Goal: Task Accomplishment & Management: Use online tool/utility

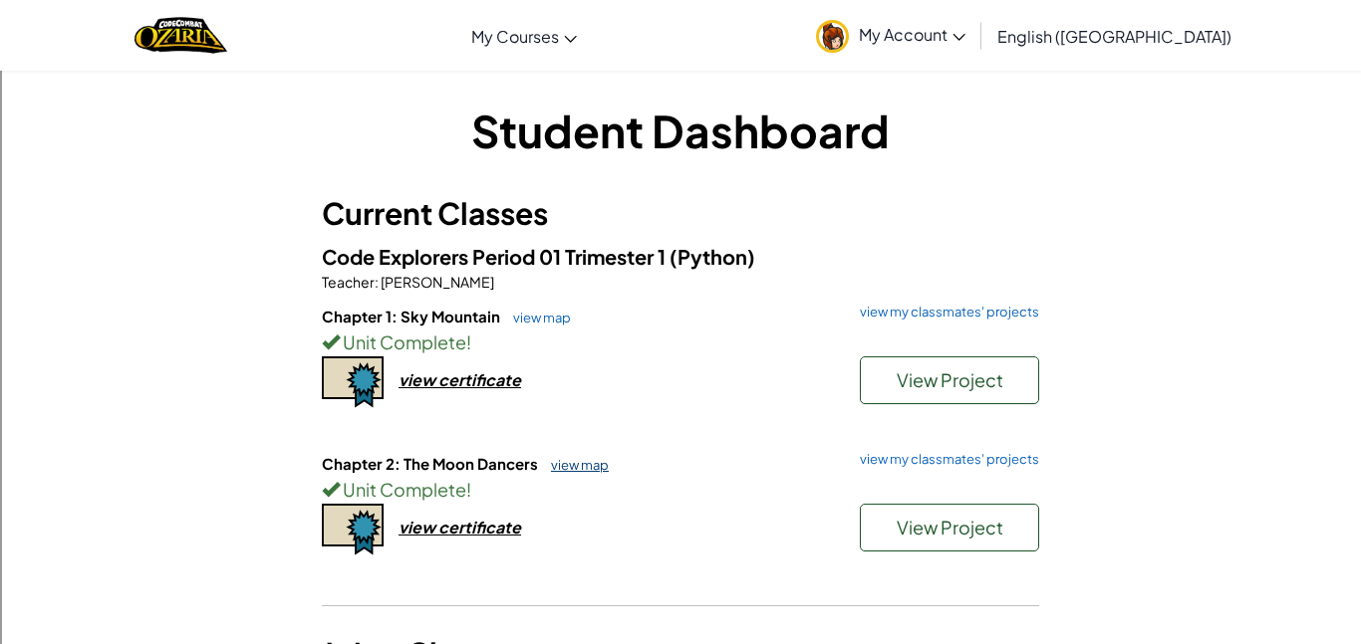
click at [581, 457] on link "view map" at bounding box center [575, 465] width 68 height 16
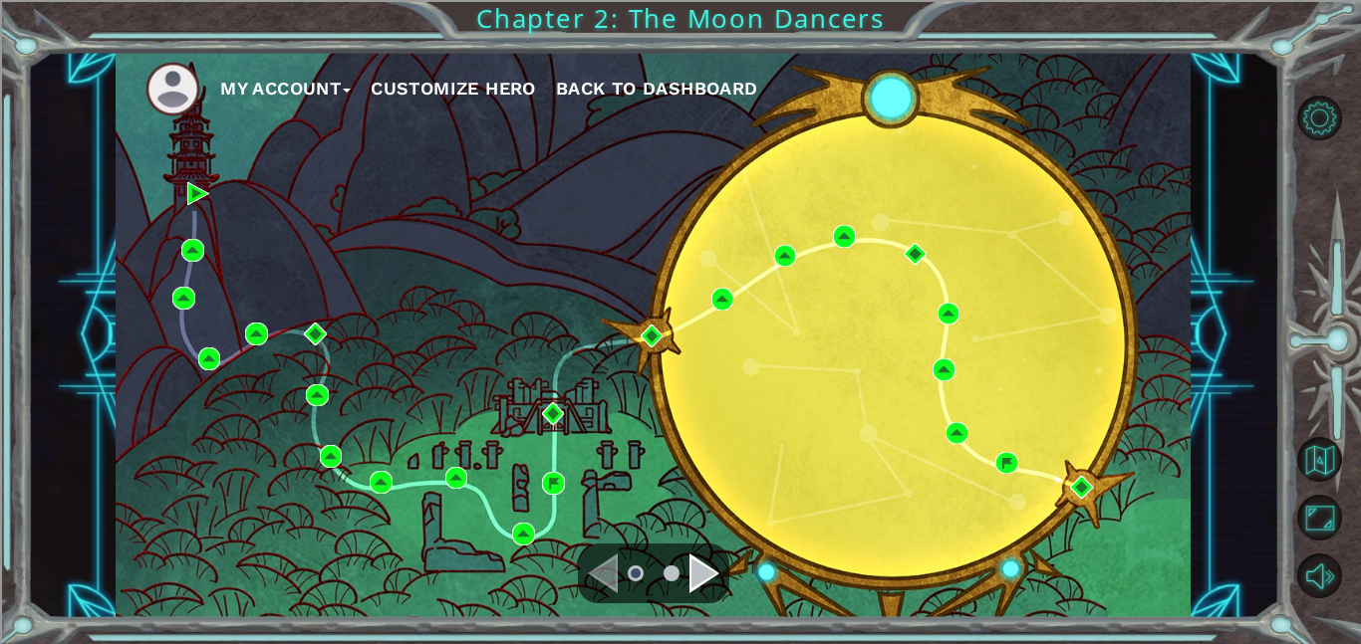
click at [681, 577] on ul at bounding box center [654, 574] width 72 height 40
click at [683, 579] on ul at bounding box center [654, 574] width 72 height 40
click at [701, 562] on div "Navigate to the next page" at bounding box center [704, 574] width 30 height 40
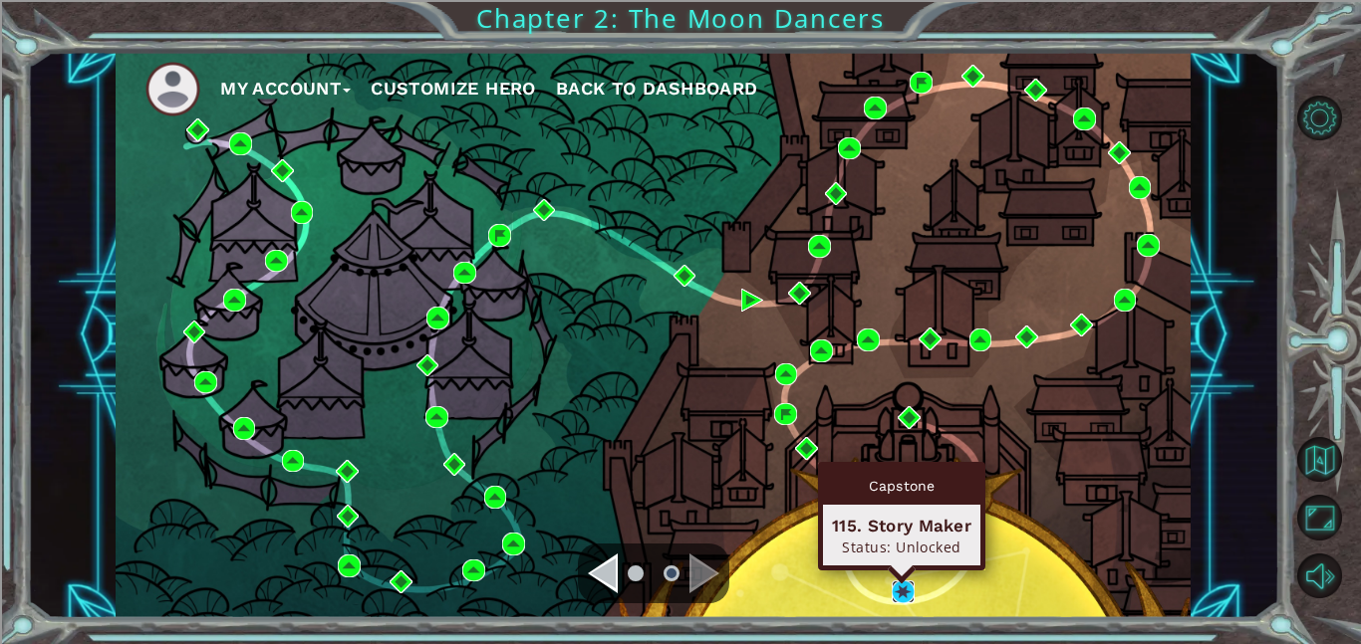
click at [895, 588] on img at bounding box center [902, 592] width 23 height 23
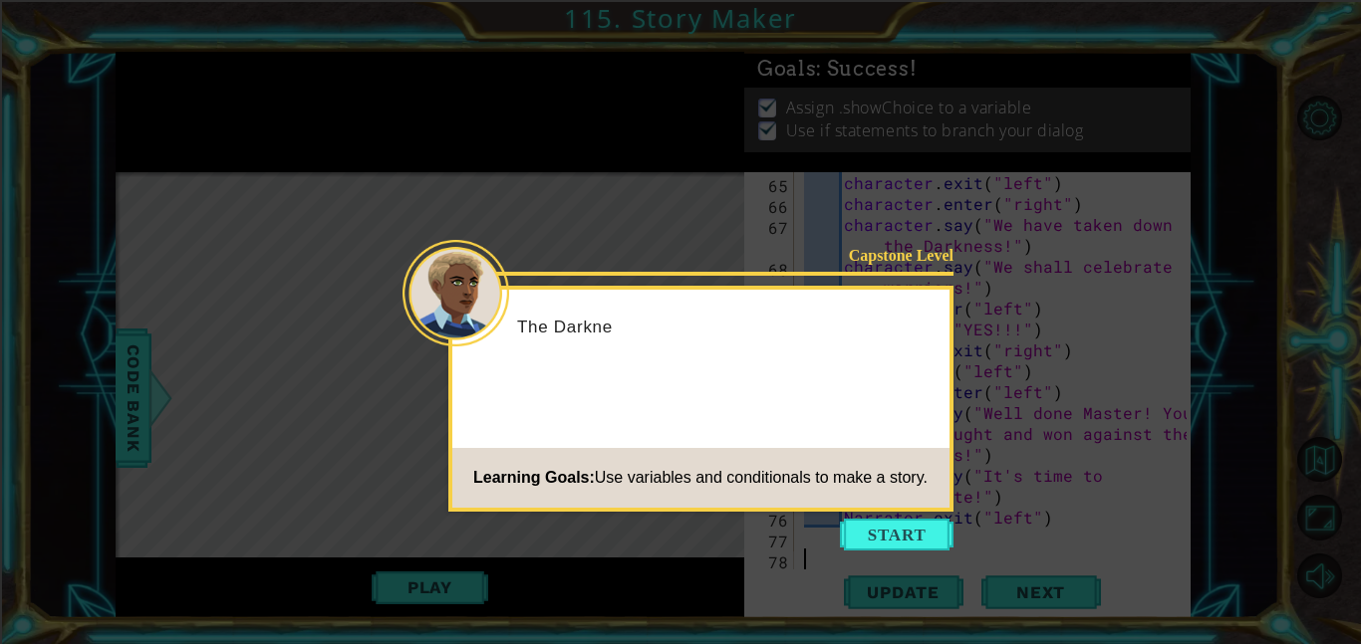
scroll to position [1757, 0]
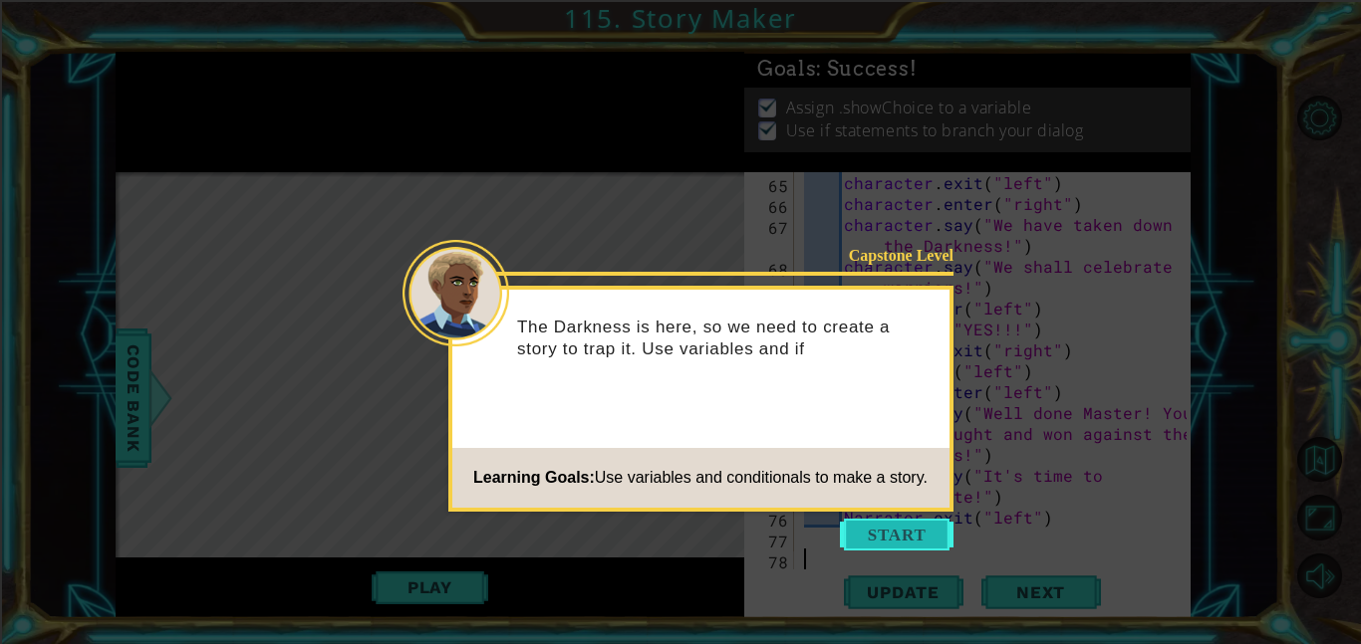
click at [908, 542] on button "Start" at bounding box center [897, 535] width 114 height 32
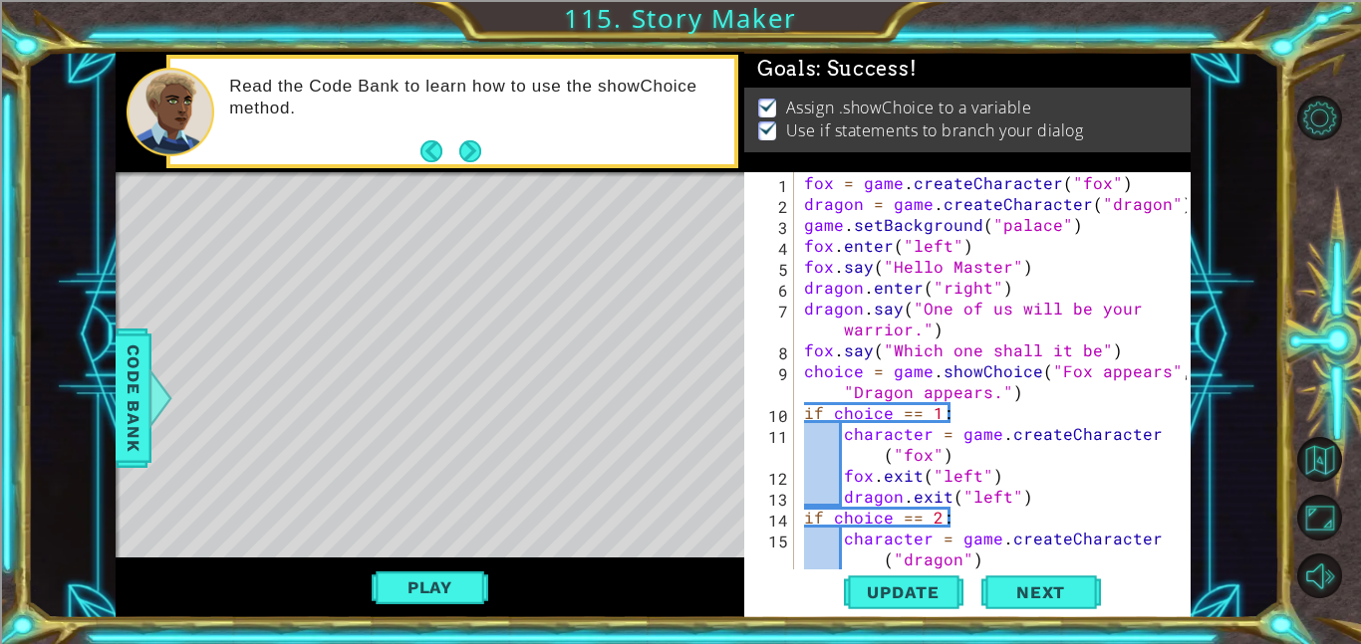
scroll to position [0, 0]
click at [940, 602] on span "Update" at bounding box center [903, 593] width 113 height 20
drag, startPoint x: 1070, startPoint y: 263, endPoint x: 1042, endPoint y: 270, distance: 28.7
click at [1042, 270] on div "fox = game . createCharacter ( "fox" ) dragon = game . createCharacter ( "drago…" at bounding box center [998, 391] width 396 height 439
drag, startPoint x: 1007, startPoint y: 285, endPoint x: 738, endPoint y: 285, distance: 268.9
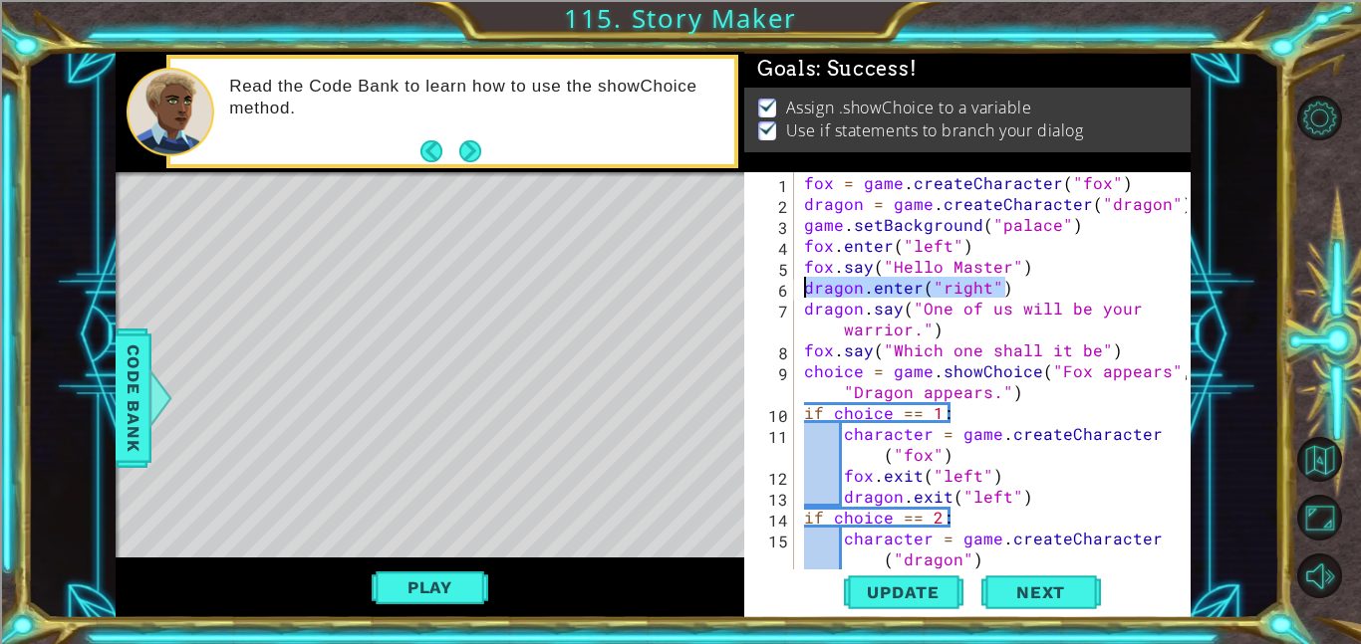
click at [738, 285] on div "1 ההההההההההההההההההההההההההההההההההההההההההההההההההההההההההההההההההההההההההההה…" at bounding box center [653, 335] width 1075 height 567
click at [973, 239] on div "fox = game . createCharacter ( "fox" ) dragon = game . createCharacter ( "drago…" at bounding box center [998, 391] width 396 height 439
type textarea "fox.enter("left")a"
type textarea "fox.enter("left")"
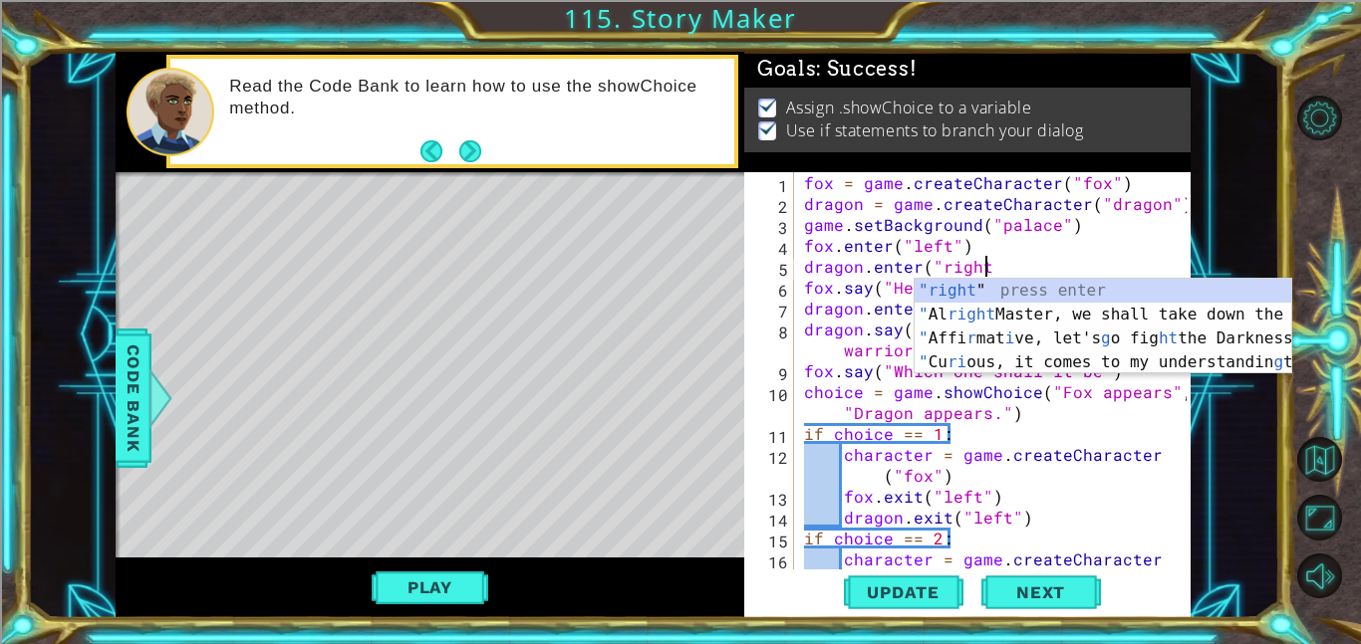
scroll to position [0, 11]
type textarea "dragon.enter("right")"
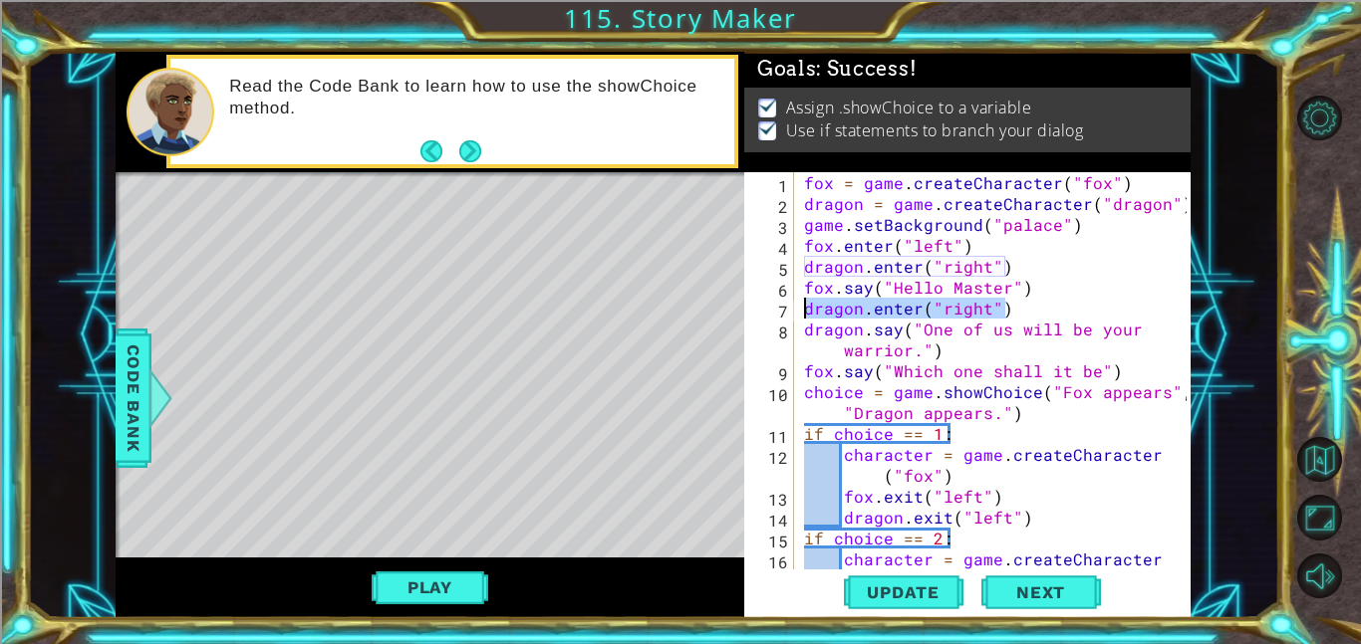
drag, startPoint x: 1012, startPoint y: 315, endPoint x: 807, endPoint y: 311, distance: 205.2
click at [807, 311] on div "fox = game . createCharacter ( "fox" ) dragon = game . createCharacter ( "drago…" at bounding box center [998, 402] width 396 height 460
type textarea "fox.say("Hello Master")"
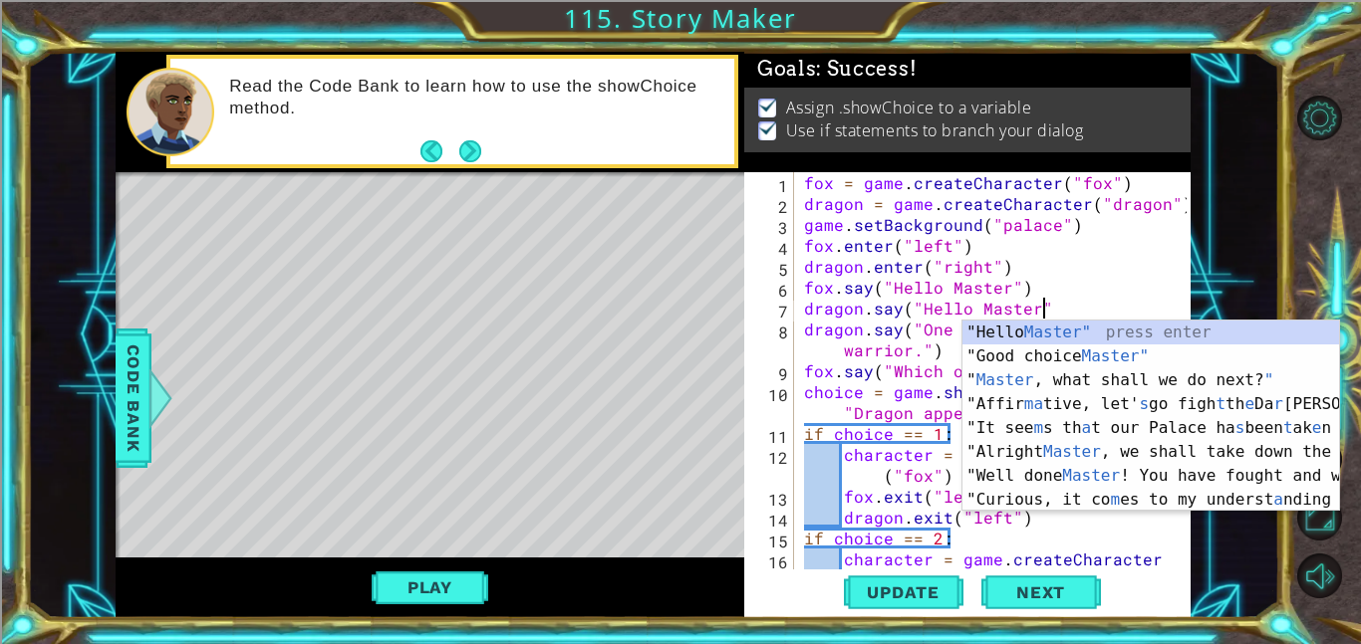
scroll to position [0, 14]
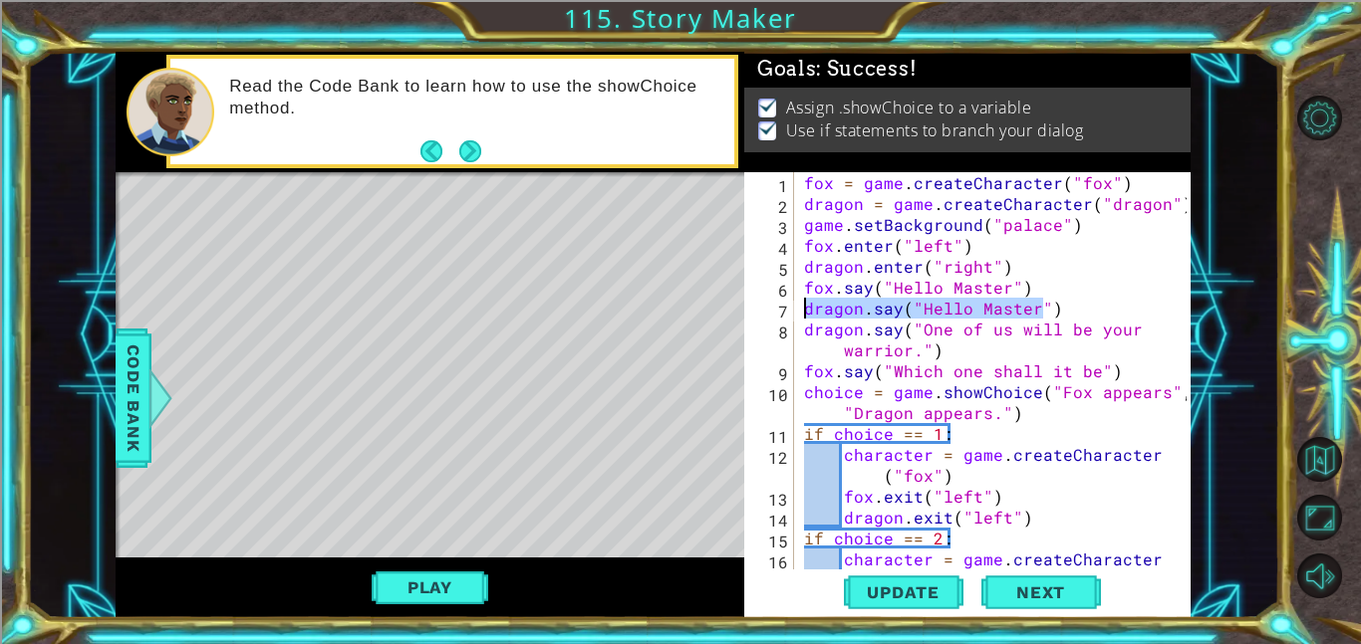
drag, startPoint x: 1047, startPoint y: 310, endPoint x: 809, endPoint y: 307, distance: 238.1
click at [809, 307] on div "fox = game . createCharacter ( "fox" ) dragon = game . createCharacter ( "drago…" at bounding box center [998, 402] width 396 height 460
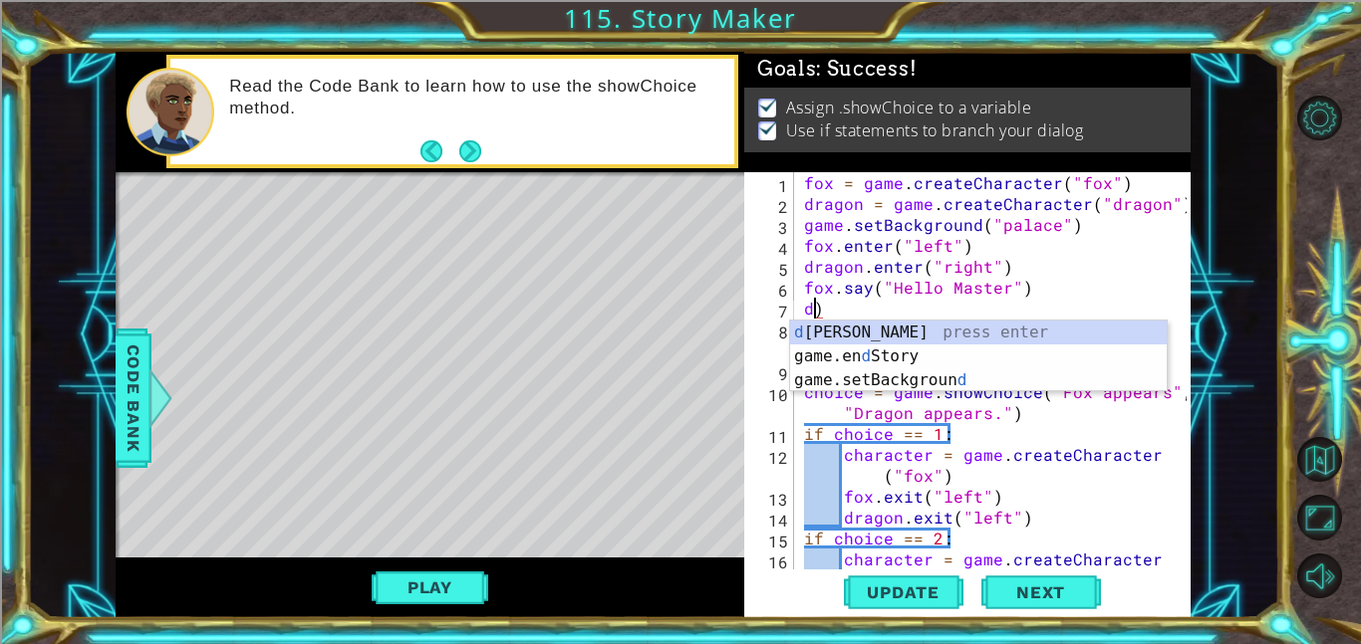
scroll to position [0, 0]
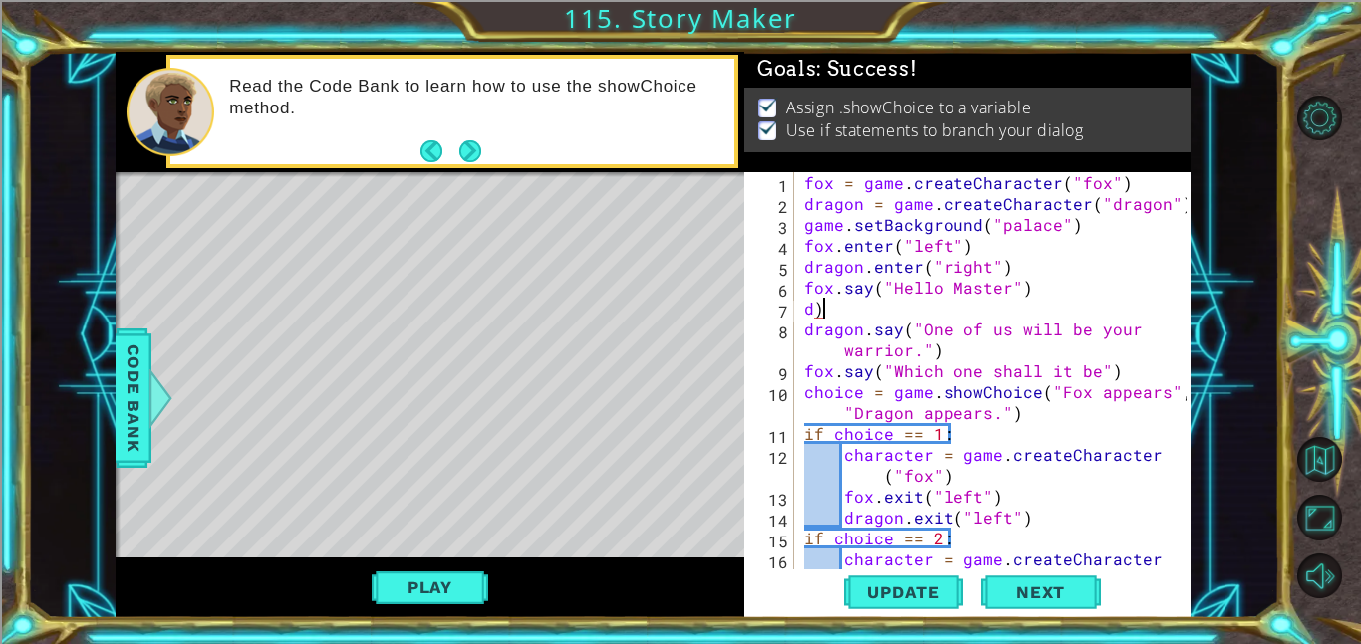
type textarea "d"
click at [808, 307] on div "fox = game . createCharacter ( "fox" ) dragon = game . createCharacter ( "drago…" at bounding box center [998, 402] width 396 height 460
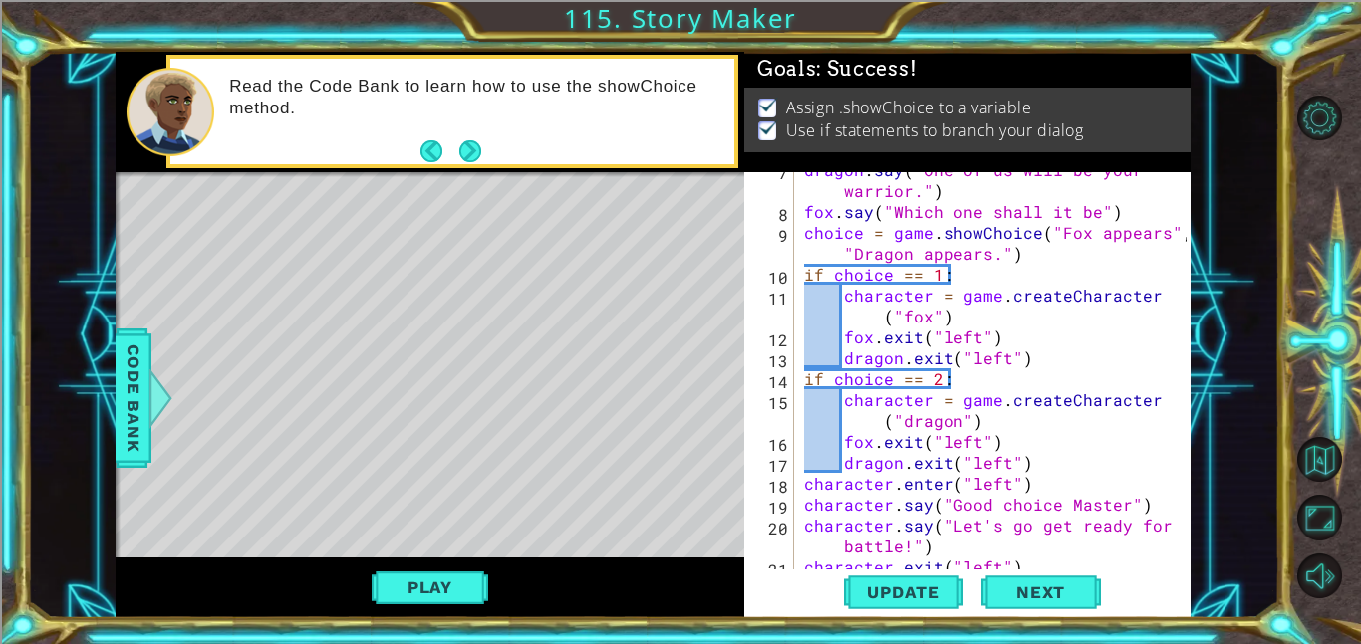
scroll to position [159, 0]
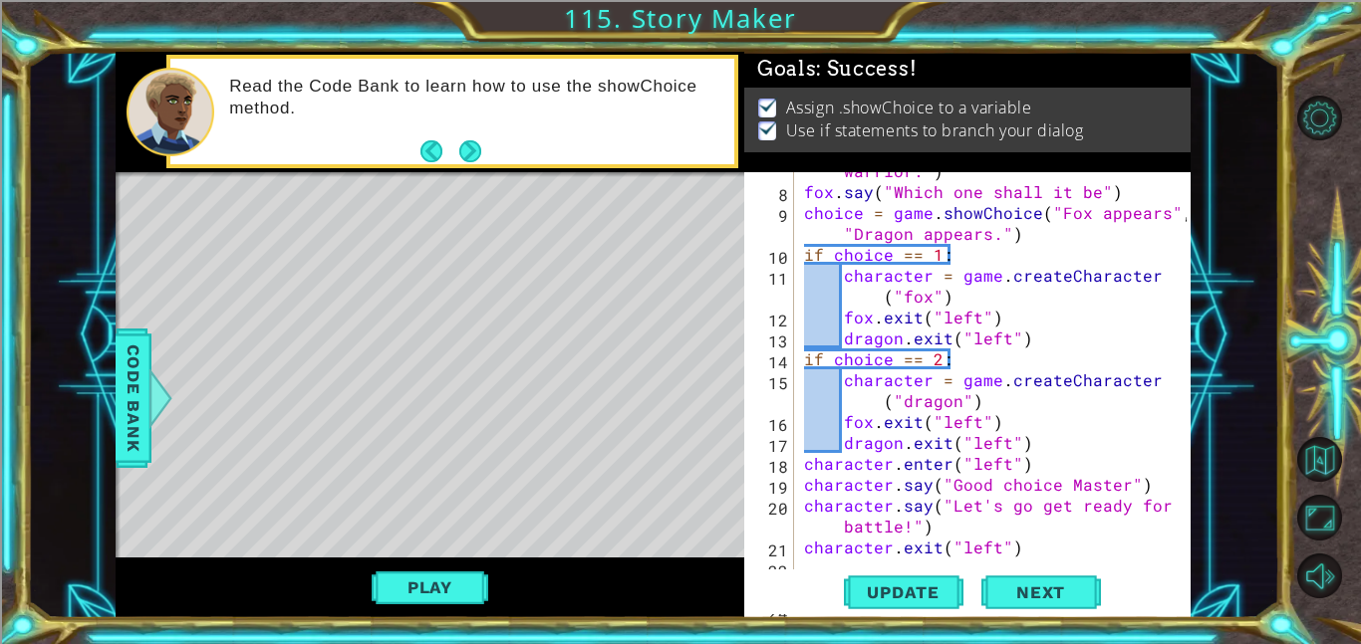
type textarea "character.exit("left")"
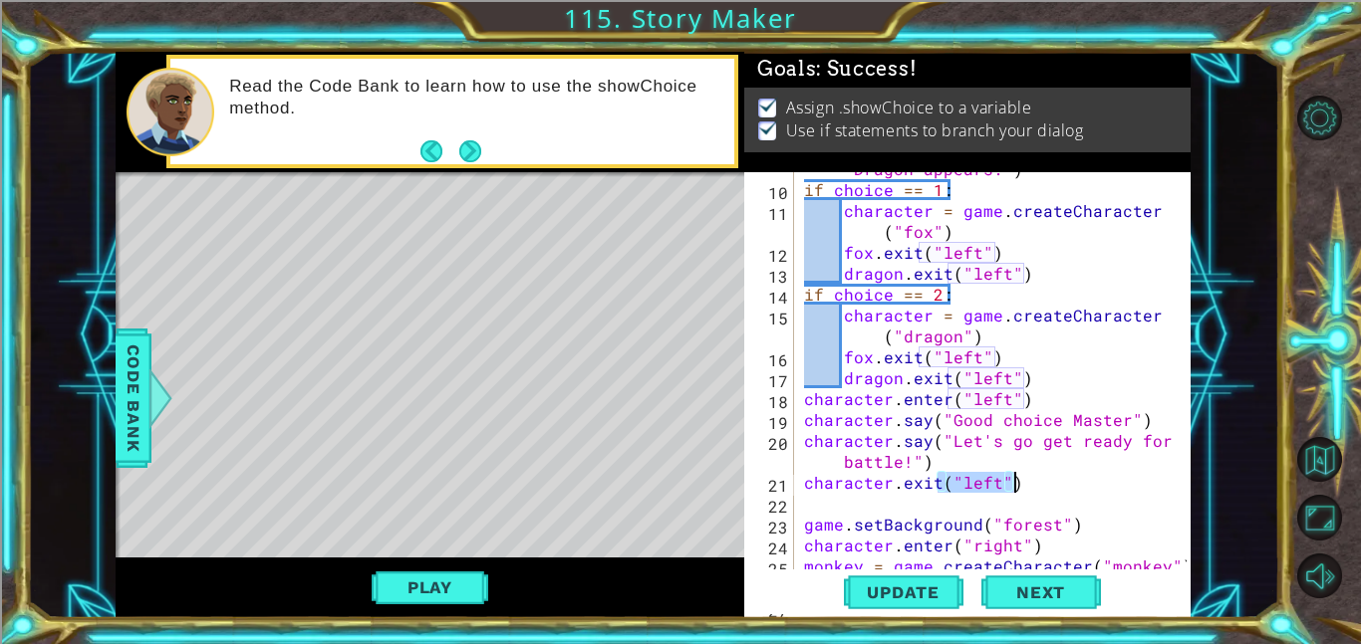
scroll to position [223, 0]
click at [973, 497] on div "choice = game . showChoice ( "Fox appears" , "Dragon appears." ) if choice == 1…" at bounding box center [998, 367] width 396 height 460
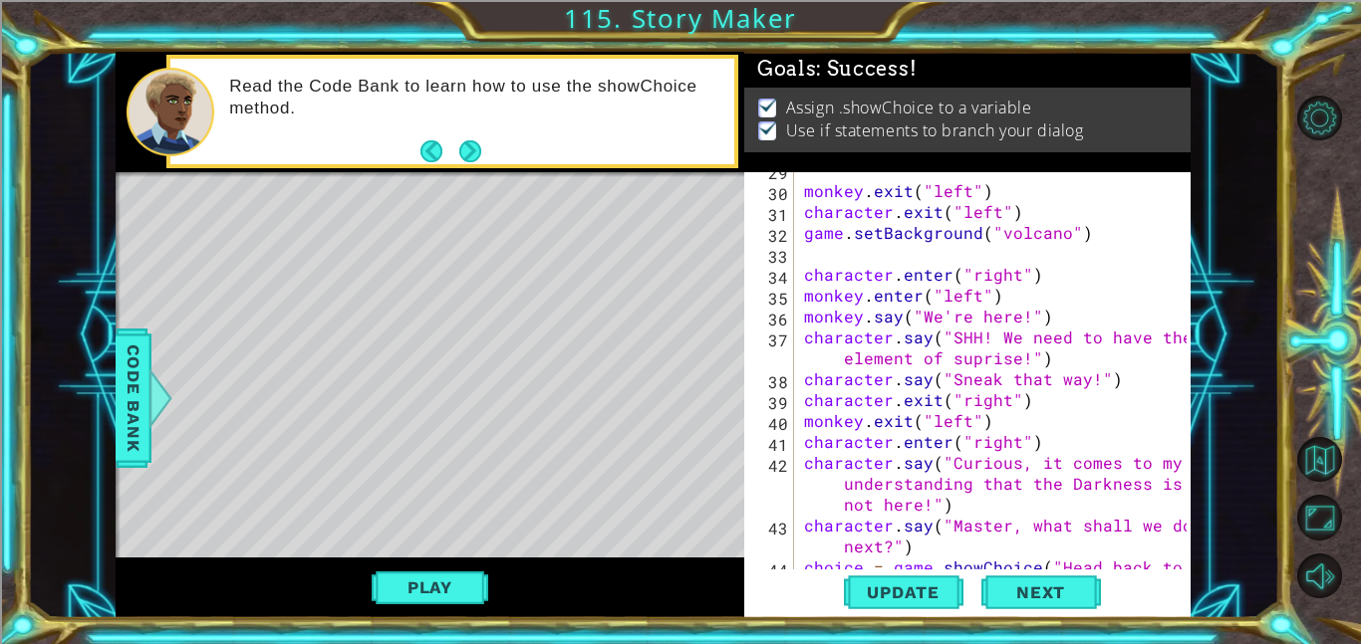
scroll to position [724, 0]
click at [1083, 443] on div "monkey . exit ( "left" ) character . exit ( "left" ) game . setBackground ( "vo…" at bounding box center [998, 400] width 396 height 481
type textarea "character.enter("right")"
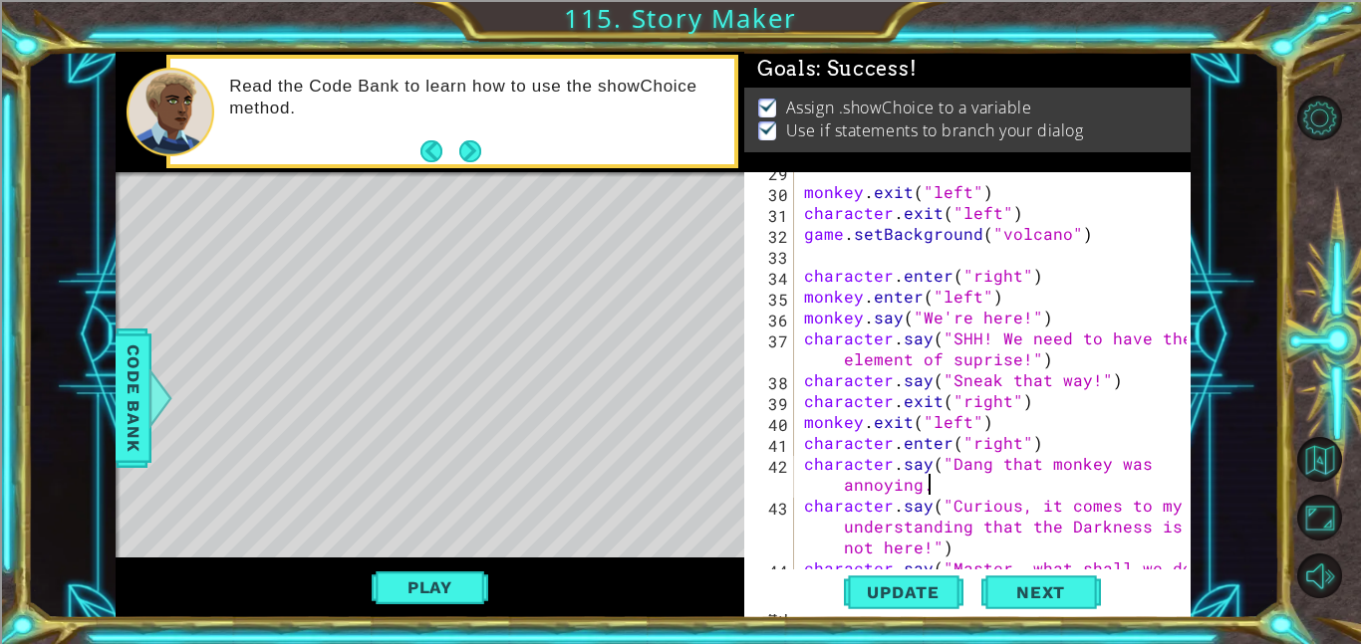
scroll to position [0, 26]
type textarea "character.say("Dang that monkey was annoying.")"
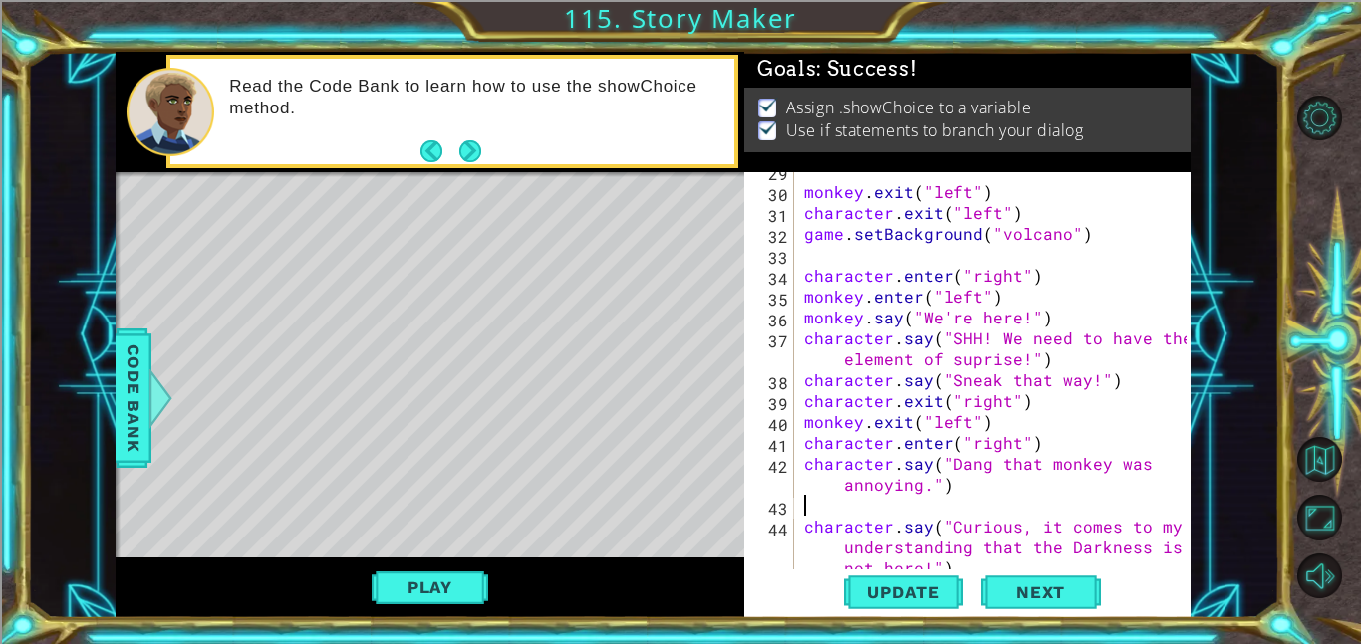
scroll to position [0, 0]
type textarea "C"
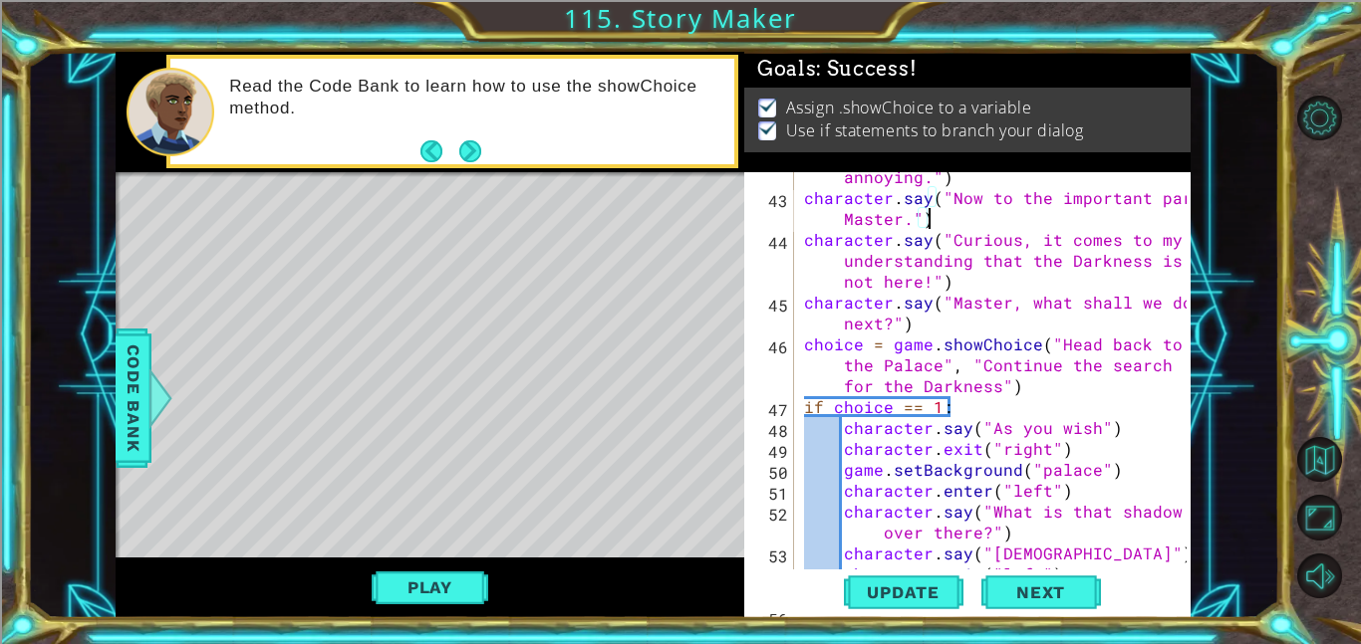
scroll to position [1032, 0]
click at [1041, 241] on div "character . say ( "Dang that monkey was annoying." ) character . say ( "Now to …" at bounding box center [998, 375] width 396 height 460
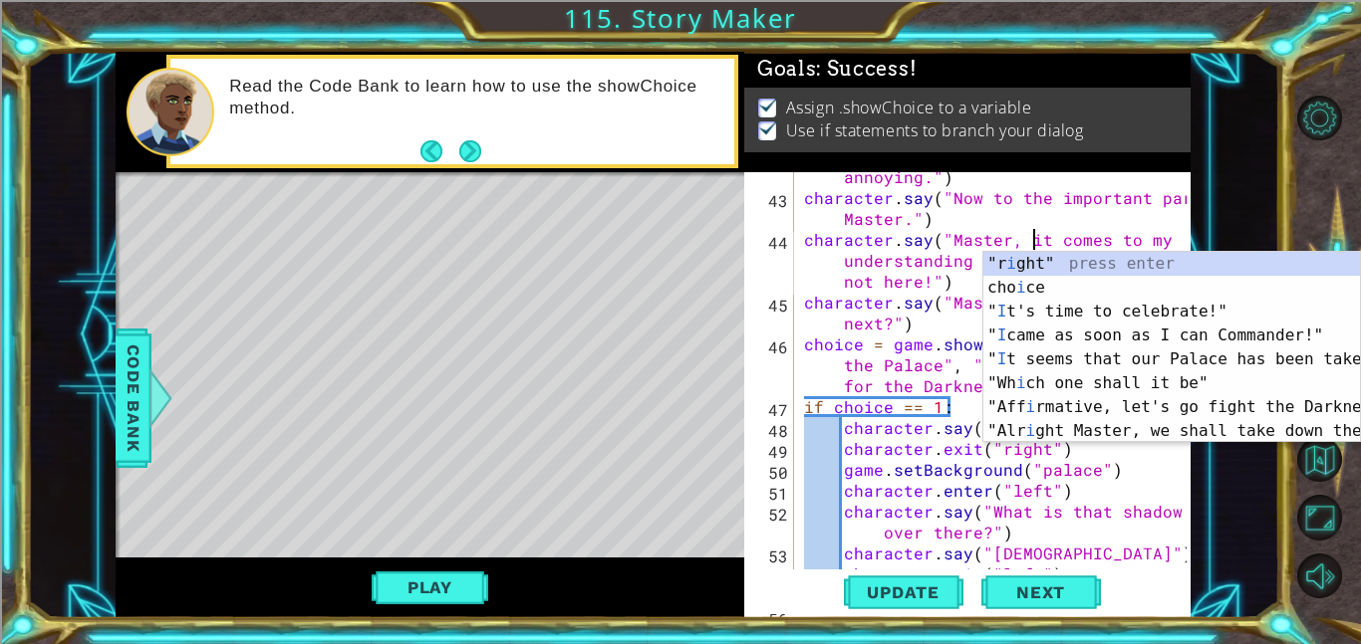
click at [908, 347] on div "character . say ( "Dang that monkey was annoying." ) character . say ( "Now to …" at bounding box center [998, 375] width 396 height 460
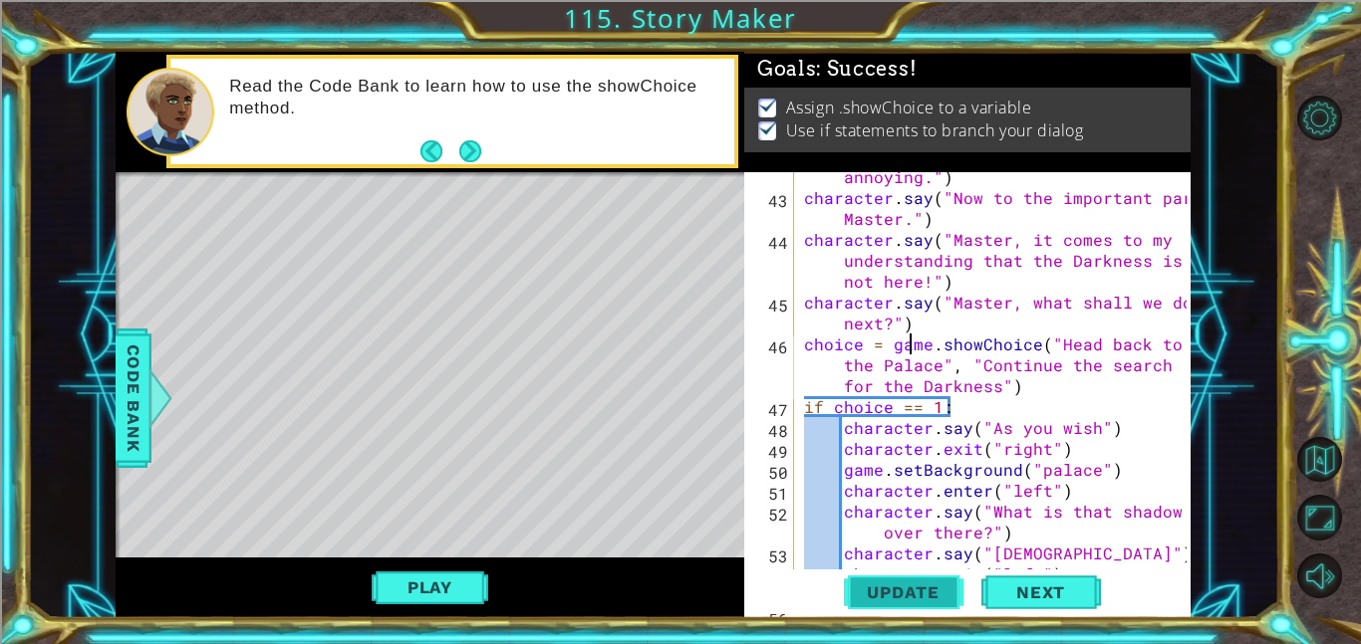
click at [921, 591] on span "Update" at bounding box center [903, 593] width 113 height 20
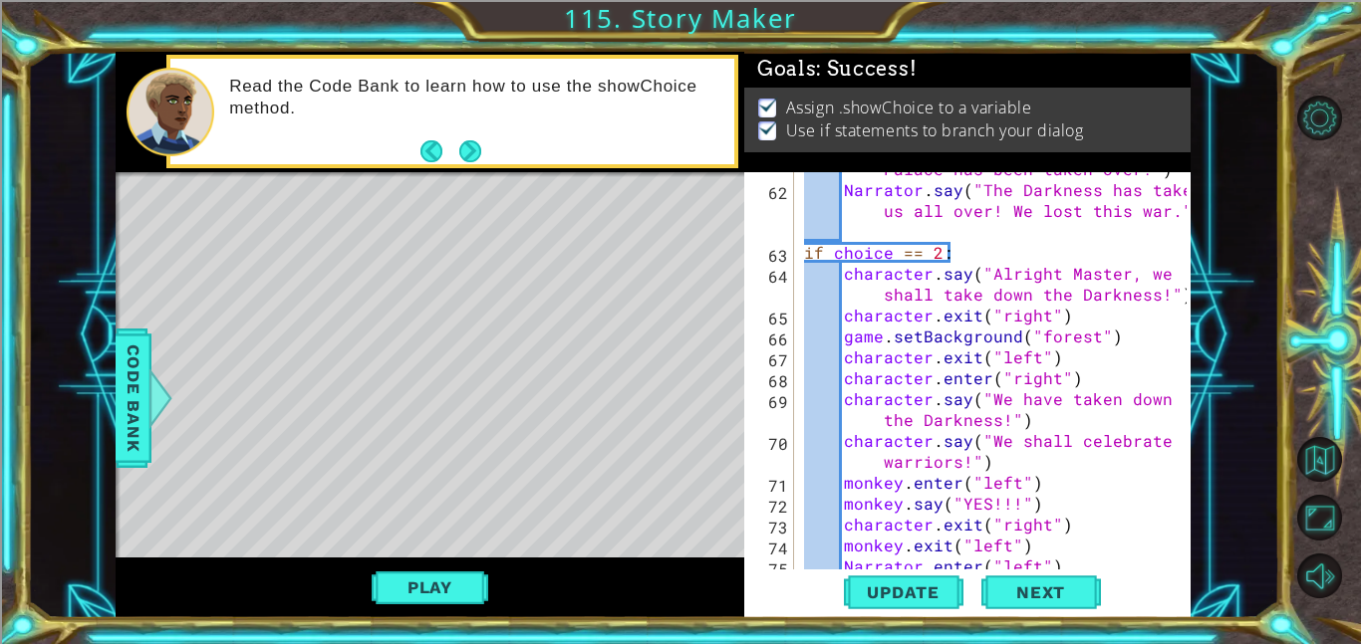
scroll to position [1667, 0]
click at [1111, 381] on div "Narrator . say ( "It seems that our Palace has been taken over!" ) Narrator . s…" at bounding box center [998, 367] width 396 height 460
type textarea "character.enter("right")"
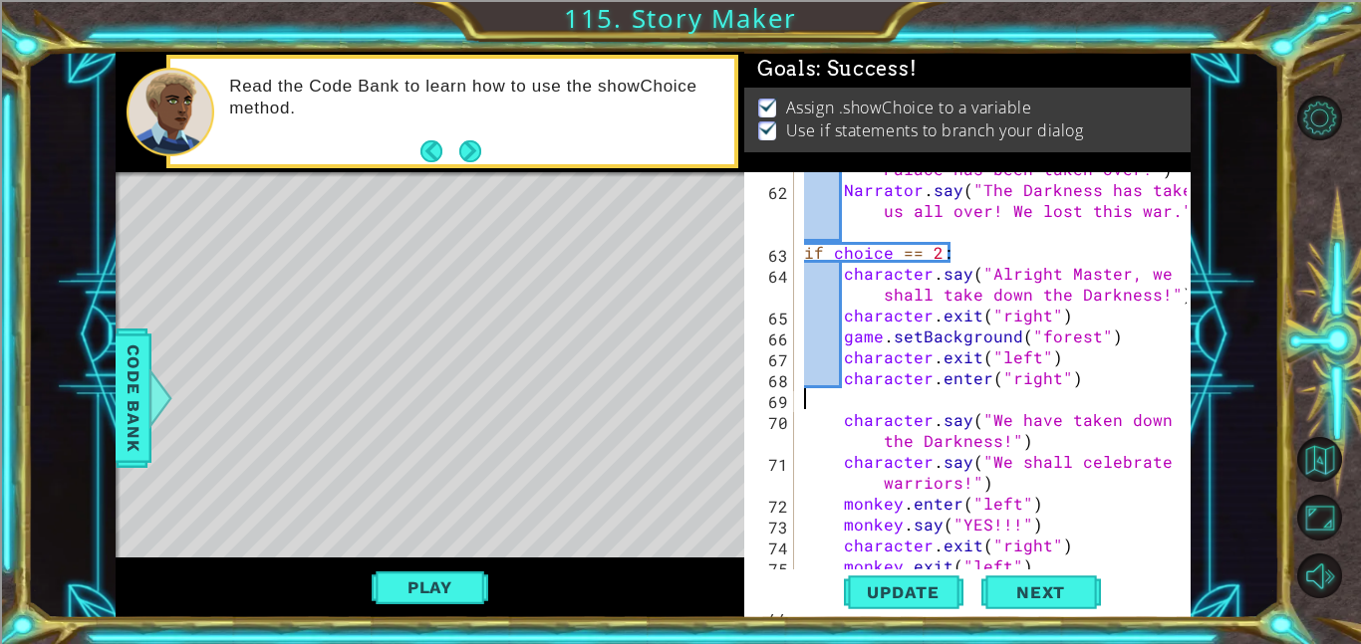
scroll to position [0, 0]
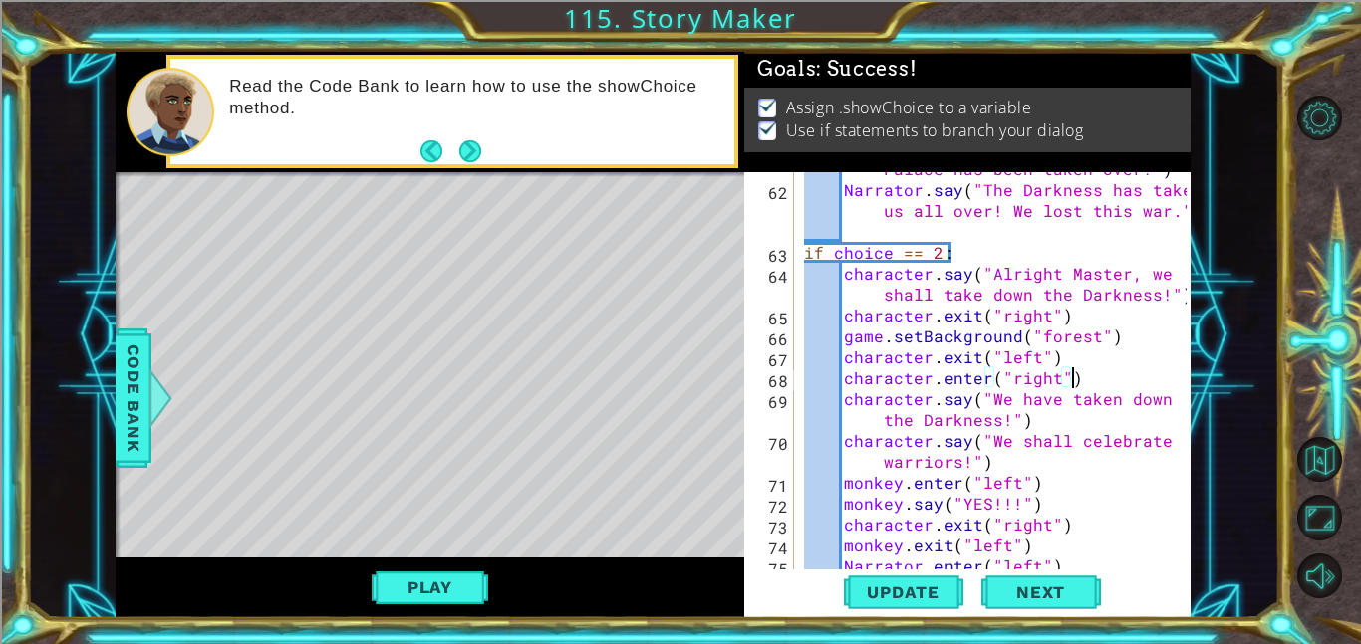
click at [1103, 320] on div "Narrator . say ( "It seems that our Palace has been taken over!" ) Narrator . s…" at bounding box center [998, 367] width 396 height 460
type textarea "character.say("Alright Master, we shall take down the Darkness!")"
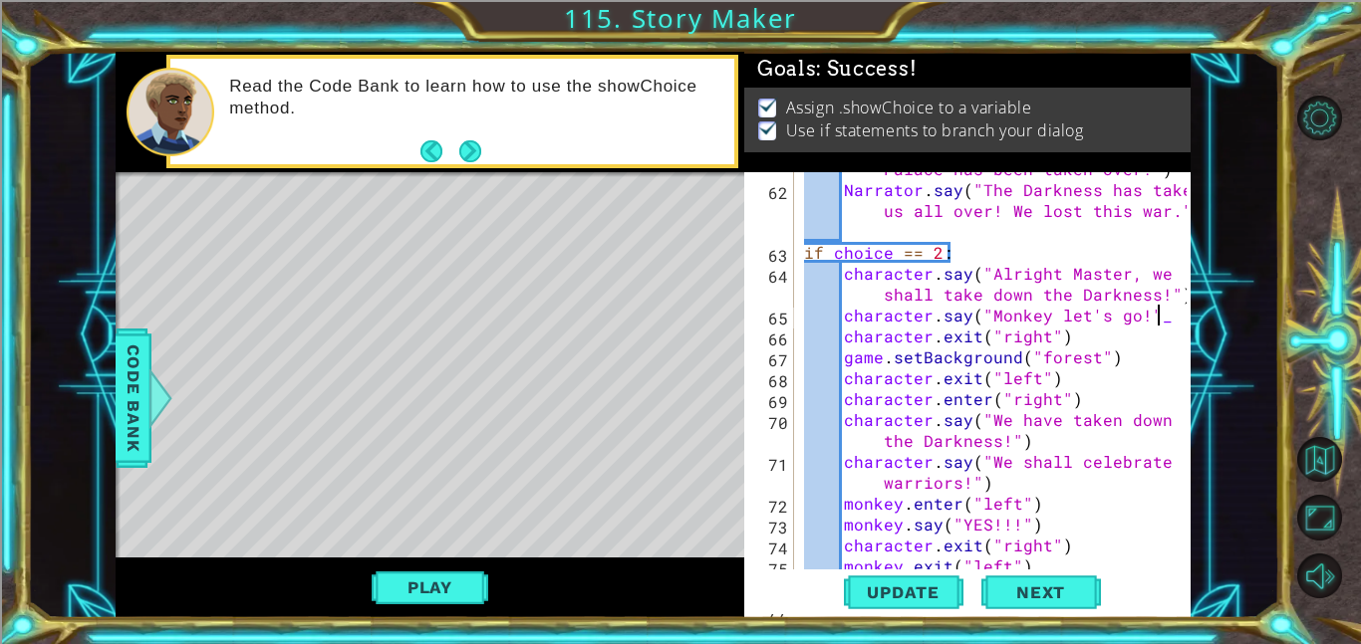
scroll to position [0, 21]
click at [929, 587] on span "Update" at bounding box center [903, 593] width 113 height 20
click at [933, 607] on button "Update" at bounding box center [904, 592] width 120 height 45
click at [463, 584] on button "Play" at bounding box center [430, 588] width 117 height 38
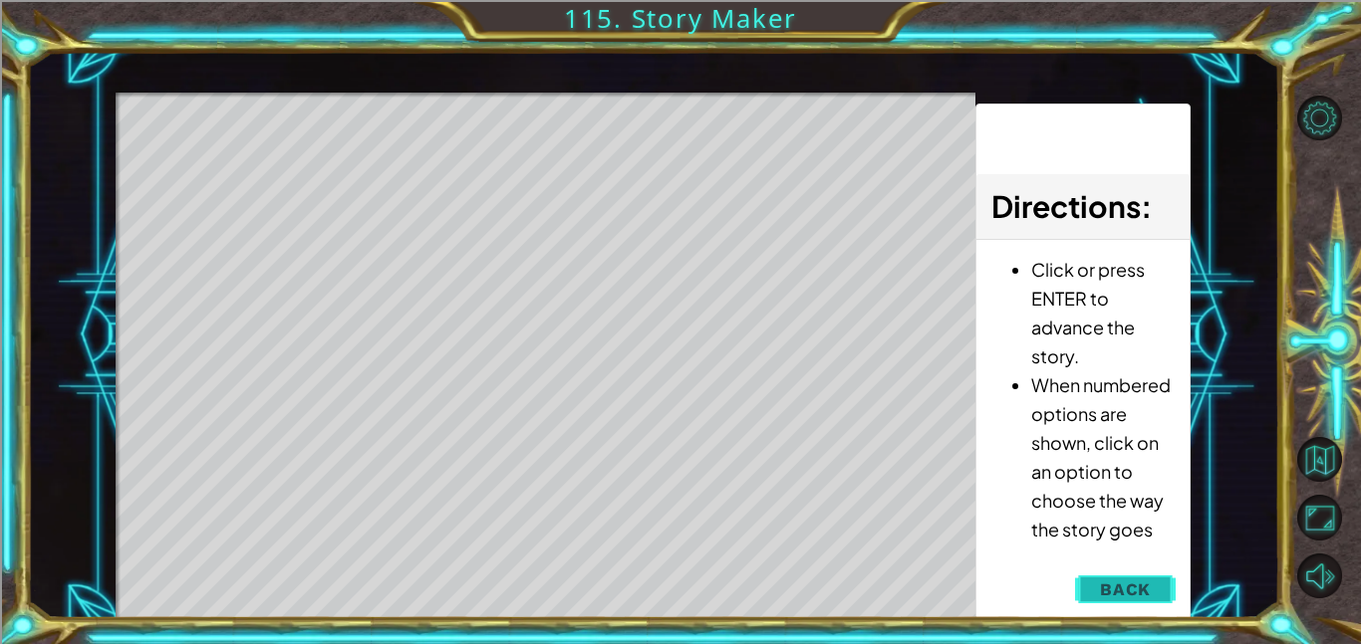
click at [1160, 587] on button "Back" at bounding box center [1125, 590] width 101 height 40
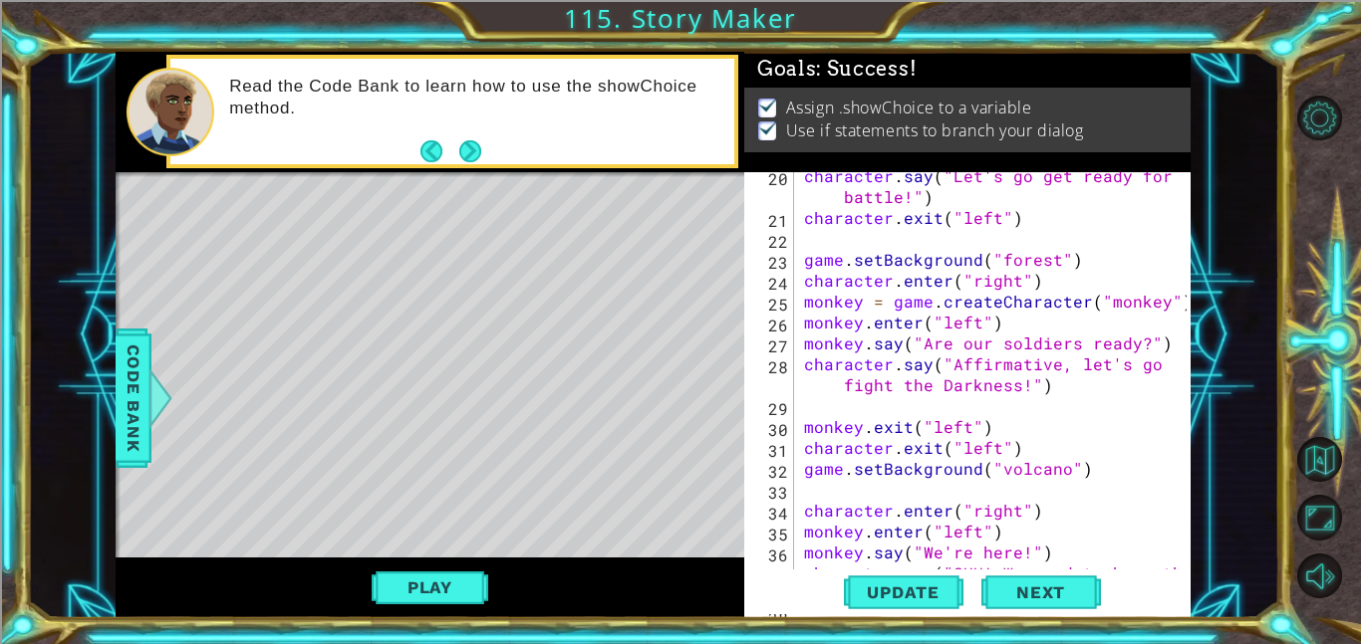
scroll to position [453, 0]
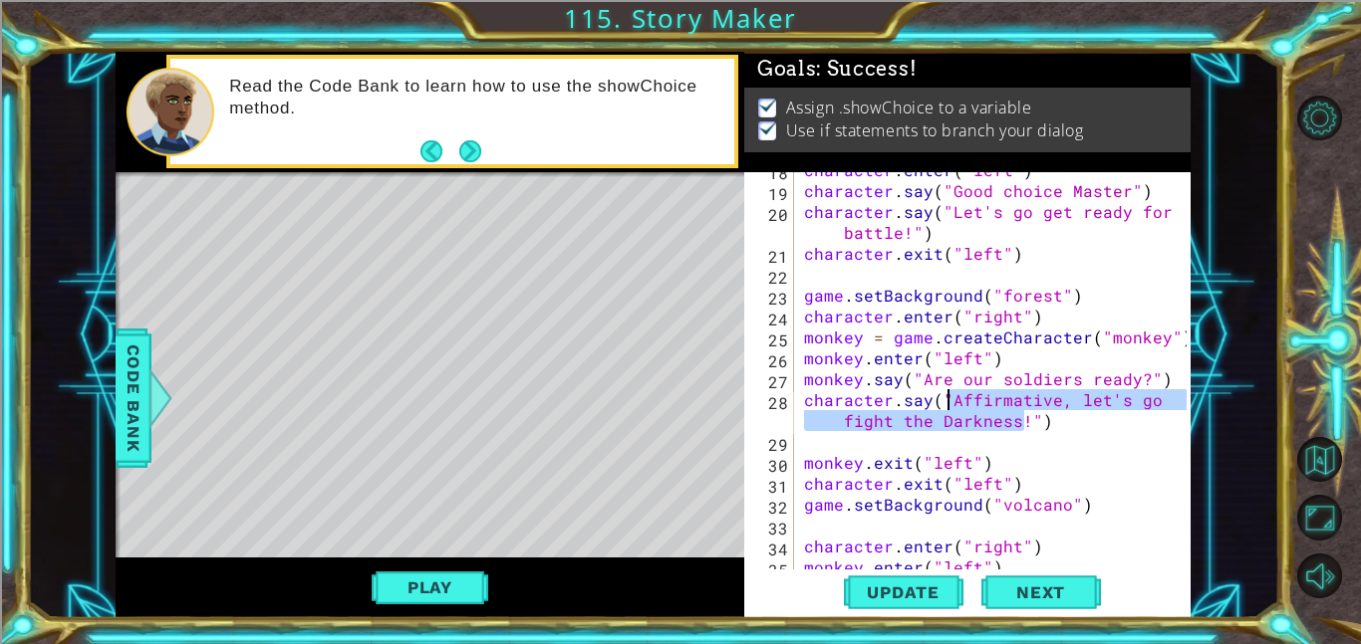
drag, startPoint x: 1021, startPoint y: 418, endPoint x: 950, endPoint y: 402, distance: 72.5
click at [950, 402] on div "character . enter ( "left" ) character . say ( "Good choice Master" ) character…" at bounding box center [998, 378] width 396 height 439
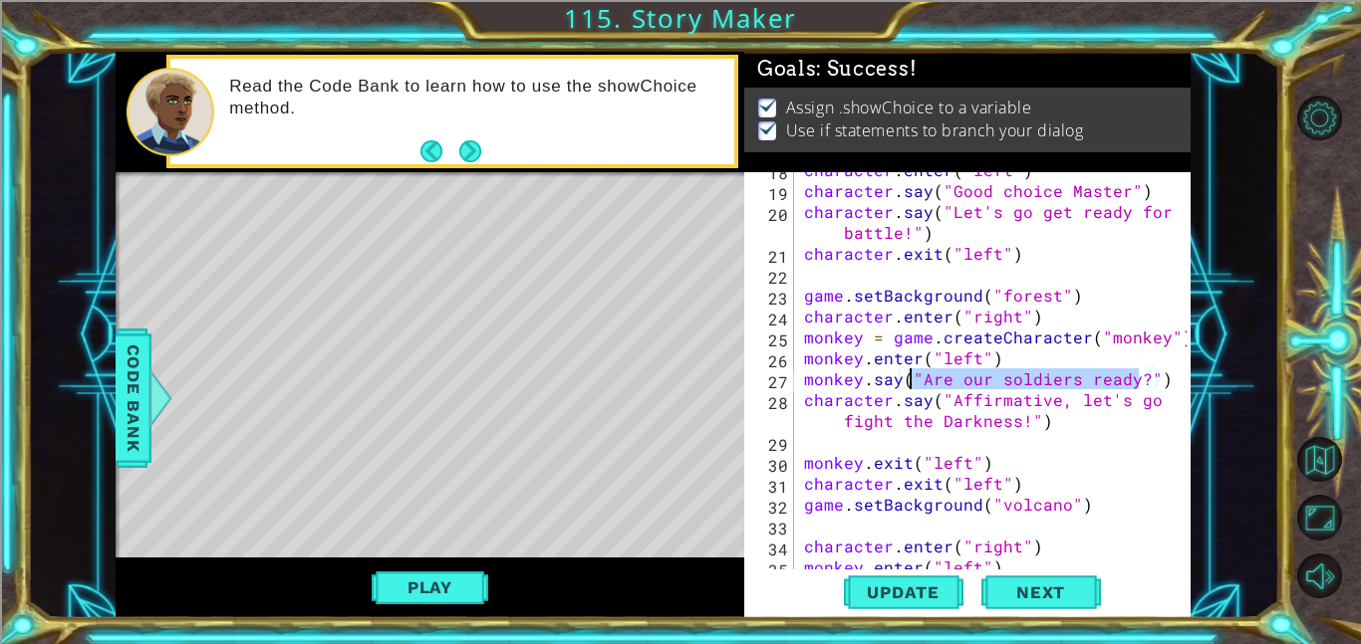
drag, startPoint x: 1135, startPoint y: 377, endPoint x: 913, endPoint y: 376, distance: 222.1
click at [913, 376] on div "character . enter ( "left" ) character . say ( "Good choice Master" ) character…" at bounding box center [998, 378] width 396 height 439
click at [934, 379] on div "character . enter ( "left" ) character . say ( "Good choice Master" ) character…" at bounding box center [993, 370] width 386 height 397
click at [914, 376] on div "character . enter ( "left" ) character . say ( "Good choice Master" ) character…" at bounding box center [998, 378] width 396 height 439
paste textarea "ffirmative, let's go fight the Darkness!A"
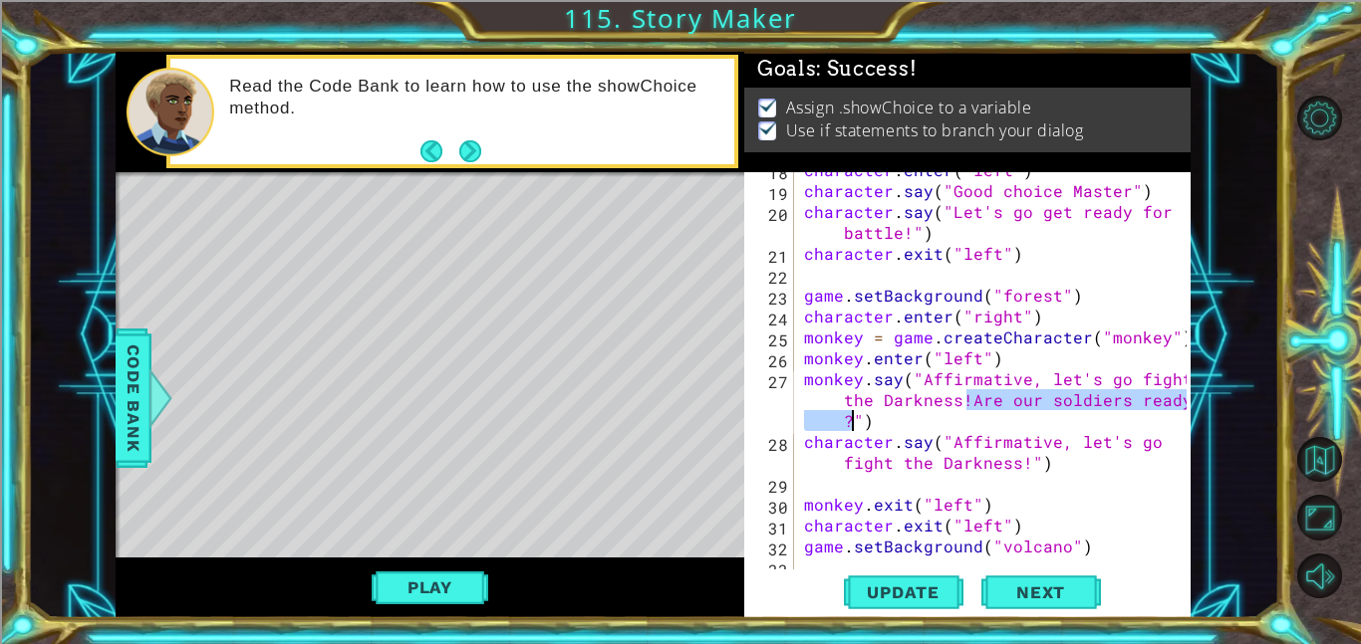
drag, startPoint x: 965, startPoint y: 400, endPoint x: 854, endPoint y: 424, distance: 114.1
click at [854, 424] on div "character . enter ( "left" ) character . say ( "Good choice Master" ) character…" at bounding box center [998, 378] width 396 height 439
click at [1018, 462] on div "character . enter ( "left" ) character . say ( "Good choice Master" ) character…" at bounding box center [998, 378] width 396 height 439
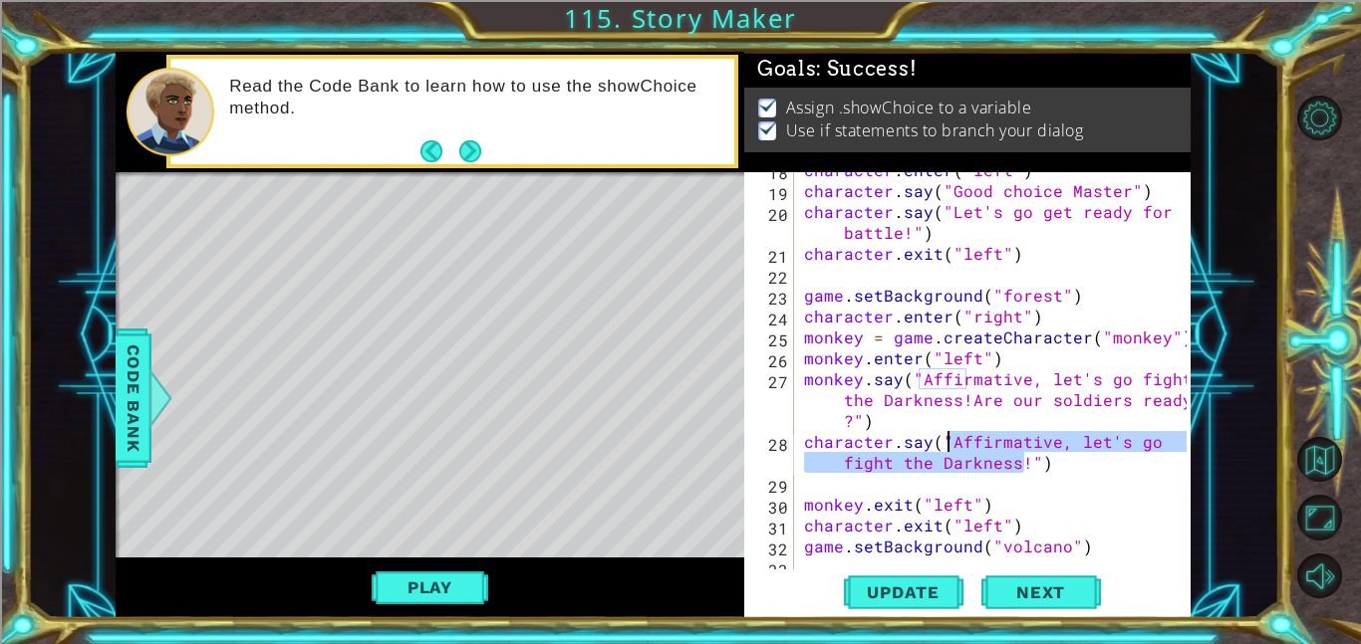
drag, startPoint x: 1019, startPoint y: 462, endPoint x: 946, endPoint y: 447, distance: 74.2
click at [946, 447] on div "character . enter ( "left" ) character . say ( "Good choice Master" ) character…" at bounding box center [998, 378] width 396 height 439
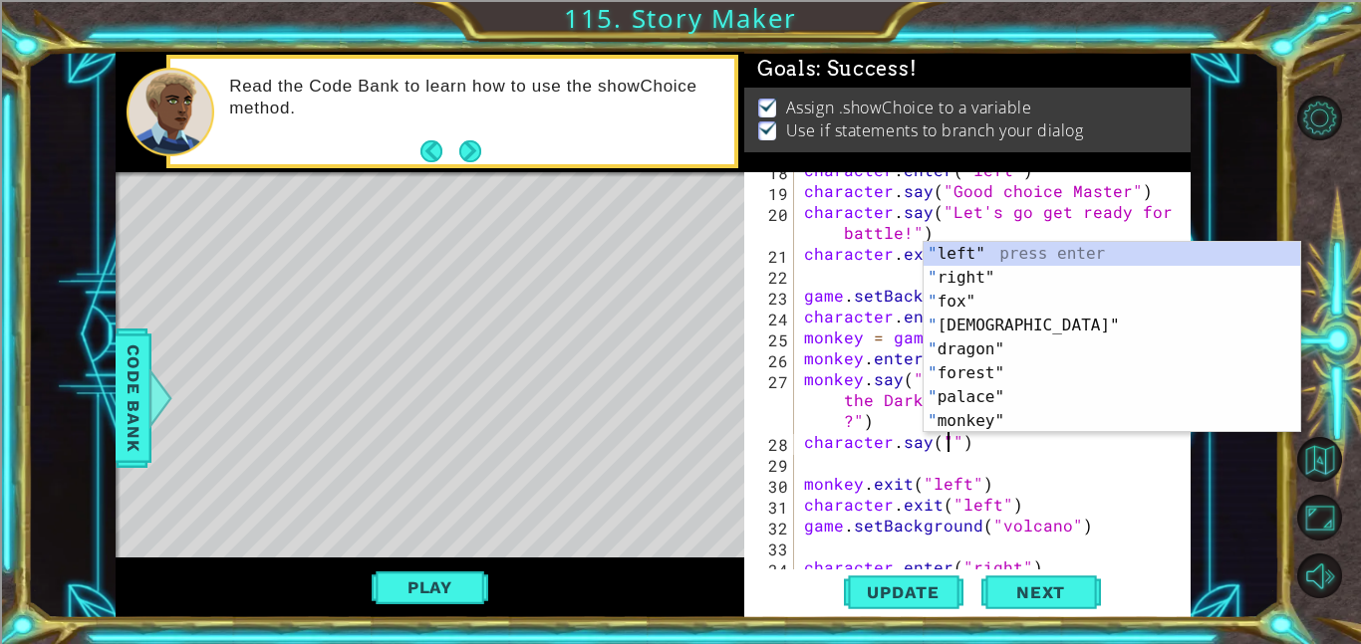
scroll to position [0, 9]
paste textarea "Are our soldiers ready?"
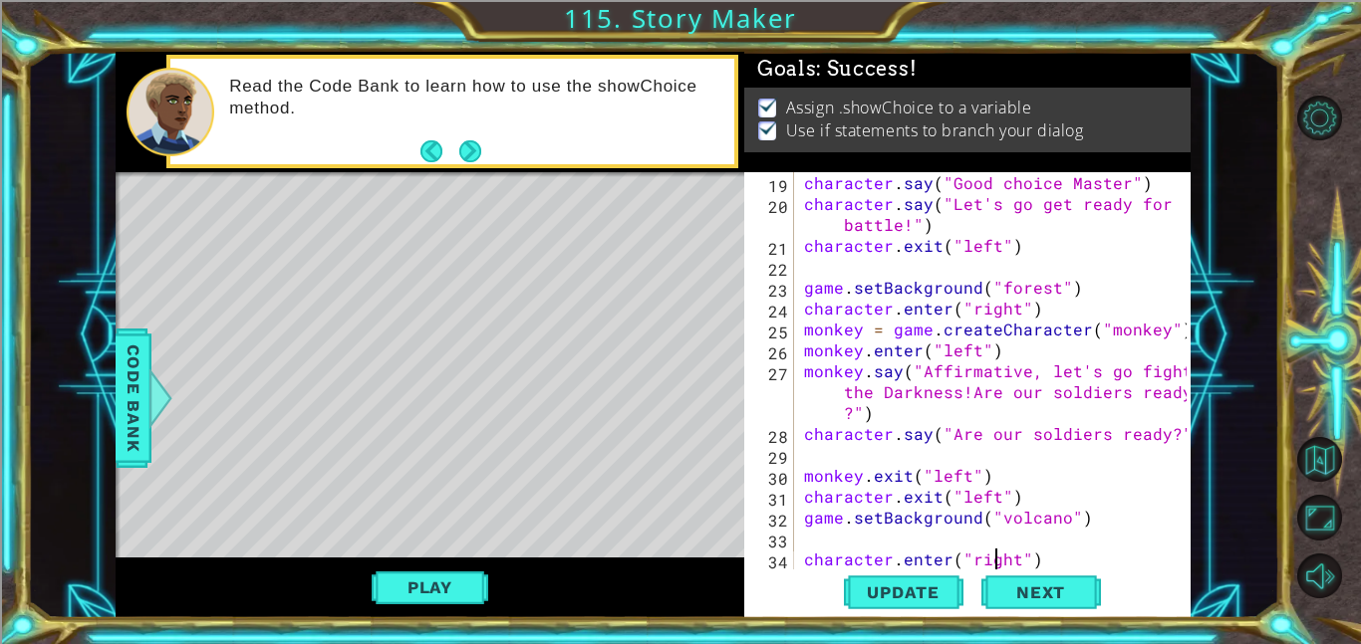
click at [999, 567] on div "character . say ( "Good choice Master" ) character . say ( "Let's go get ready …" at bounding box center [998, 391] width 396 height 439
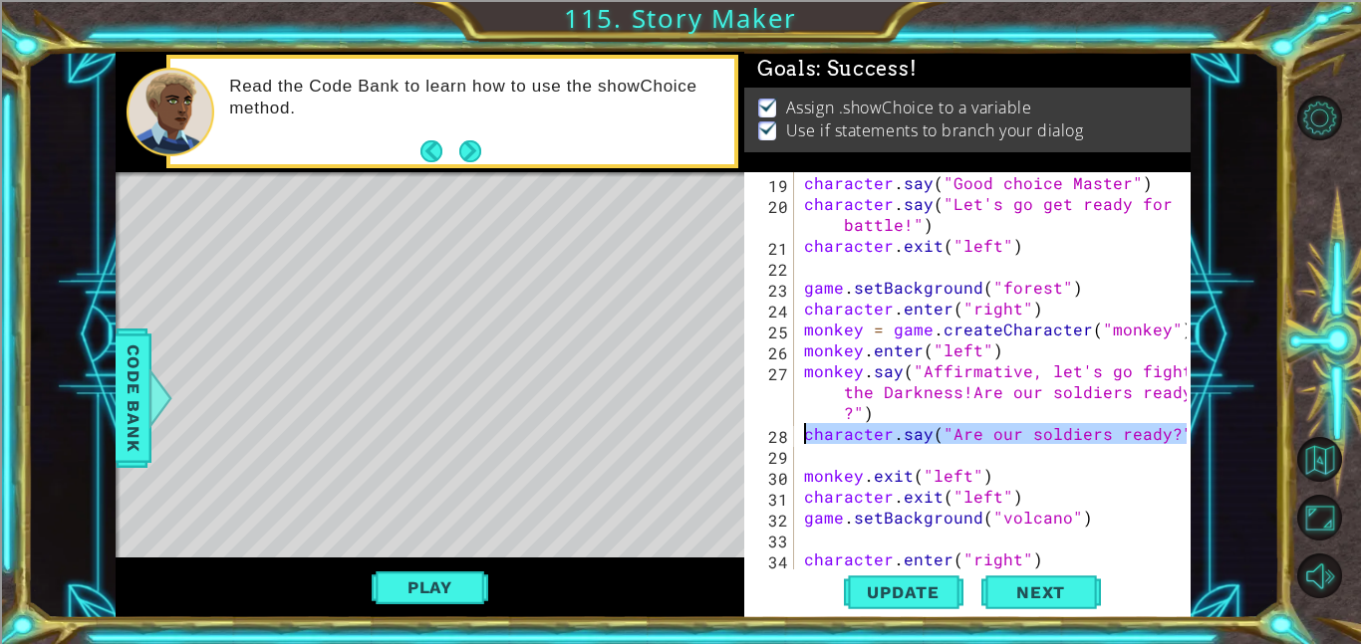
drag, startPoint x: 1185, startPoint y: 428, endPoint x: 804, endPoint y: 435, distance: 381.5
click at [804, 435] on div "character.enter("right") 19 20 21 22 23 24 25 26 27 28 29 30 31 32 33 34 35 cha…" at bounding box center [965, 370] width 442 height 397
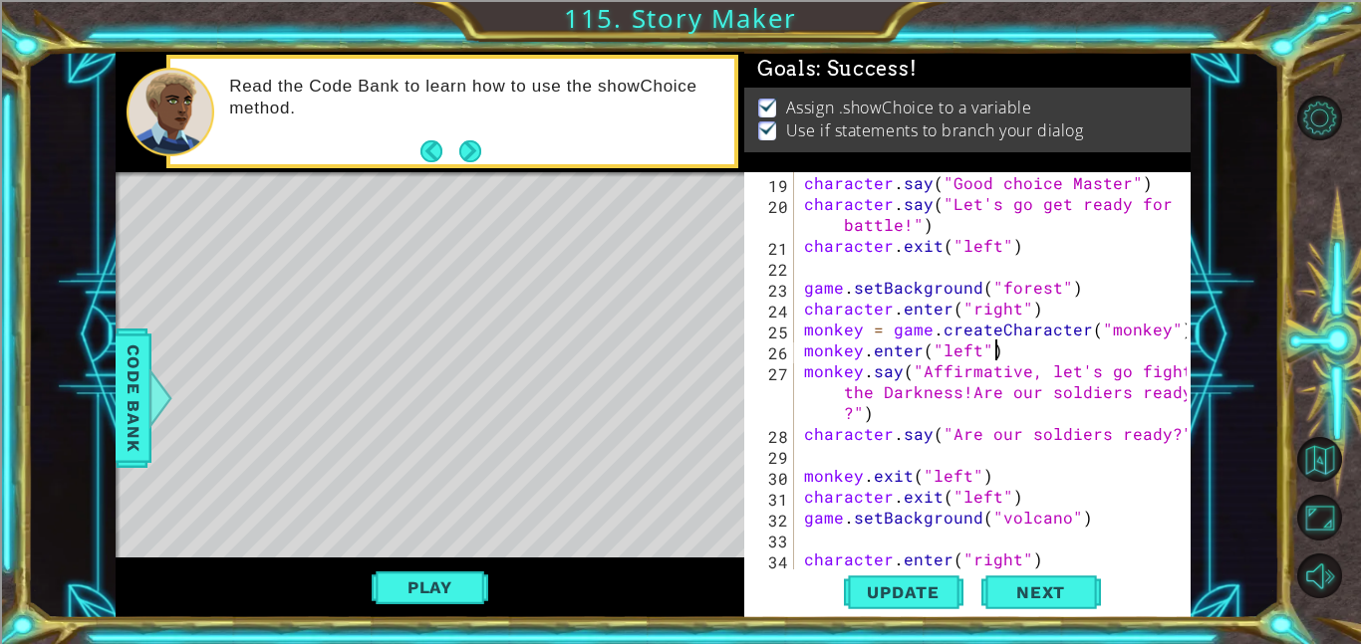
click at [996, 357] on div "character . say ( "Good choice Master" ) character . say ( "Let's go get ready …" at bounding box center [998, 391] width 396 height 439
type textarea "monkey.enter("left")"
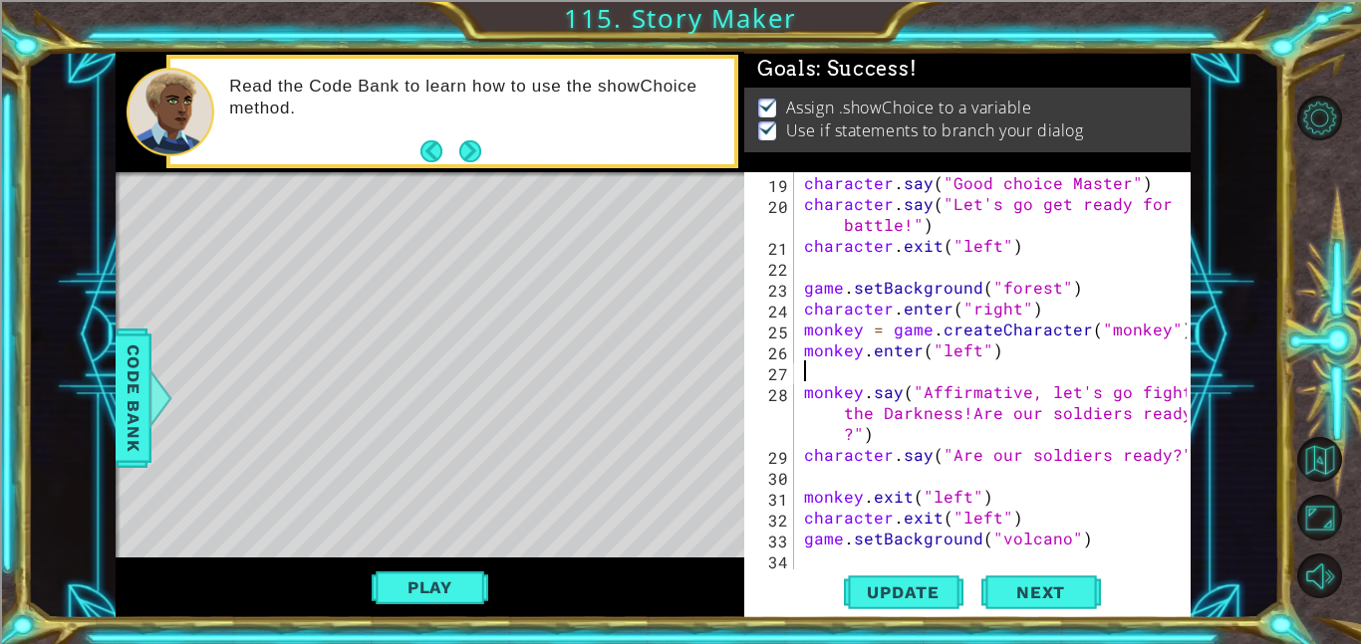
paste textarea "character.say("Are our soldiers ready?")"
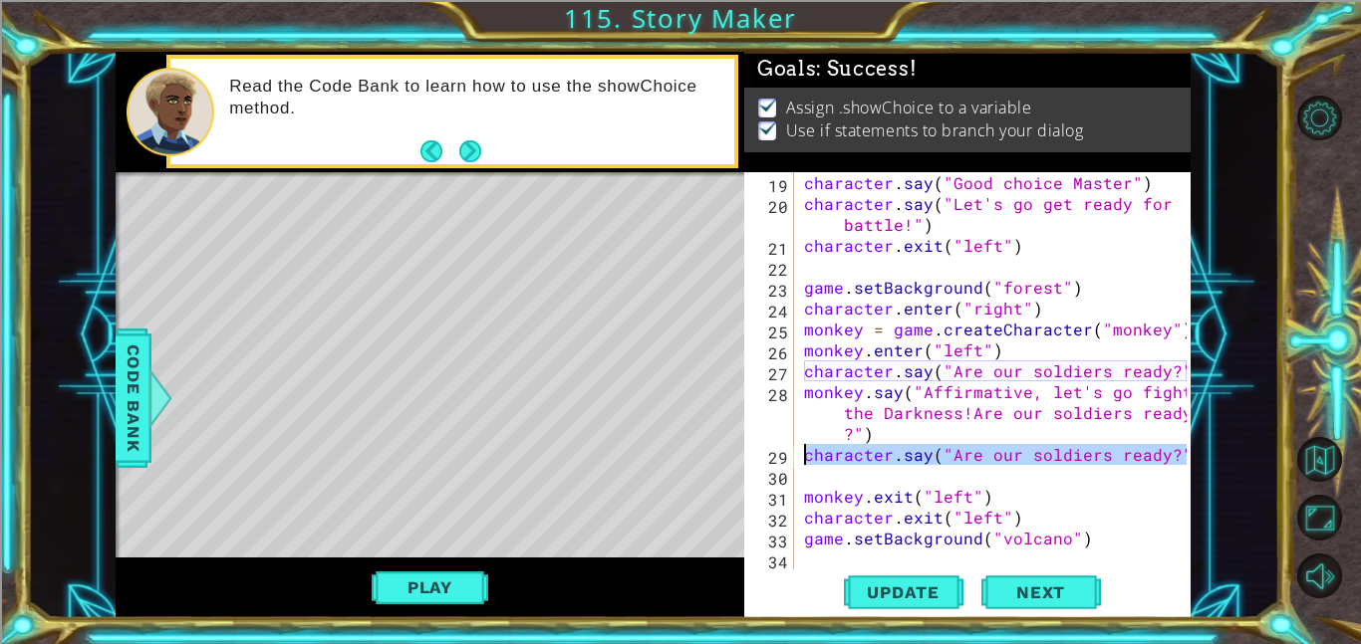
drag, startPoint x: 1182, startPoint y: 451, endPoint x: 801, endPoint y: 459, distance: 381.6
click at [801, 459] on div "character.say("Are our soldiers ready?") 19 20 21 22 23 24 25 26 27 28 29 30 31…" at bounding box center [965, 370] width 442 height 397
type textarea "\"
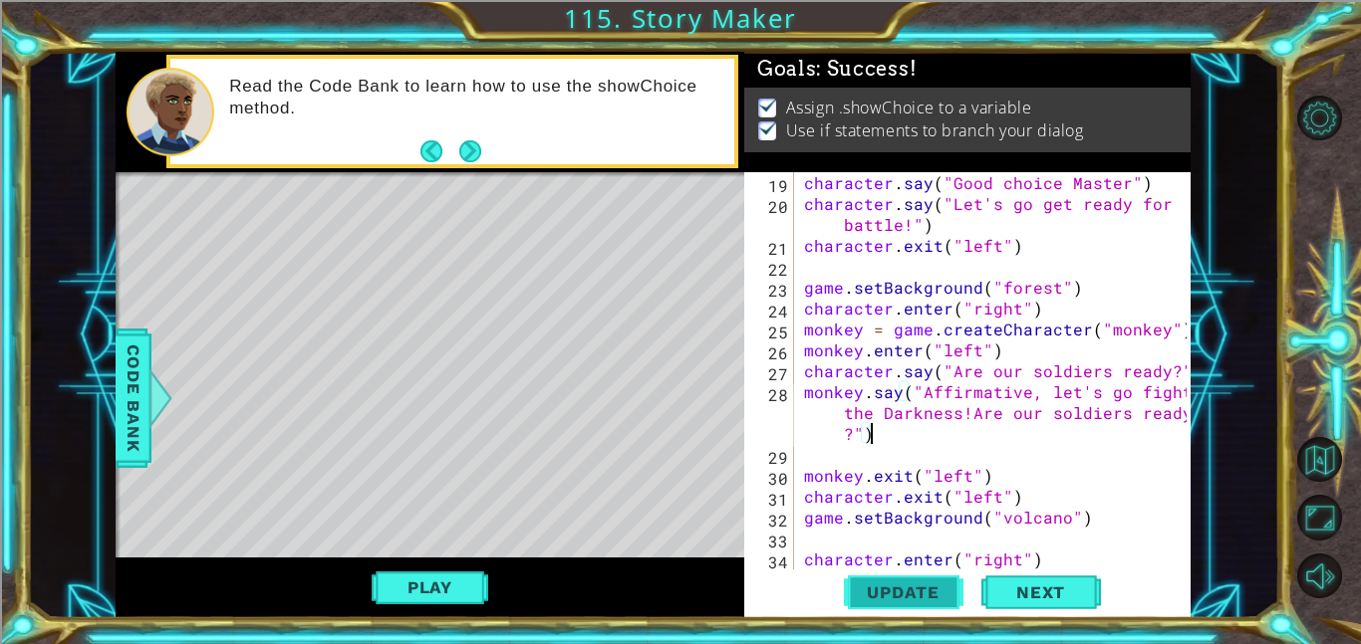
click at [932, 592] on span "Update" at bounding box center [903, 593] width 113 height 20
click at [472, 583] on button "Play" at bounding box center [430, 588] width 117 height 38
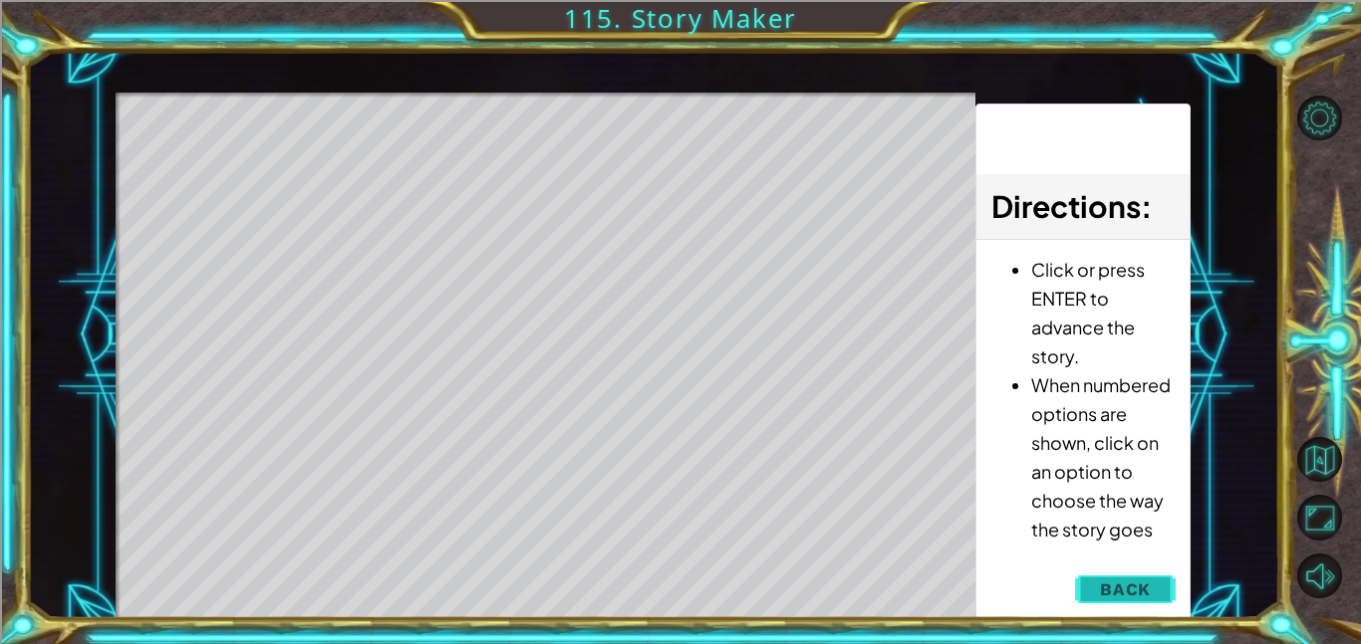
click at [1092, 591] on button "Back" at bounding box center [1125, 590] width 101 height 40
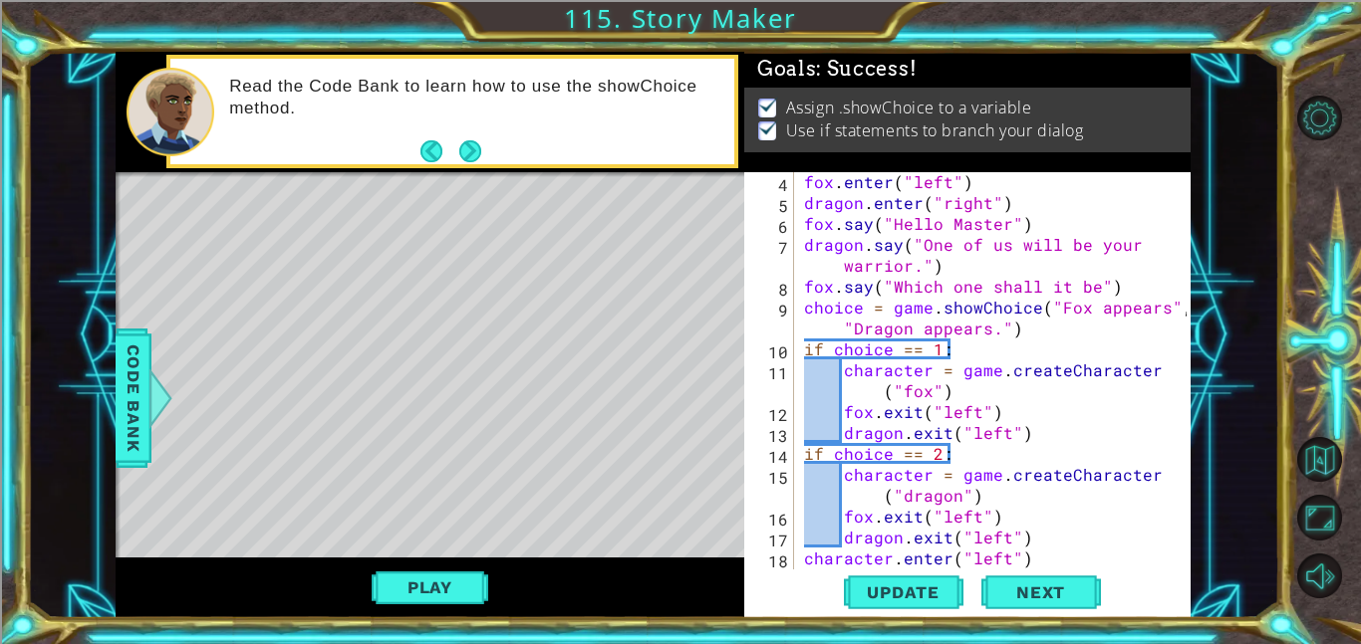
scroll to position [63, 0]
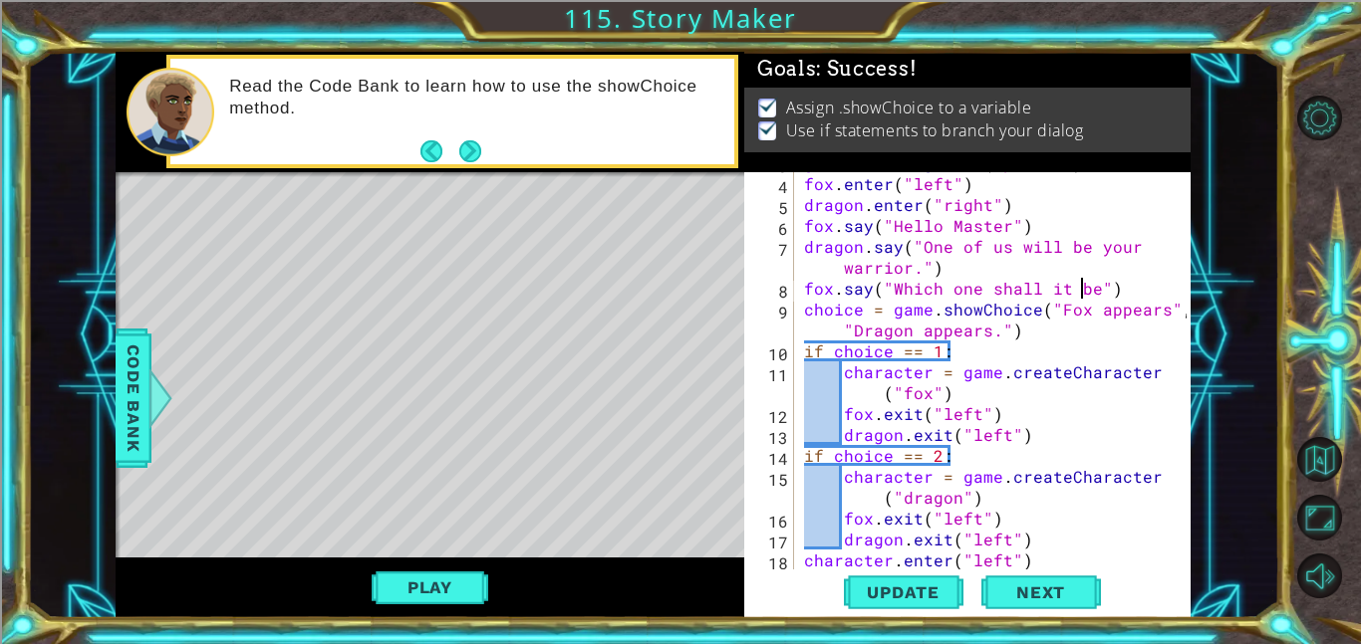
click at [1084, 292] on div "game . setBackground ( "palace" ) fox . enter ( "left" ) dragon . enter ( "righ…" at bounding box center [998, 371] width 396 height 439
click at [911, 576] on button "Update" at bounding box center [904, 592] width 120 height 45
click at [440, 577] on button "Play" at bounding box center [430, 588] width 117 height 38
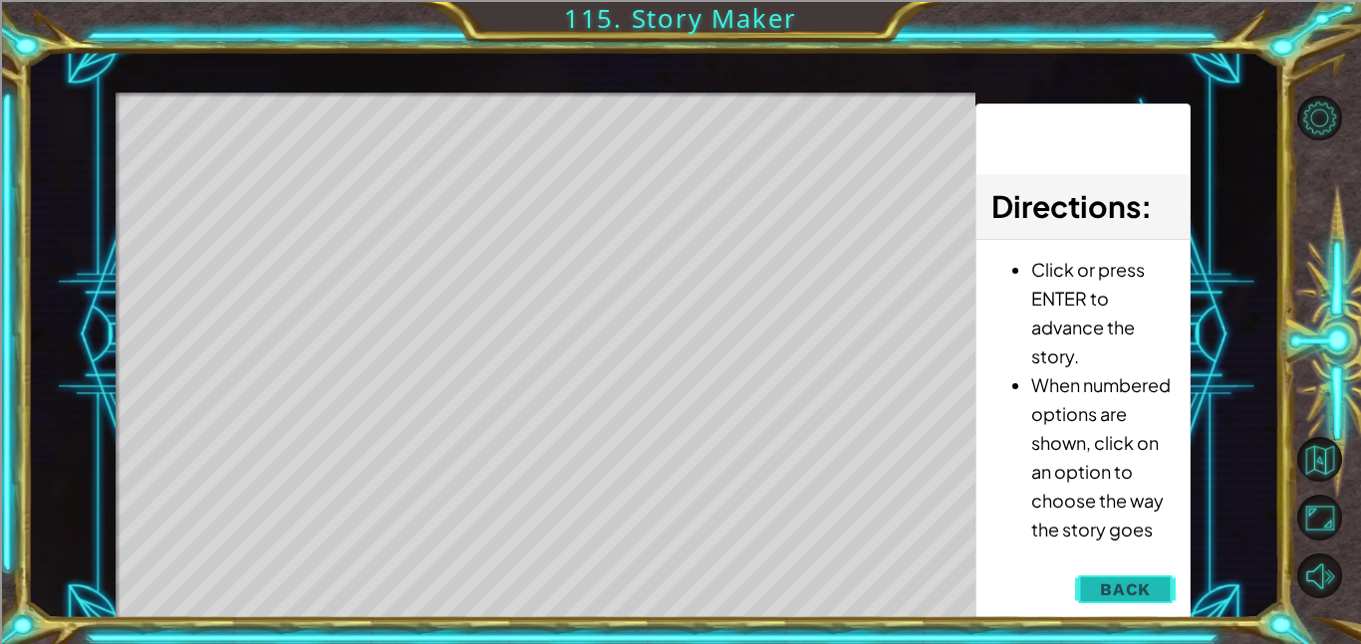
click at [1118, 576] on button "Back" at bounding box center [1125, 590] width 101 height 40
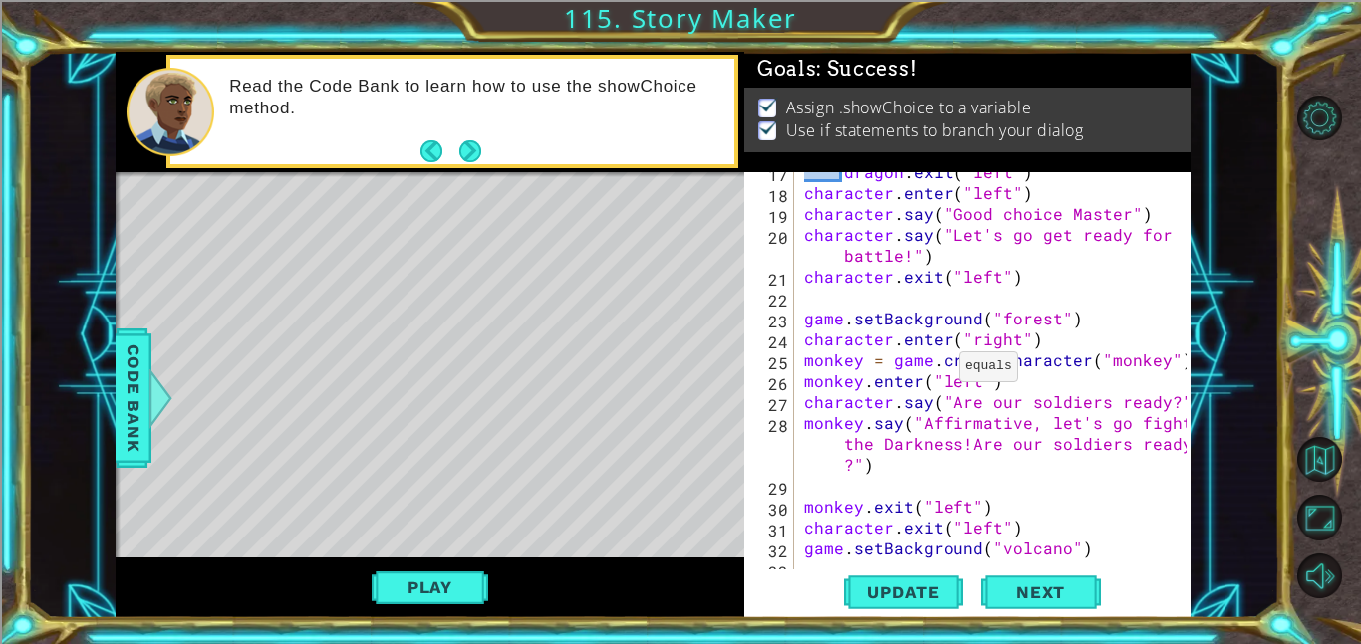
scroll to position [430, 0]
drag, startPoint x: 851, startPoint y: 463, endPoint x: 972, endPoint y: 449, distance: 122.3
click at [972, 449] on div "dragon . exit ( "left" ) character . enter ( "left" ) character . say ( "Good c…" at bounding box center [998, 380] width 396 height 439
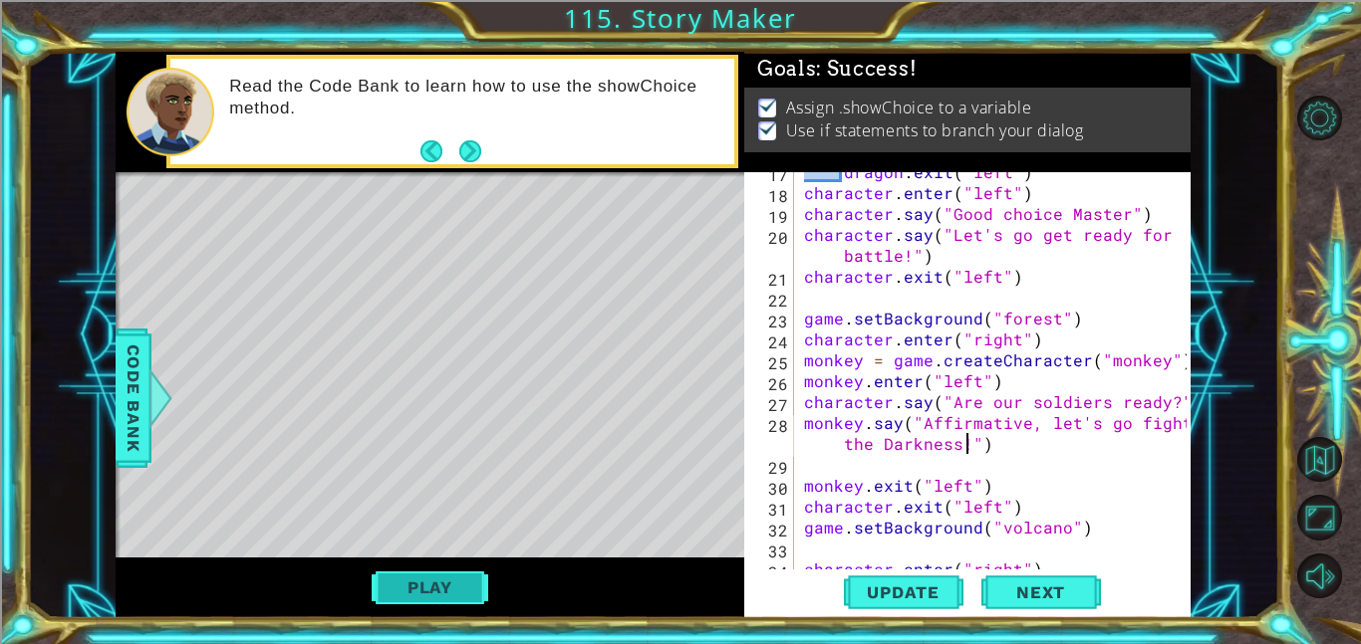
click at [466, 594] on button "Play" at bounding box center [430, 588] width 117 height 38
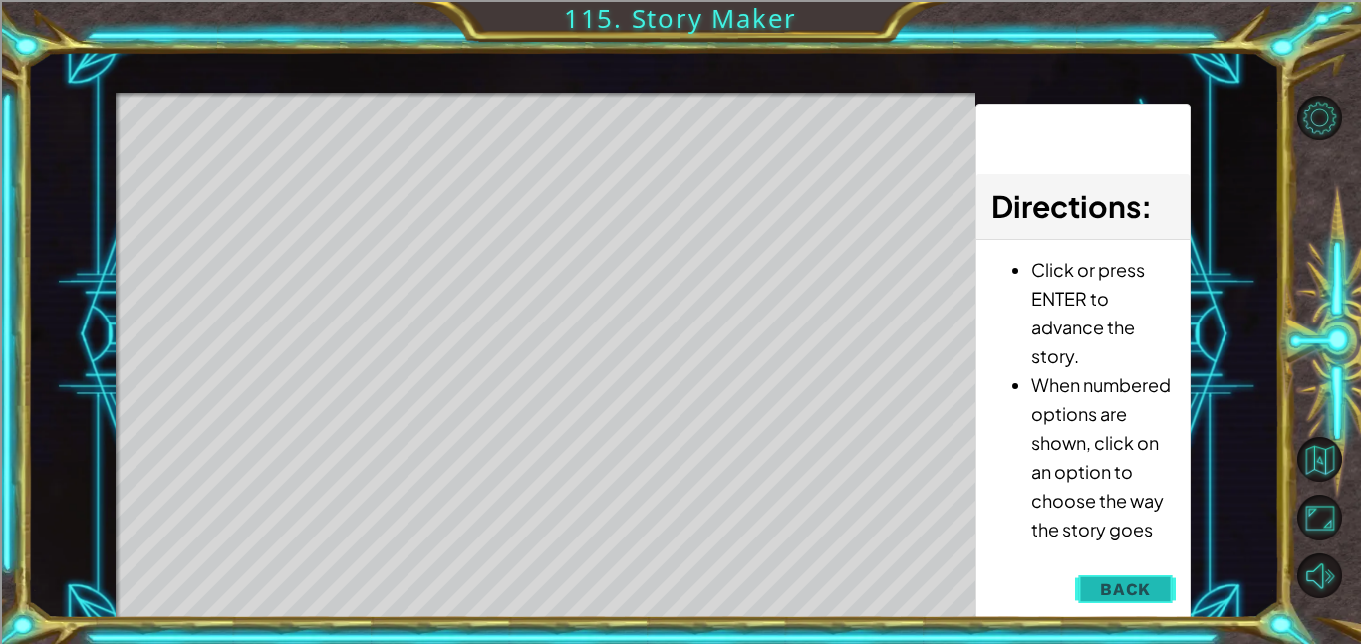
click at [1092, 594] on button "Back" at bounding box center [1125, 590] width 101 height 40
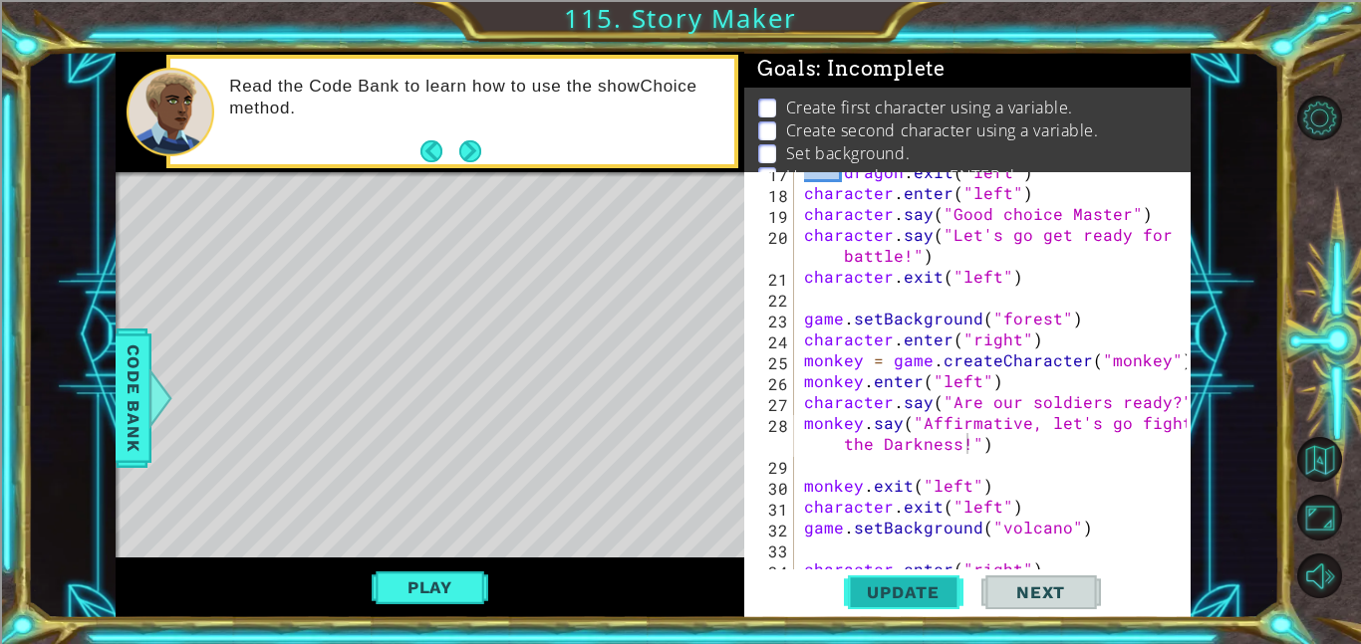
click at [909, 590] on span "Update" at bounding box center [903, 593] width 113 height 20
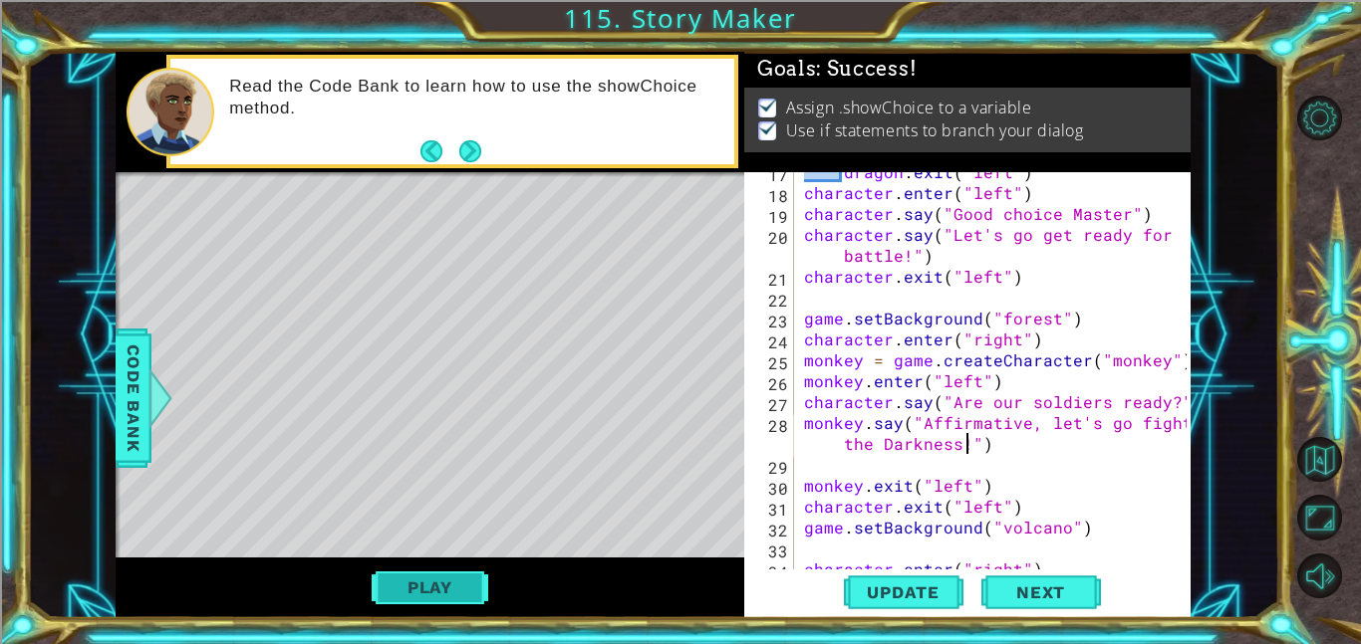
click at [483, 582] on button "Play" at bounding box center [430, 588] width 117 height 38
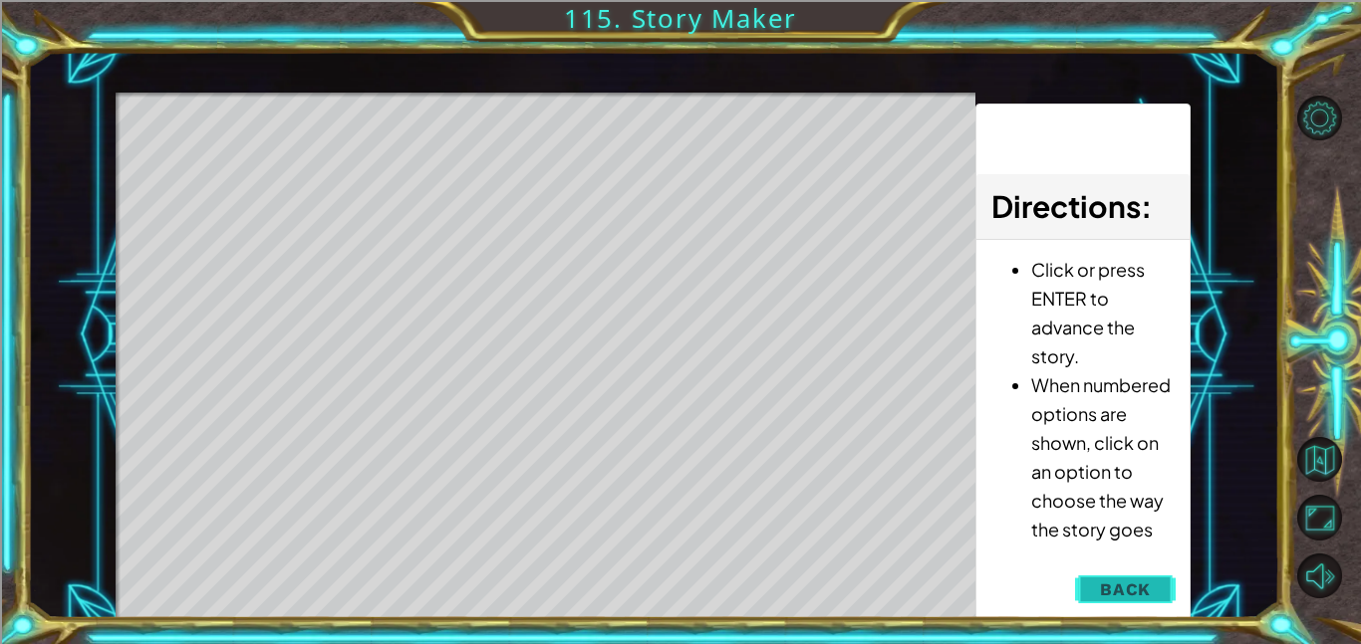
click at [1107, 584] on span "Back" at bounding box center [1125, 590] width 51 height 20
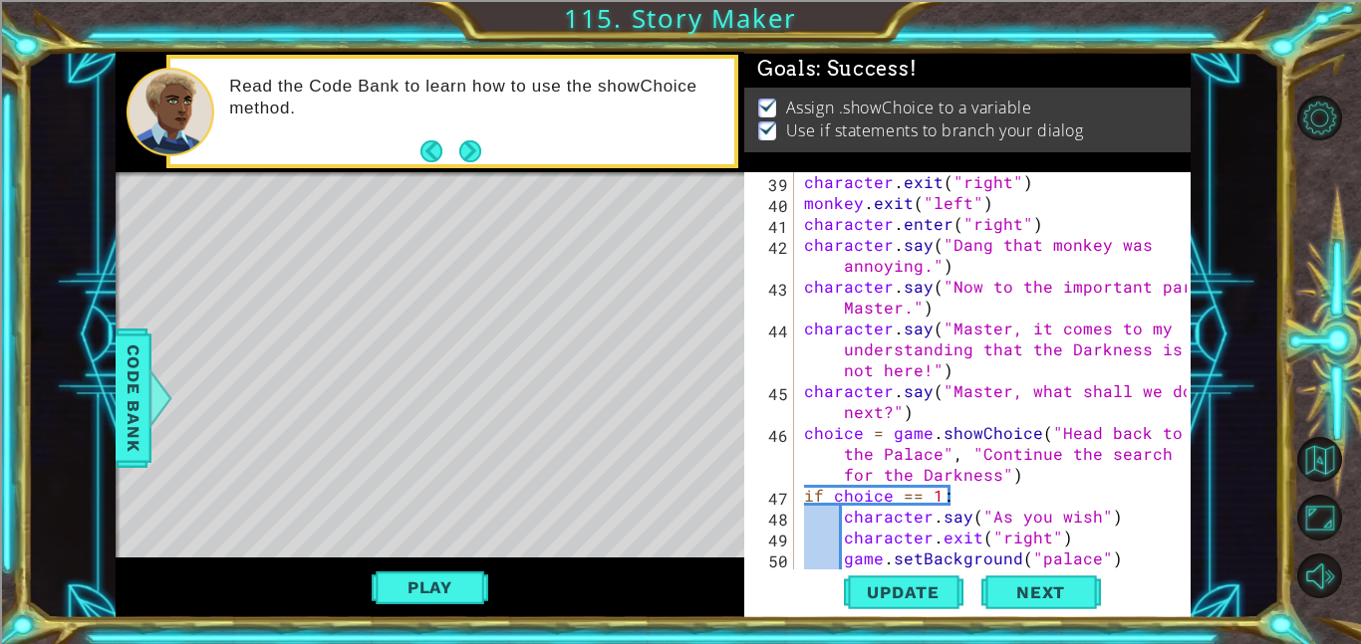
scroll to position [938, 0]
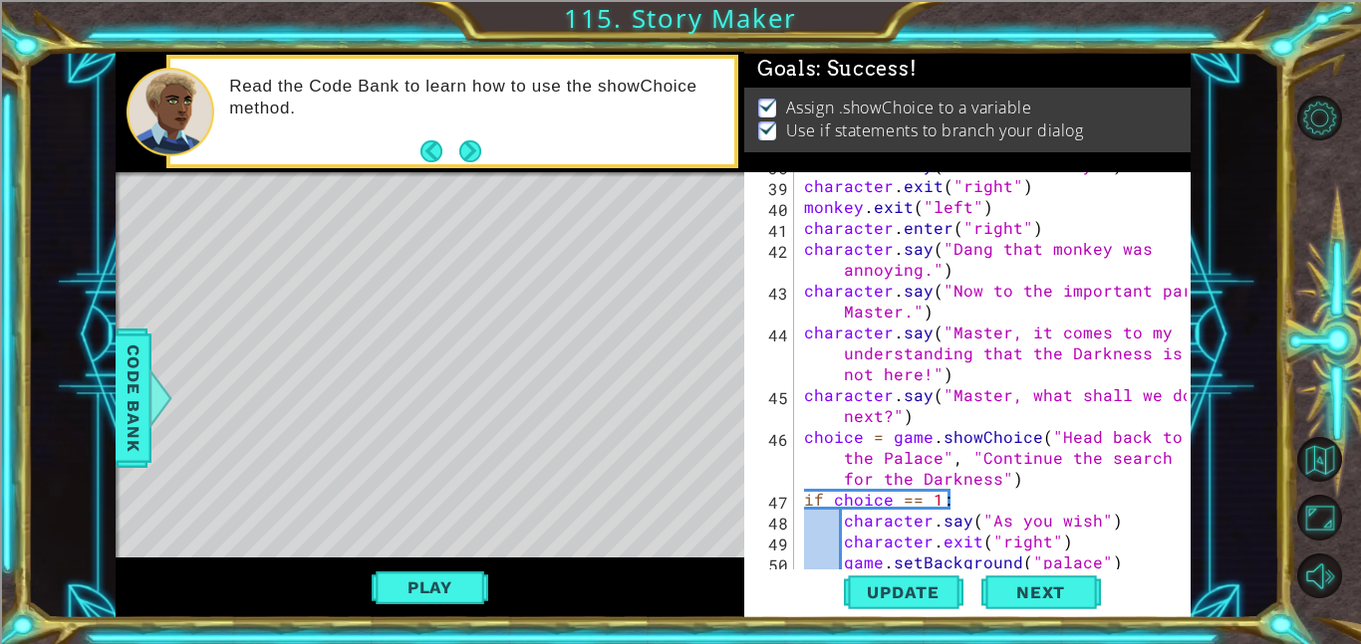
type textarea "character.say("Dang that monkey was annoying.")"
click at [959, 267] on div "character . say ( "Sneak that way!" ) character . exit ( "right" ) monkey . exi…" at bounding box center [998, 373] width 396 height 439
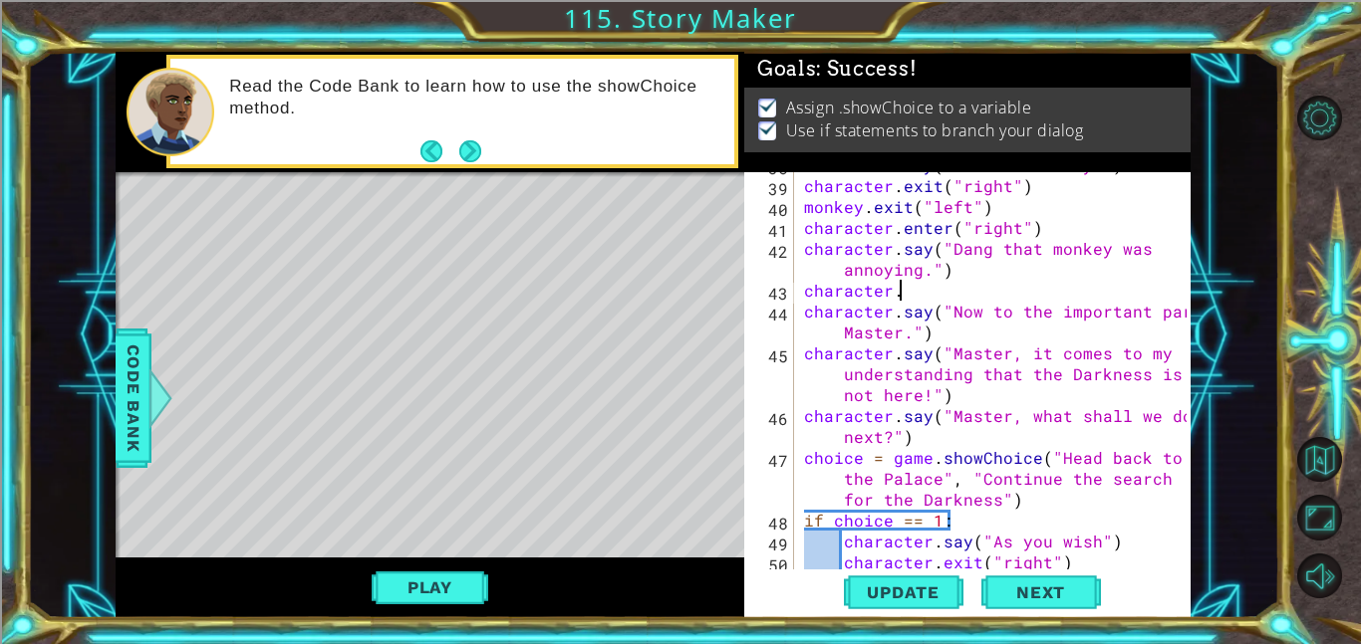
scroll to position [0, 5]
click at [133, 402] on span "Code Bank" at bounding box center [134, 399] width 32 height 122
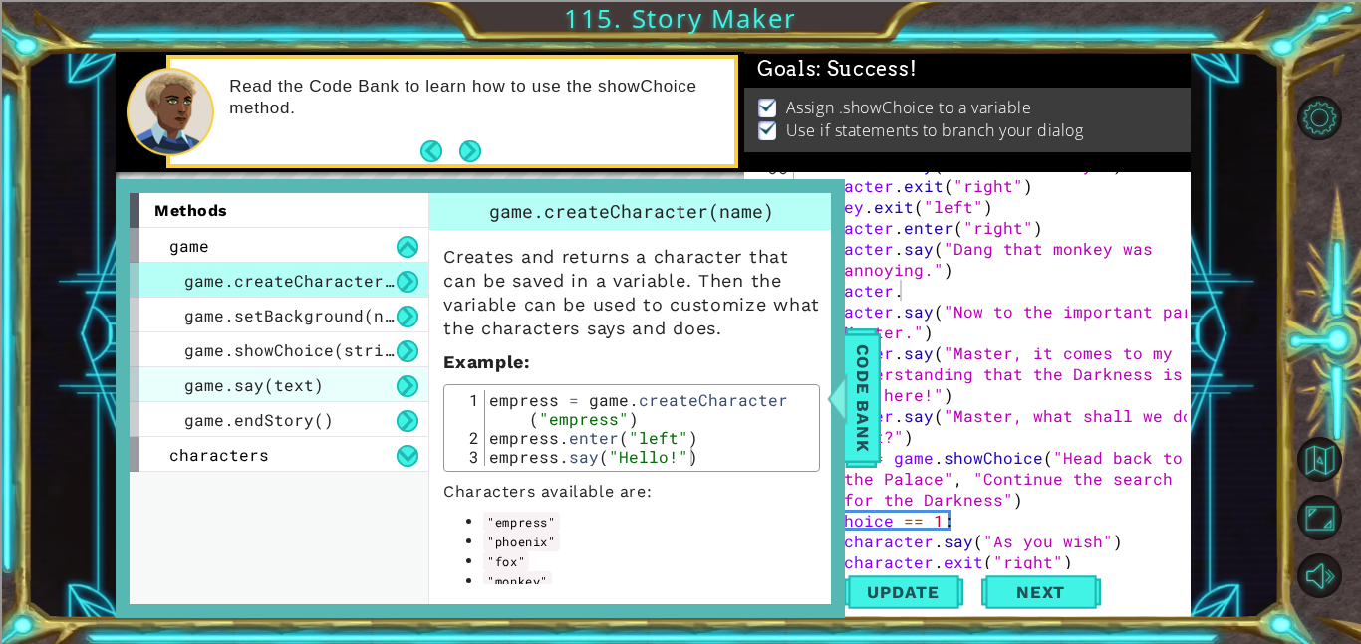
click at [306, 385] on span "game.say(text)" at bounding box center [253, 384] width 139 height 21
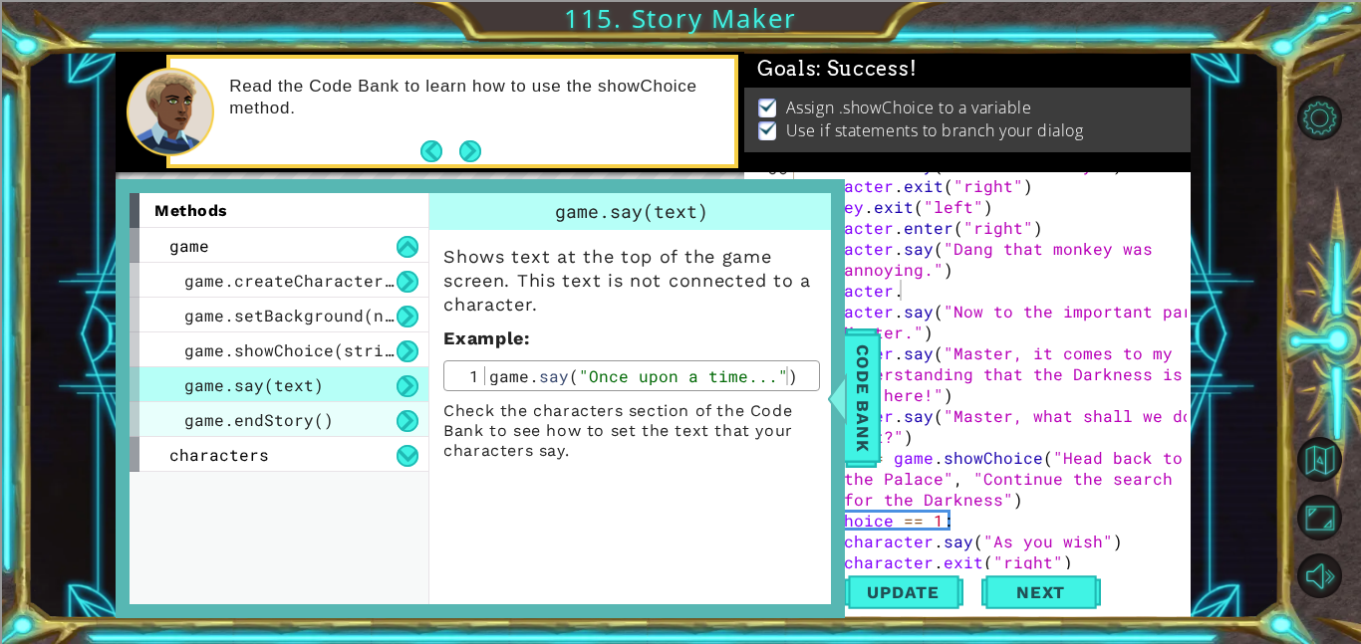
click at [320, 430] on div "game.endStory()" at bounding box center [278, 419] width 299 height 35
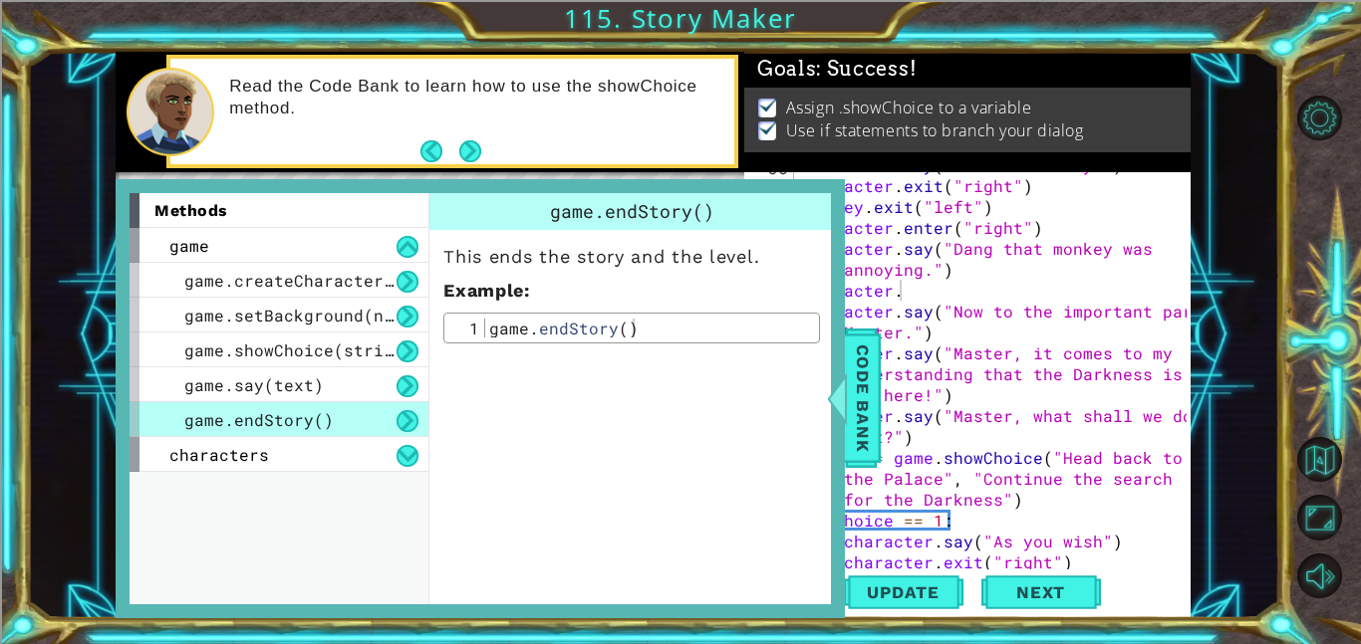
click at [804, 399] on div "game.endStory() This ends the story and the level. Example : 1 game . endStory …" at bounding box center [633, 399] width 410 height 412
click at [870, 414] on span "Code Bank" at bounding box center [863, 399] width 32 height 122
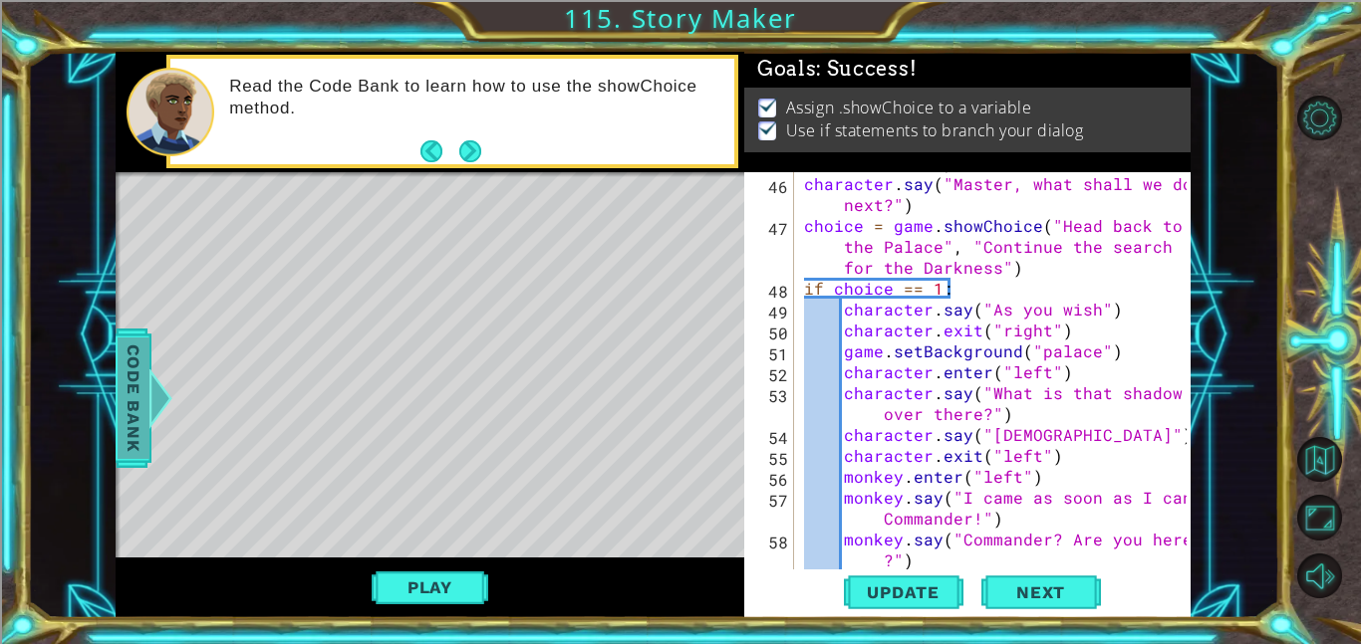
scroll to position [1882, 0]
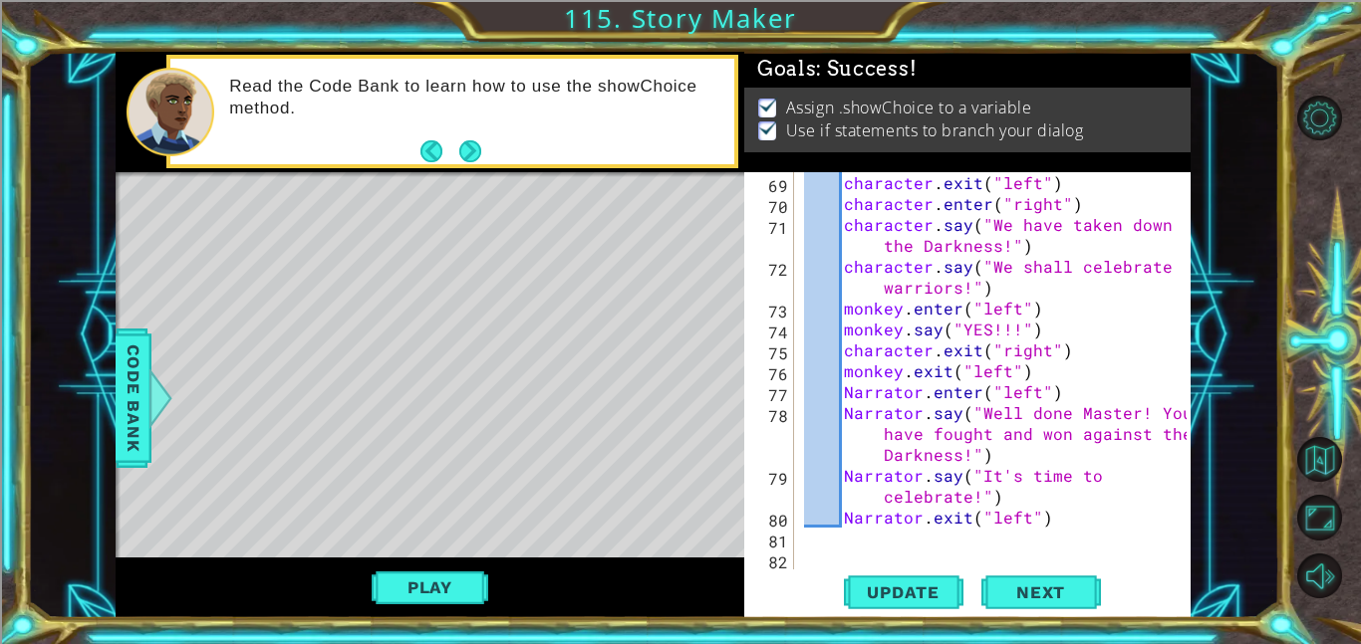
type textarea "Narrator.exit("left")"
click at [1019, 513] on div "character . exit ( "left" ) character . enter ( "right" ) character . say ( "We…" at bounding box center [998, 391] width 396 height 439
click at [1042, 518] on div "character . exit ( "left" ) character . enter ( "right" ) character . say ( "We…" at bounding box center [998, 391] width 396 height 439
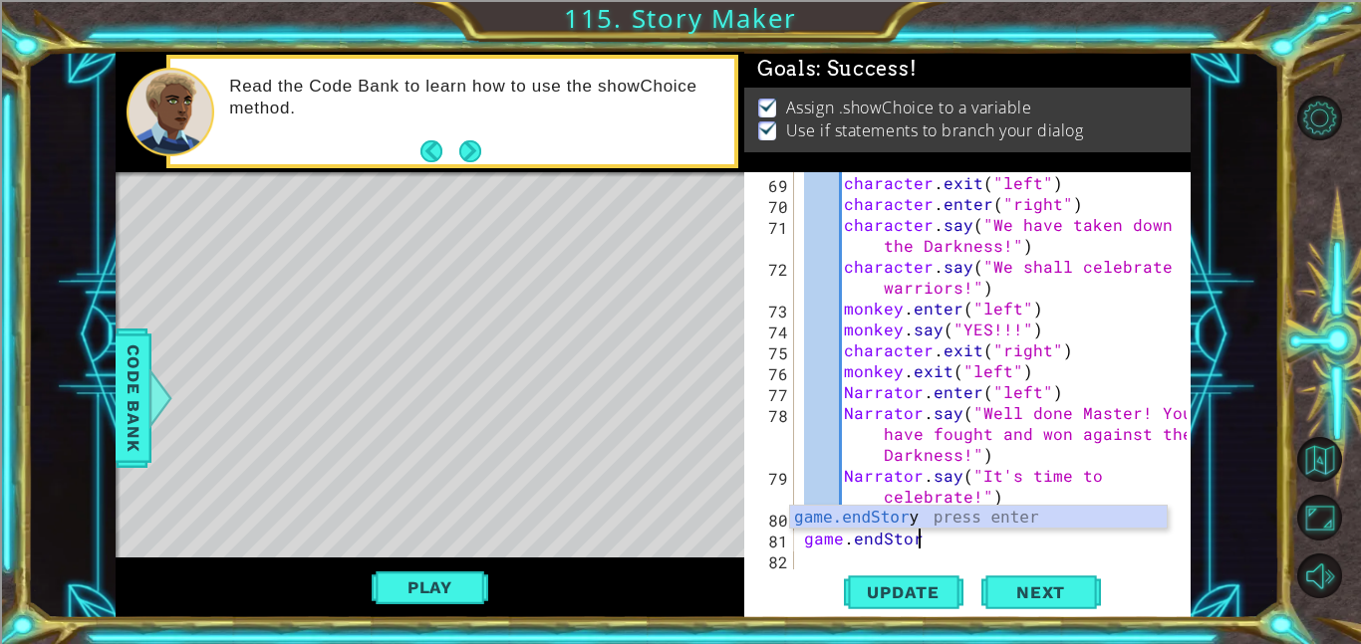
scroll to position [0, 6]
type textarea "game.endStory"
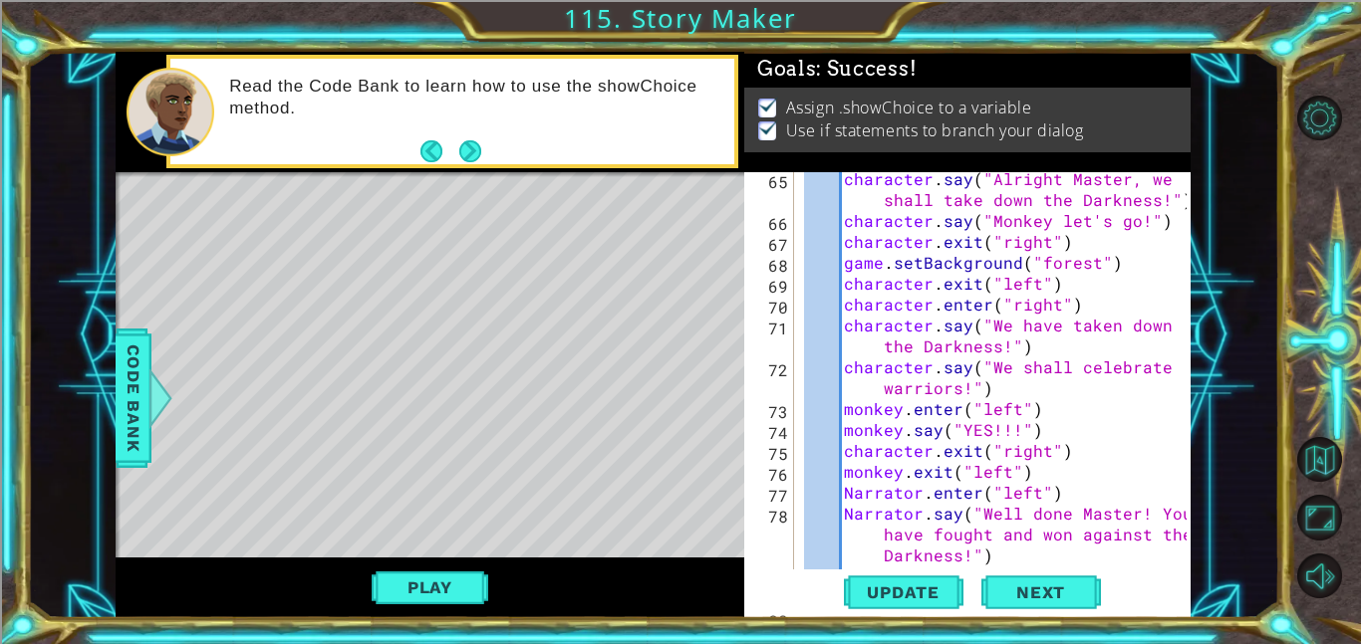
scroll to position [1771, 0]
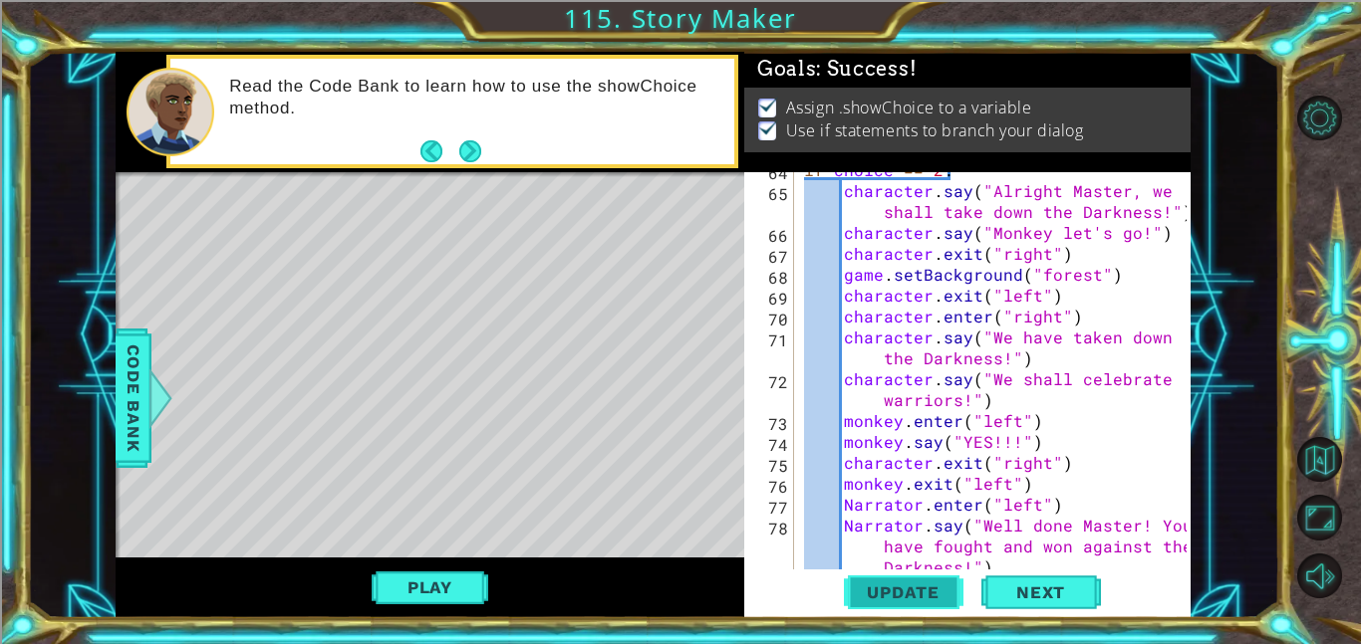
click at [889, 597] on span "Update" at bounding box center [903, 593] width 113 height 20
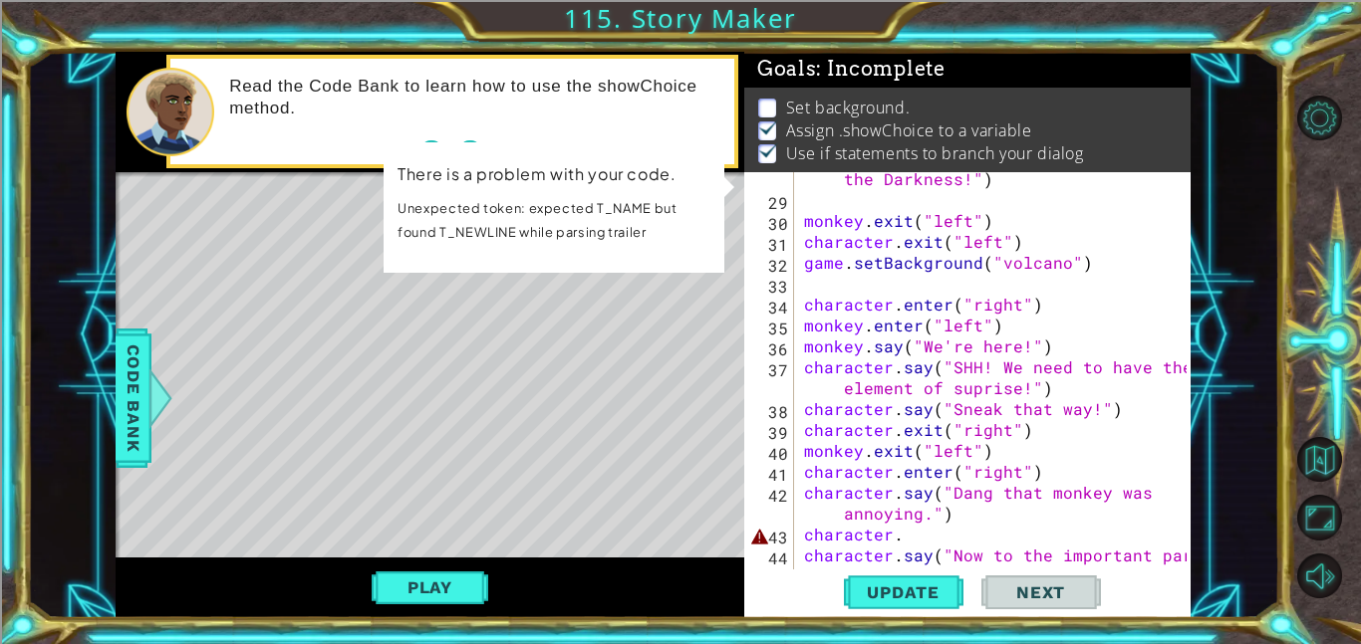
scroll to position [817, 0]
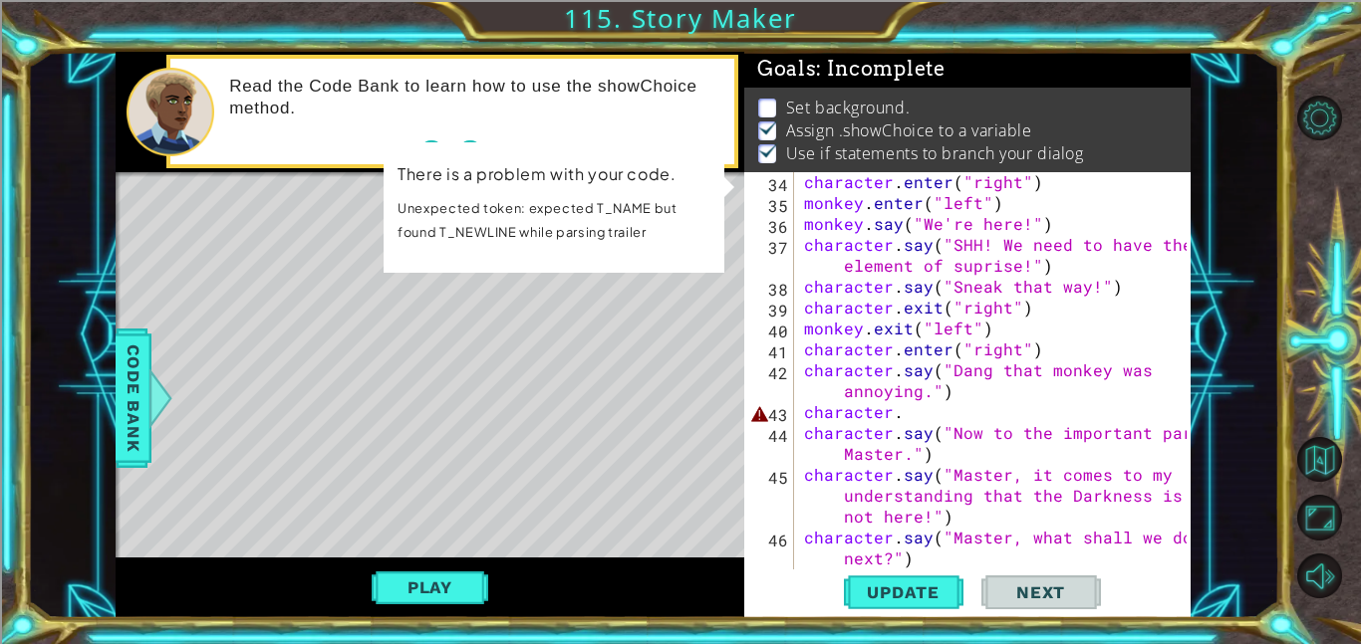
click at [918, 406] on div "character . enter ( "right" ) monkey . enter ( "left" ) monkey . say ( "We're h…" at bounding box center [998, 411] width 396 height 481
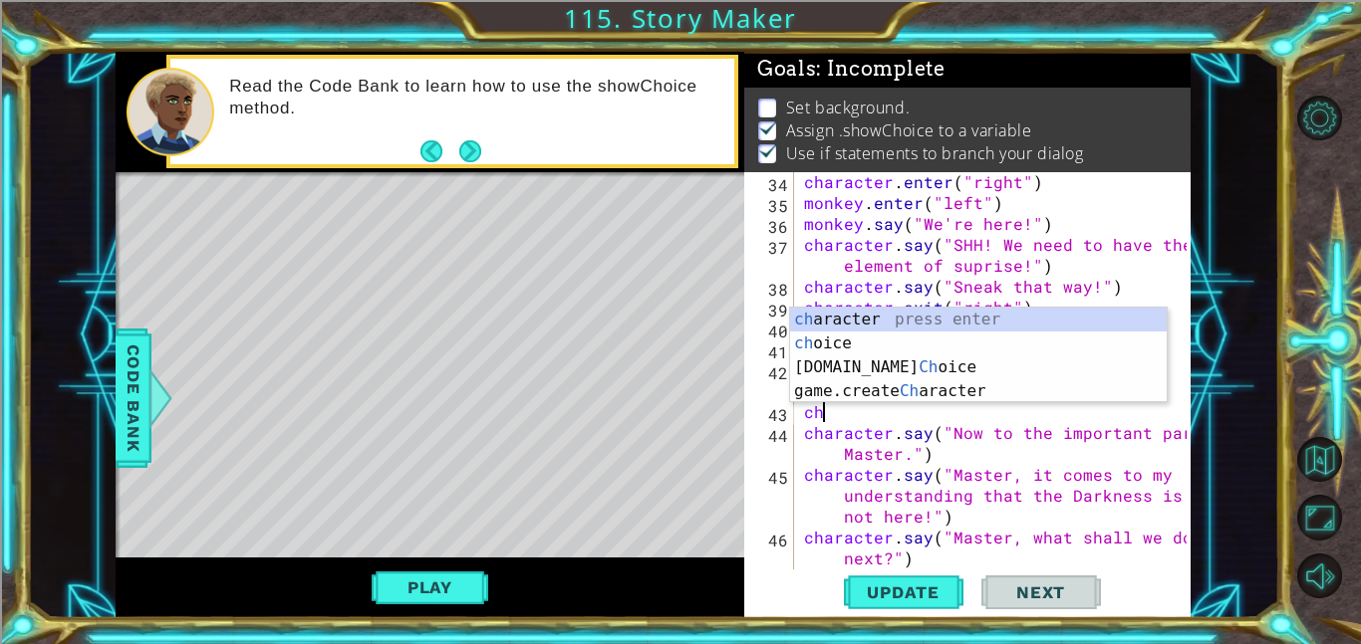
scroll to position [0, 0]
type textarea "c"
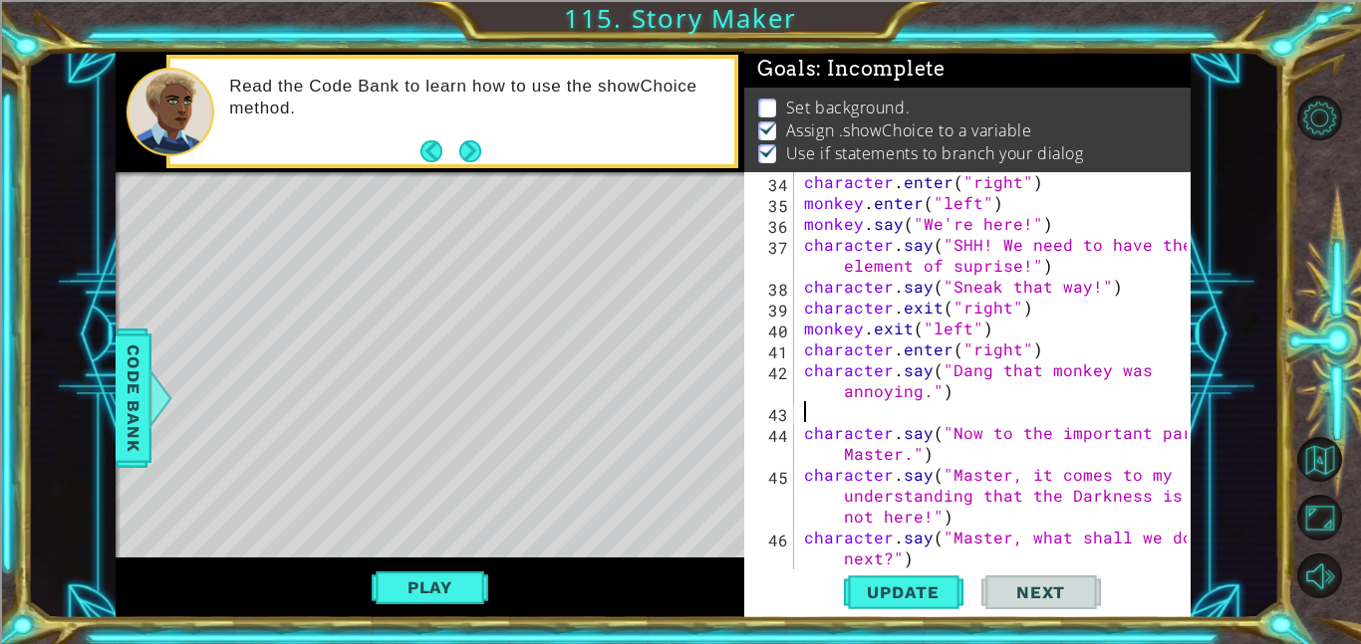
type textarea "character.say("Dang that monkey was annoying.")"
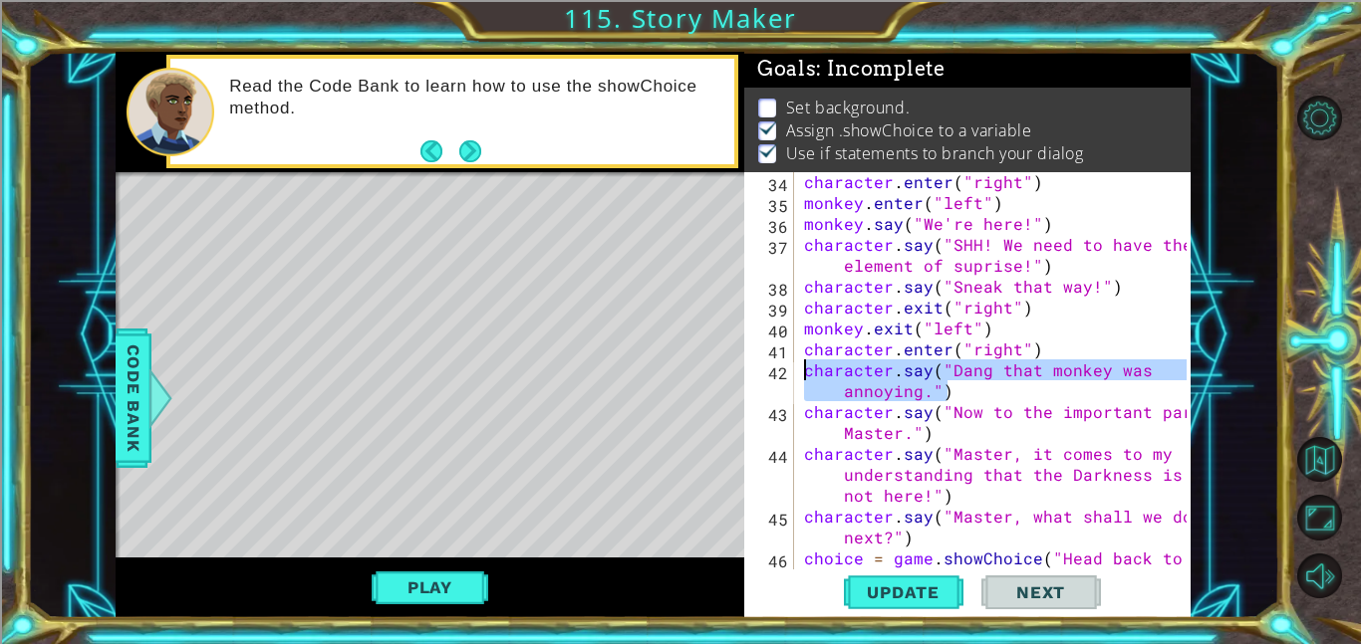
drag, startPoint x: 998, startPoint y: 384, endPoint x: 788, endPoint y: 364, distance: 211.2
click at [788, 364] on div "character.say("Dang that monkey was annoying.") 34 35 36 37 38 39 40 41 42 43 4…" at bounding box center [965, 370] width 442 height 397
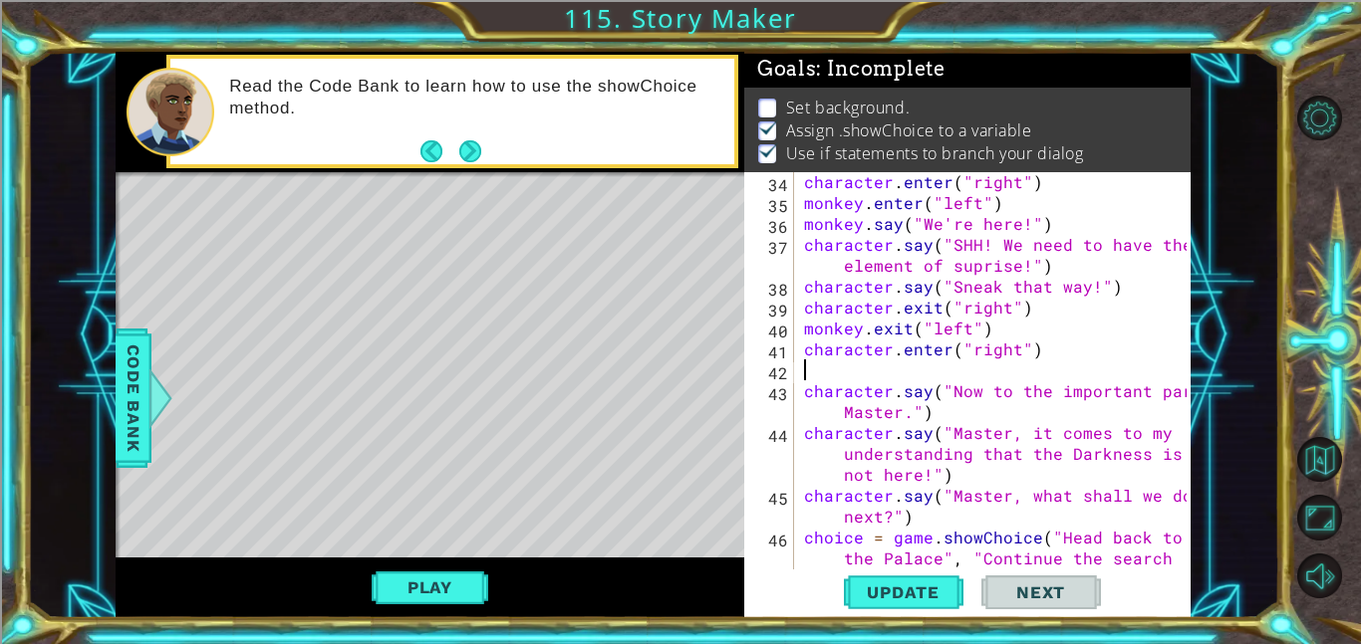
click at [805, 385] on div "character . enter ( "right" ) monkey . enter ( "left" ) monkey . say ( "We're h…" at bounding box center [998, 411] width 396 height 481
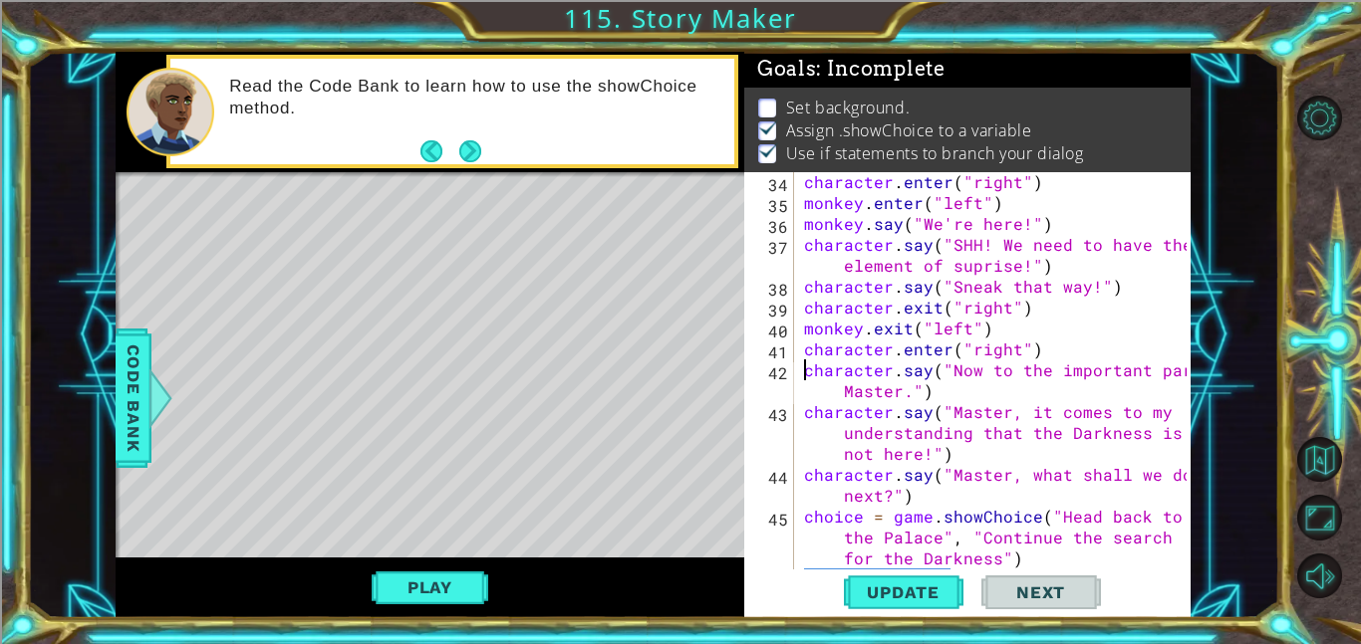
click at [1104, 374] on div "character . enter ( "right" ) monkey . enter ( "left" ) monkey . say ( "We're h…" at bounding box center [998, 390] width 396 height 439
click at [1064, 401] on div "character . enter ( "right" ) monkey . enter ( "left" ) monkey . say ( "We're h…" at bounding box center [998, 390] width 396 height 439
click at [904, 592] on span "Update" at bounding box center [903, 593] width 113 height 20
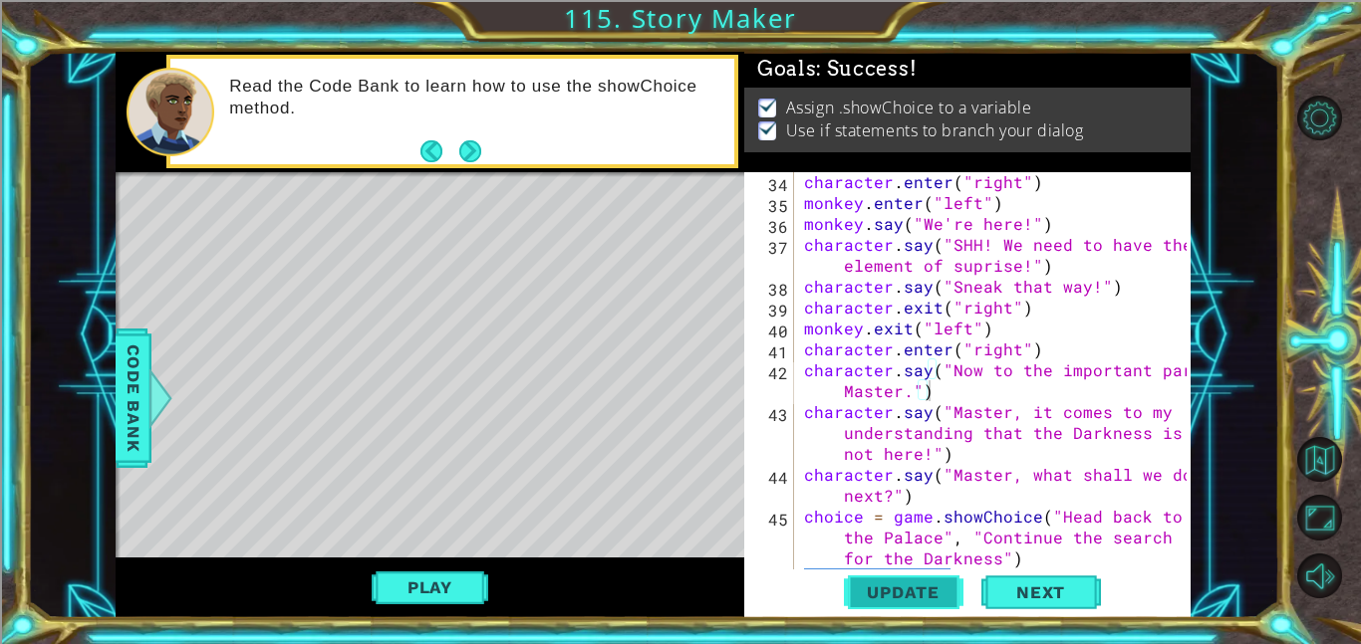
click at [890, 606] on button "Update" at bounding box center [904, 592] width 120 height 45
click at [483, 576] on button "Play" at bounding box center [430, 588] width 117 height 38
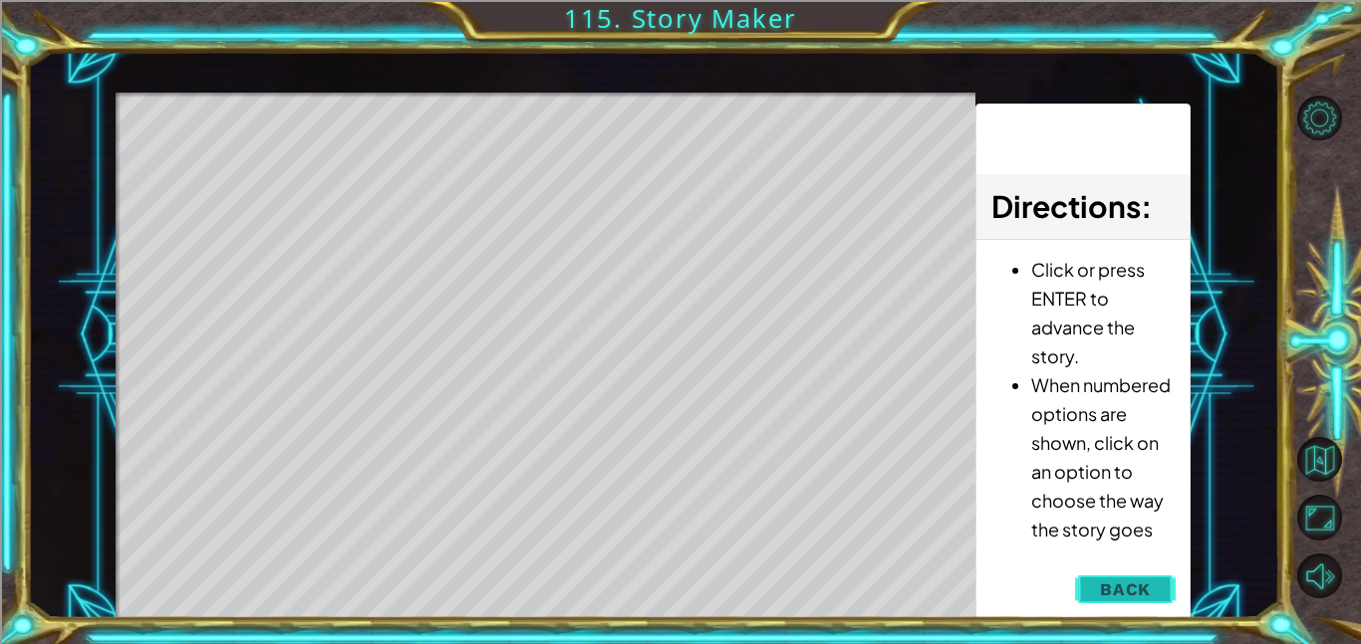
click at [1134, 586] on span "Back" at bounding box center [1125, 590] width 51 height 20
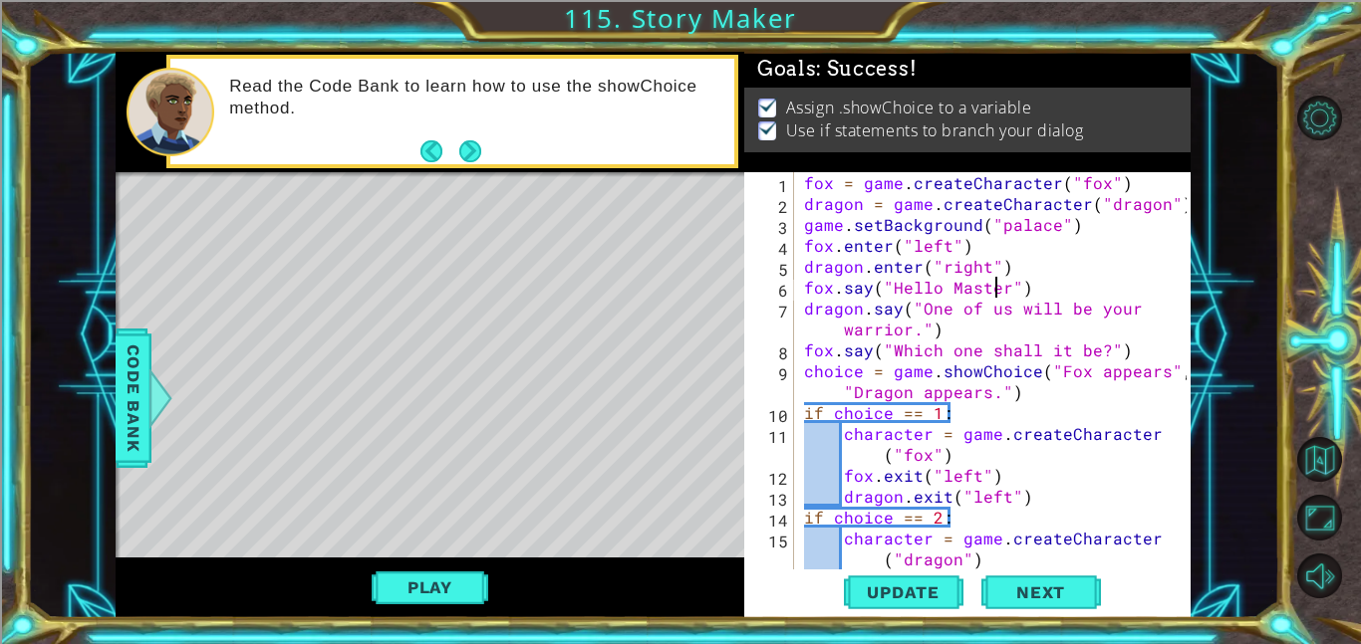
click at [999, 284] on div "fox = game . createCharacter ( "fox" ) dragon = game . createCharacter ( "drago…" at bounding box center [998, 391] width 396 height 439
click at [1079, 225] on div "fox = game . createCharacter ( "fox" ) dragon = game . createCharacter ( "drago…" at bounding box center [998, 391] width 396 height 439
type textarea "game.setBackground("palace")"
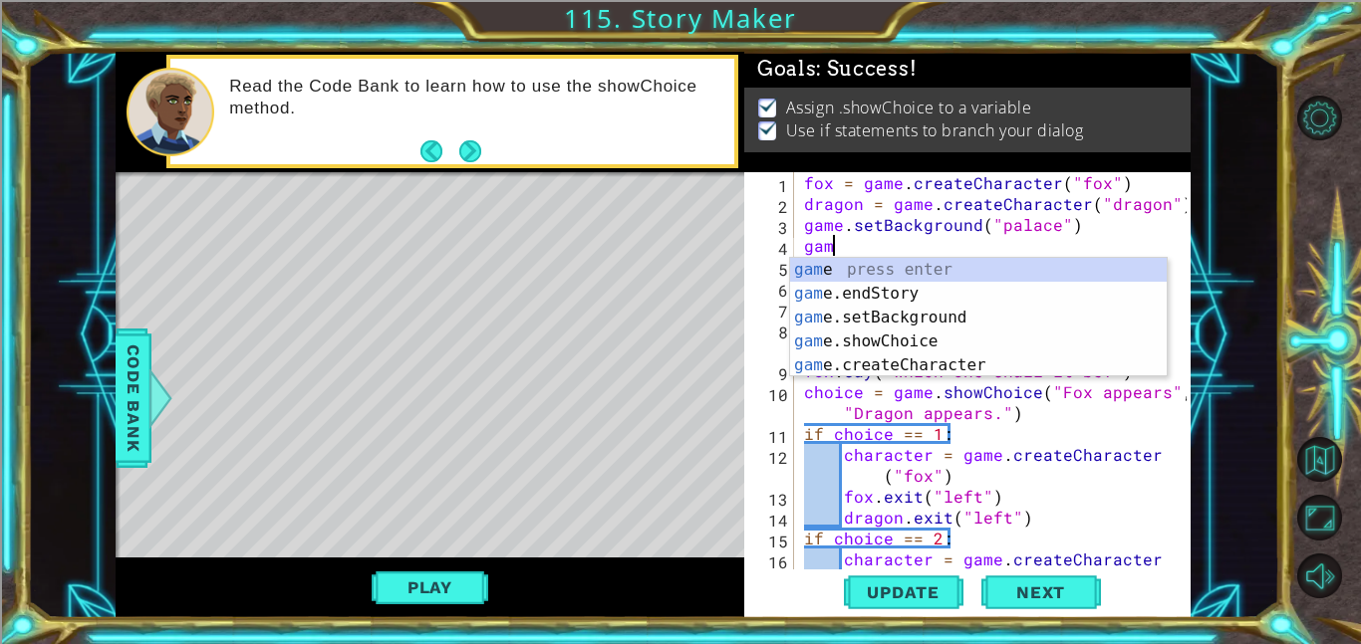
scroll to position [0, 0]
type textarea "g"
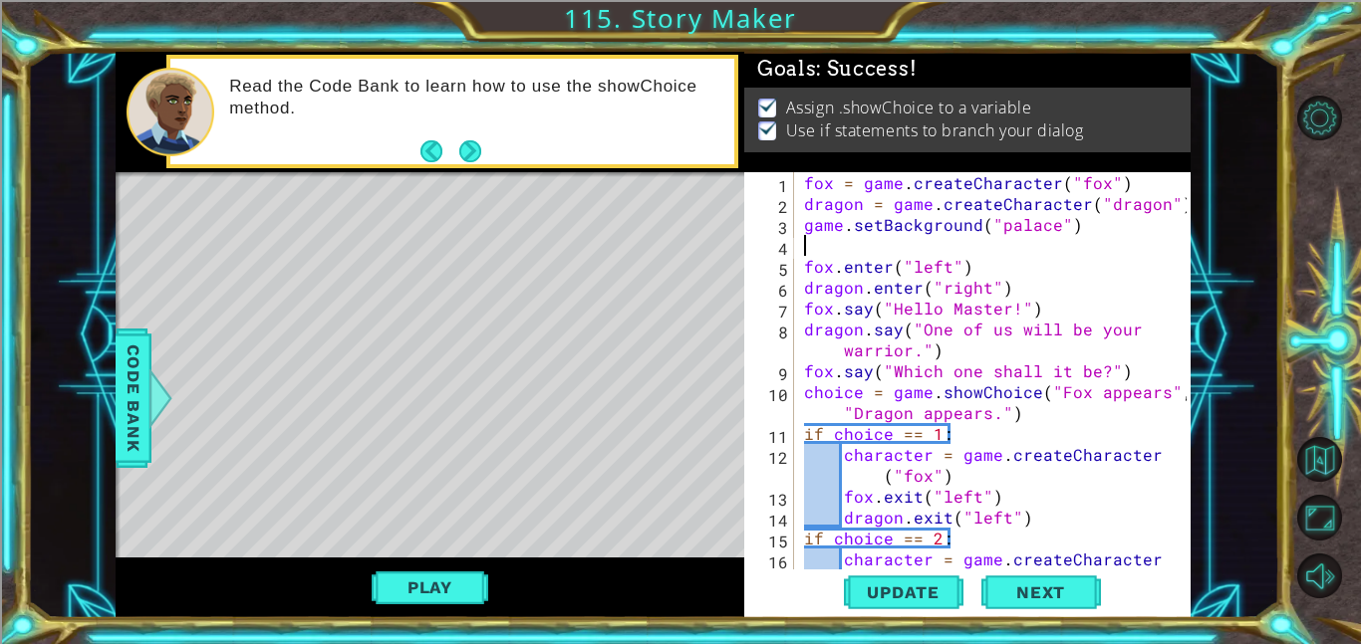
type textarea "game.setBackground("palace")"
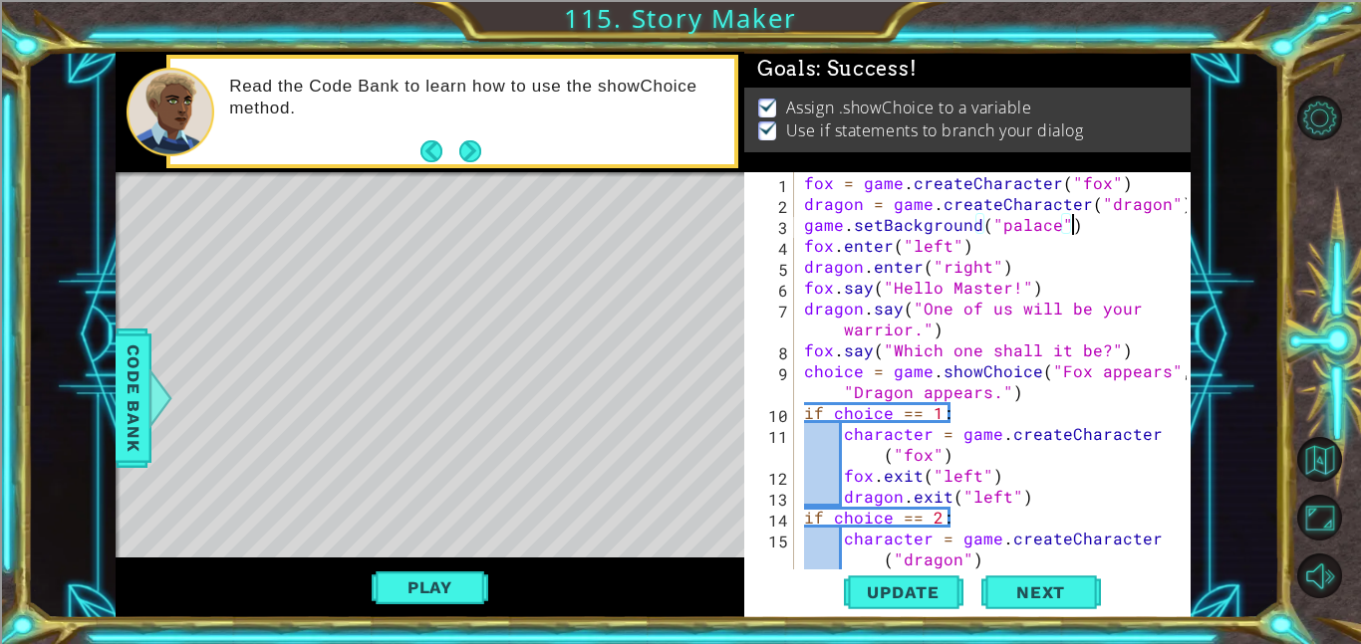
click at [803, 233] on div "fox = game . createCharacter ( "fox" ) dragon = game . createCharacter ( "drago…" at bounding box center [998, 391] width 396 height 439
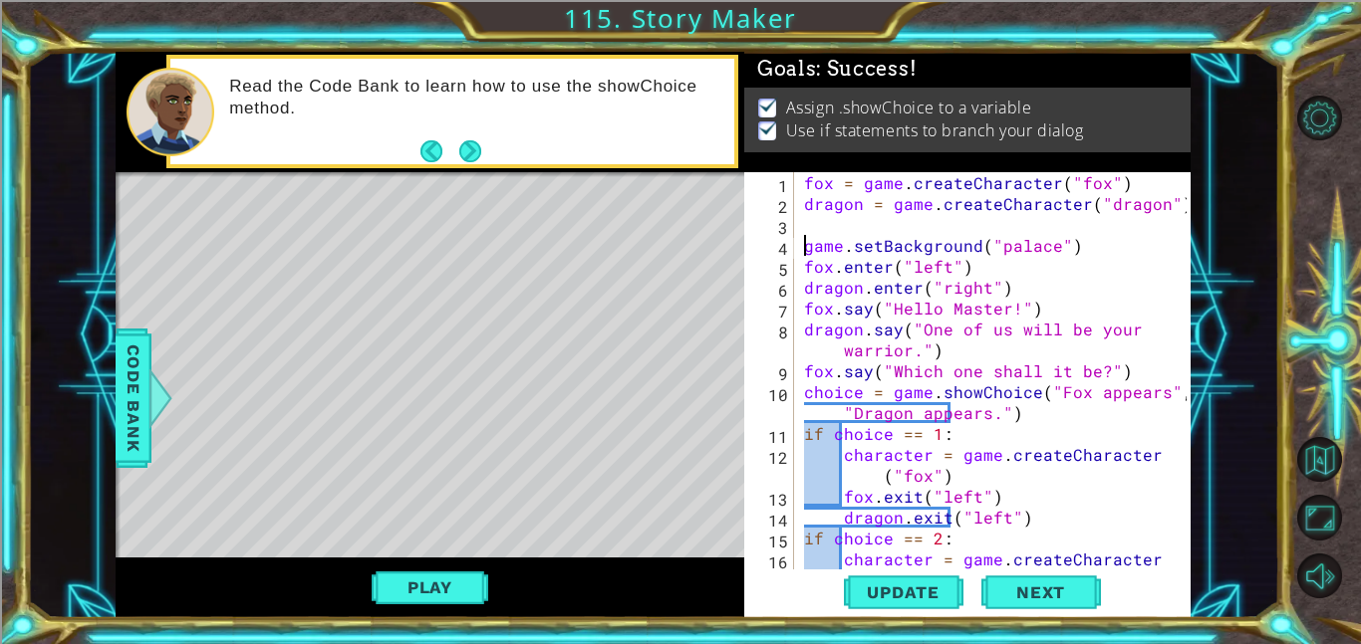
click at [829, 227] on div "fox = game . createCharacter ( "fox" ) dragon = game . createCharacter ( "drago…" at bounding box center [998, 402] width 396 height 460
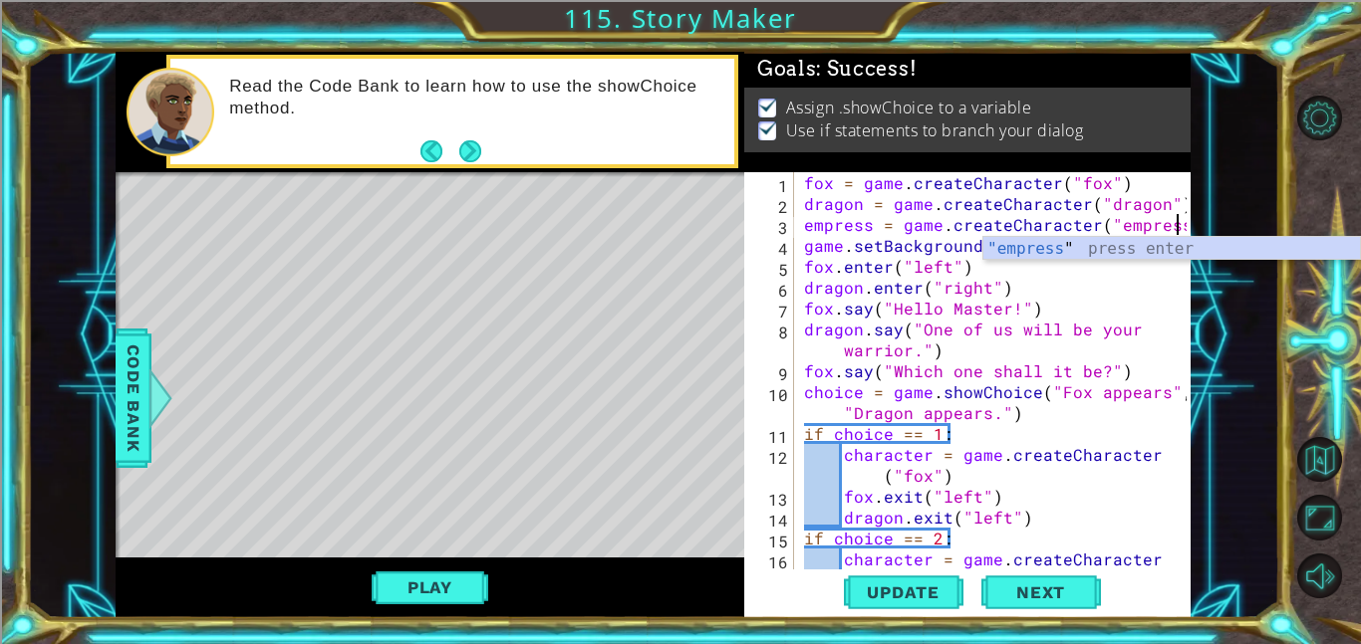
scroll to position [0, 23]
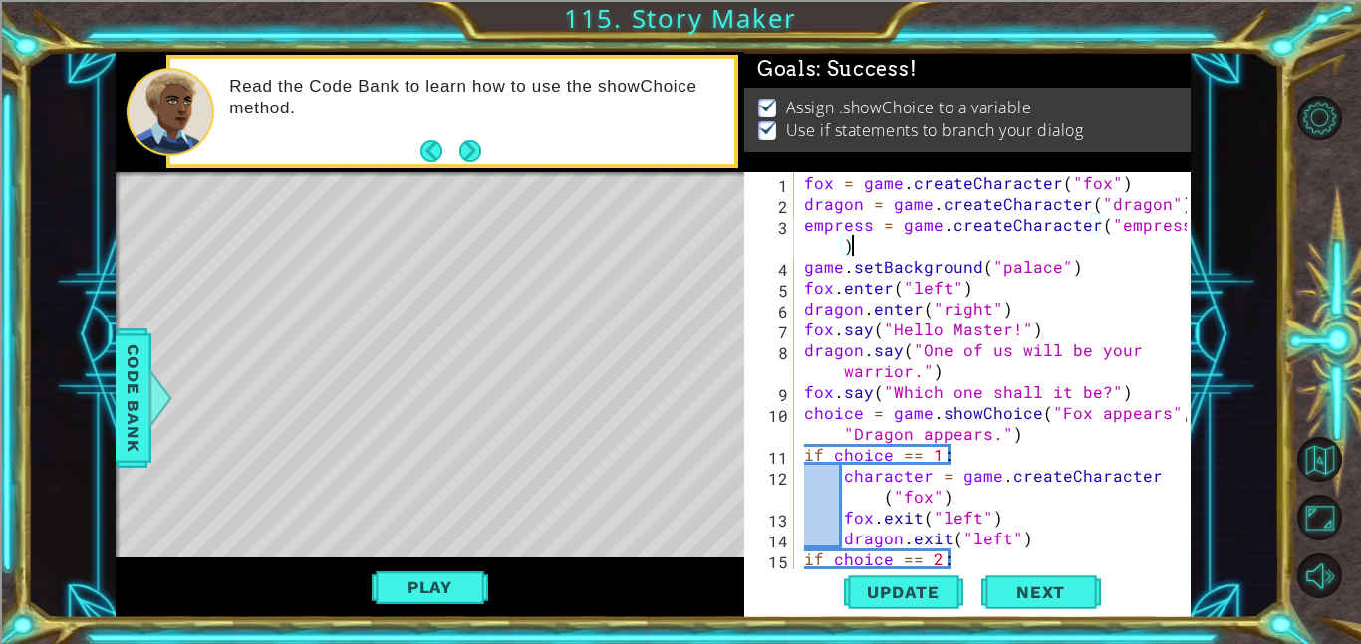
click at [867, 220] on div "fox = game . createCharacter ( "fox" ) dragon = game . createCharacter ( "drago…" at bounding box center [998, 402] width 396 height 460
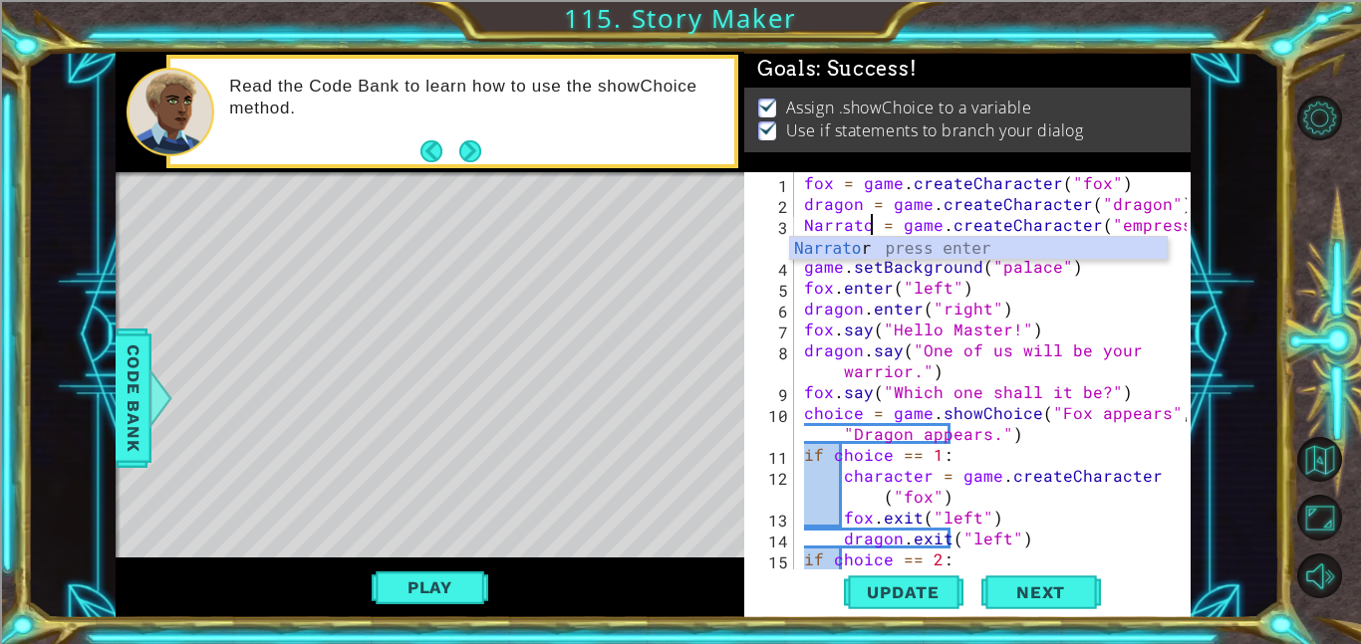
scroll to position [0, 4]
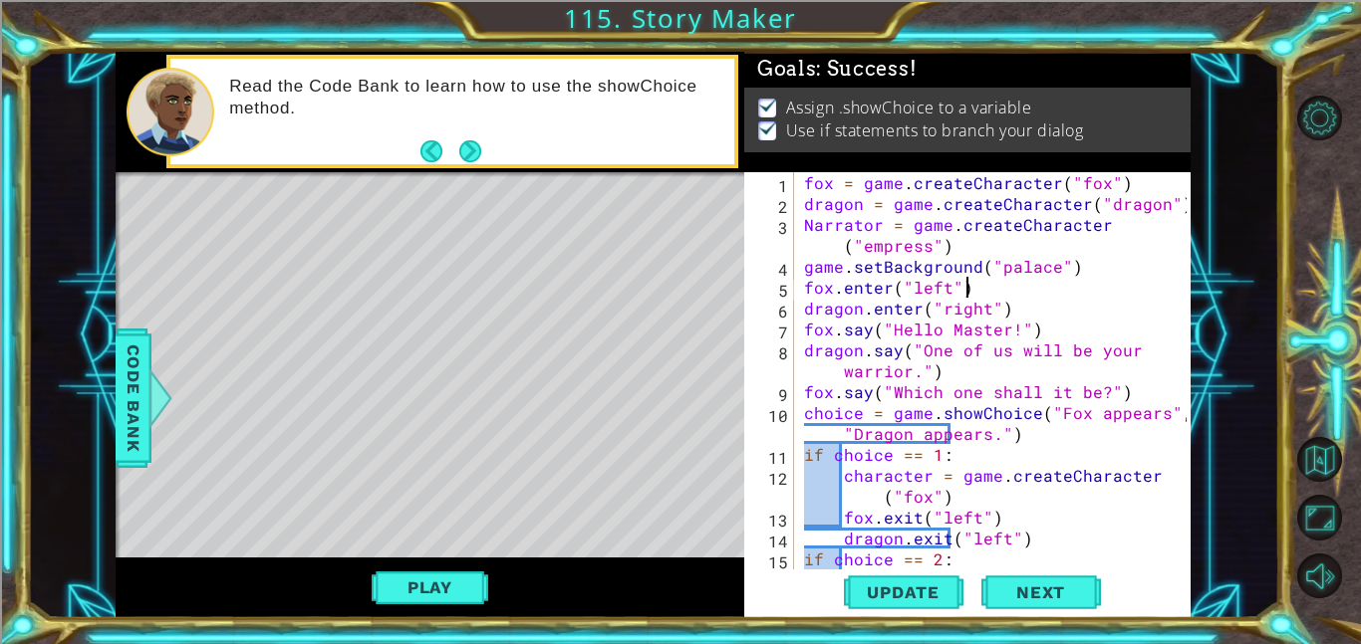
click at [1031, 297] on div "fox = game . createCharacter ( "fox" ) dragon = game . createCharacter ( "drago…" at bounding box center [998, 402] width 396 height 460
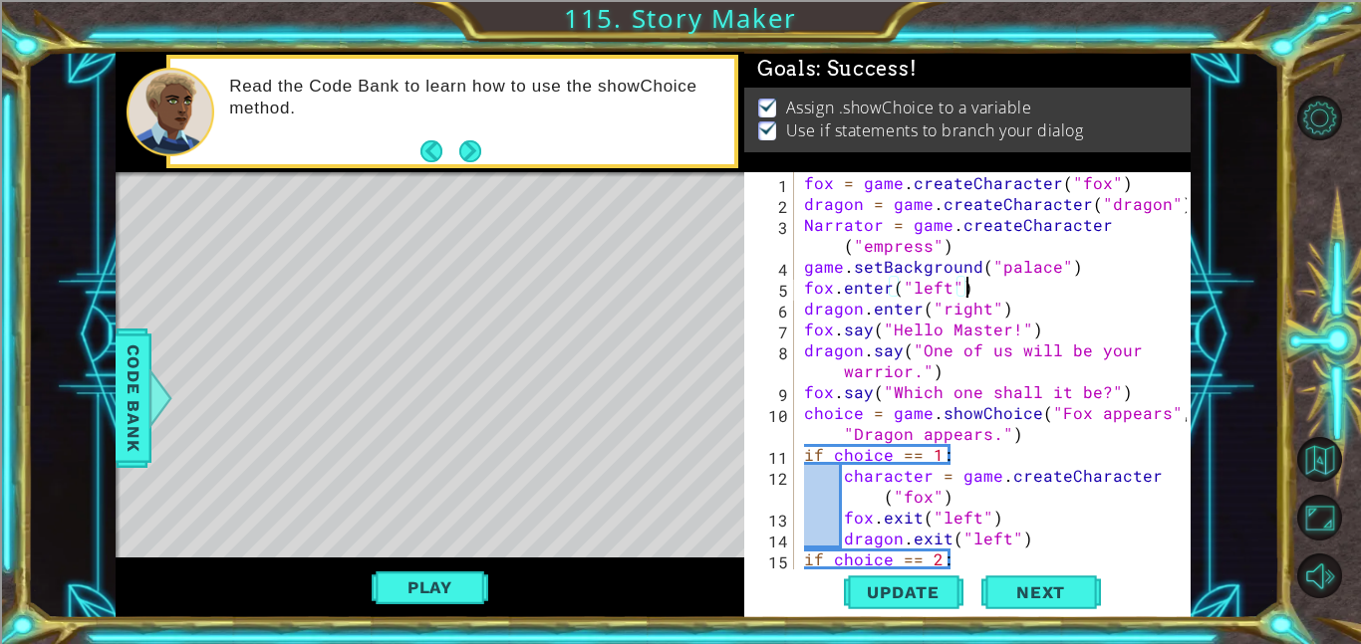
click at [1107, 221] on div "fox = game . createCharacter ( "fox" ) dragon = game . createCharacter ( "drago…" at bounding box center [998, 402] width 396 height 460
click at [1103, 230] on div "fox = game . createCharacter ( "fox" ) dragon = game . createCharacter ( "drago…" at bounding box center [998, 402] width 396 height 460
click at [1070, 269] on div "fox = game . createCharacter ( "fox" ) dragon = game . createCharacter ( "drago…" at bounding box center [998, 402] width 396 height 460
type textarea "game.setBackground("palace")"
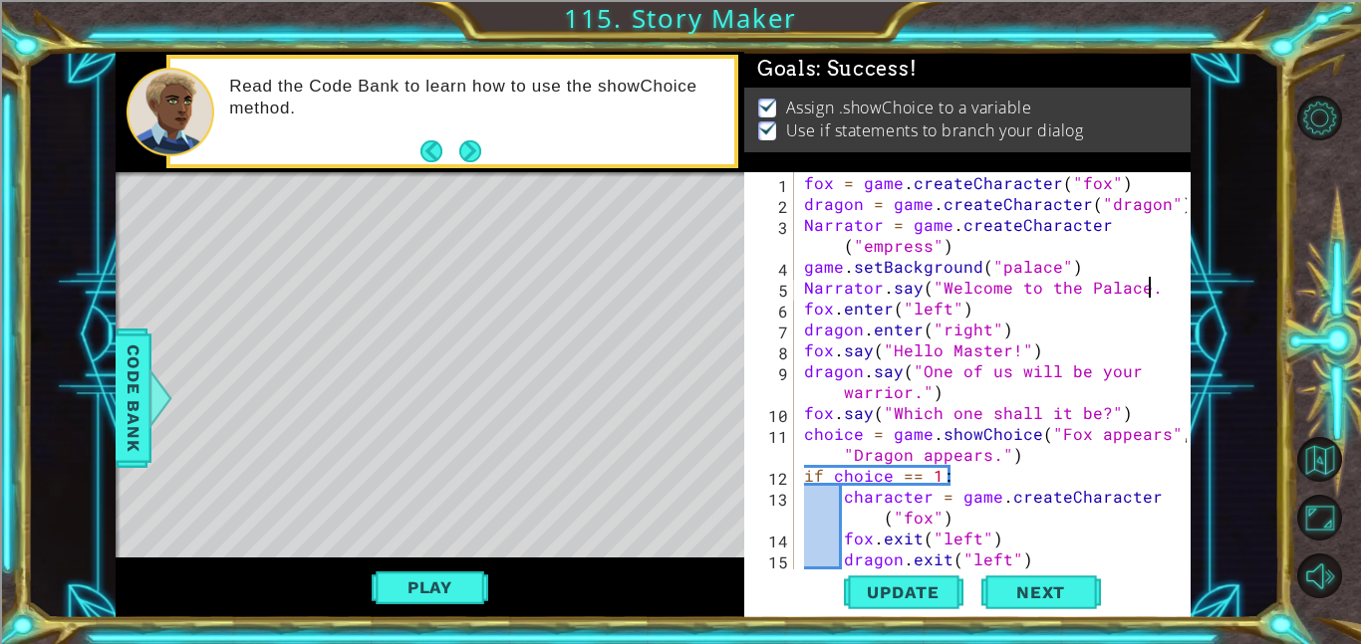
scroll to position [0, 21]
type textarea "Narrator.say("Welcome to the Palace.")"
type textarea "Narrator.say("Welcome to the Palace!")"
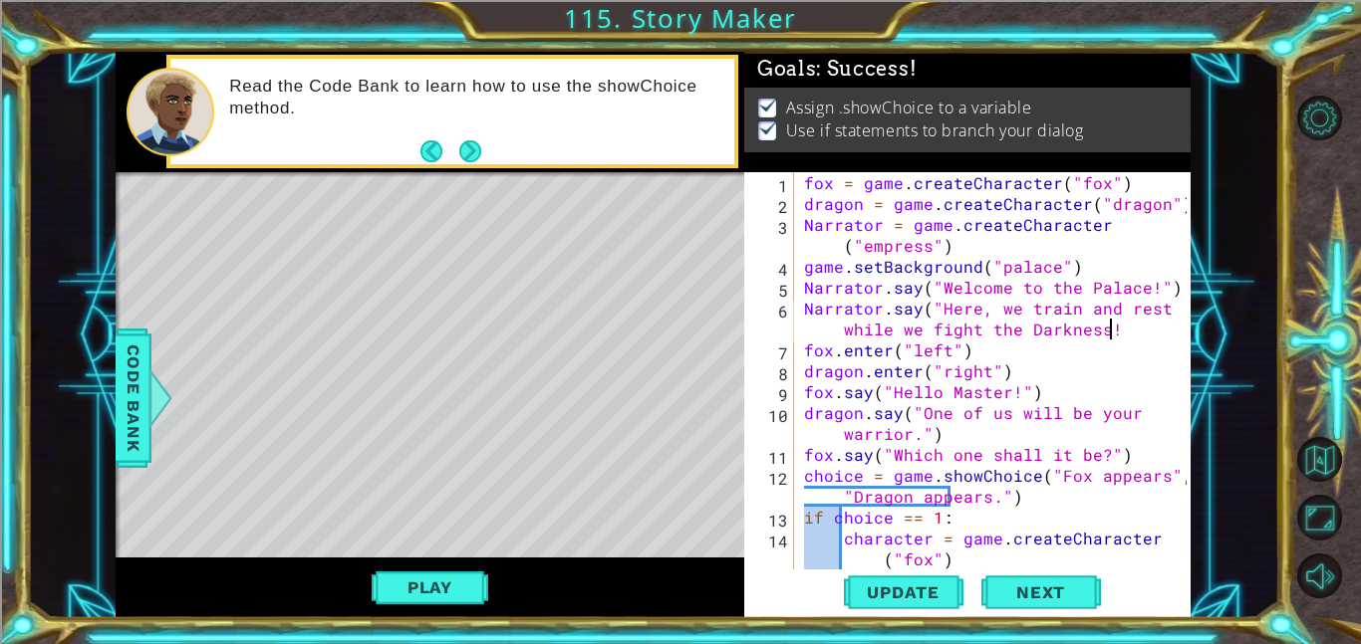
scroll to position [0, 39]
type textarea "Narrator.say("Here, we train and rest while we fight the Darkness!")"
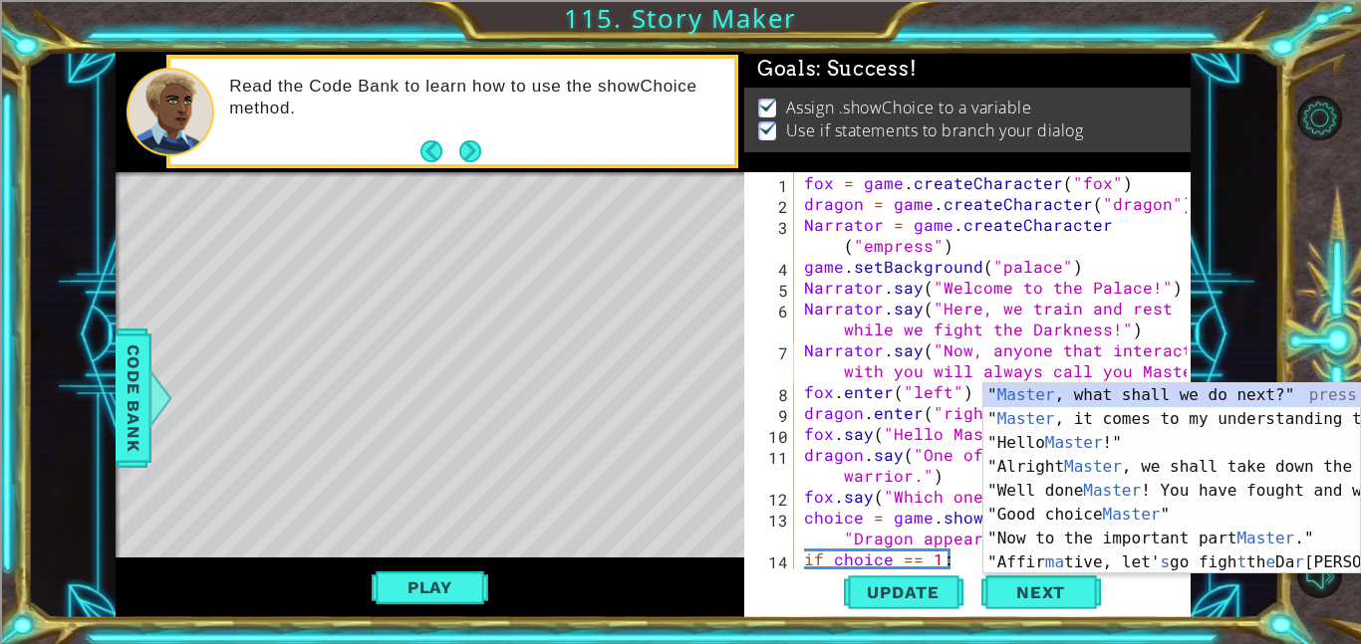
scroll to position [0, 45]
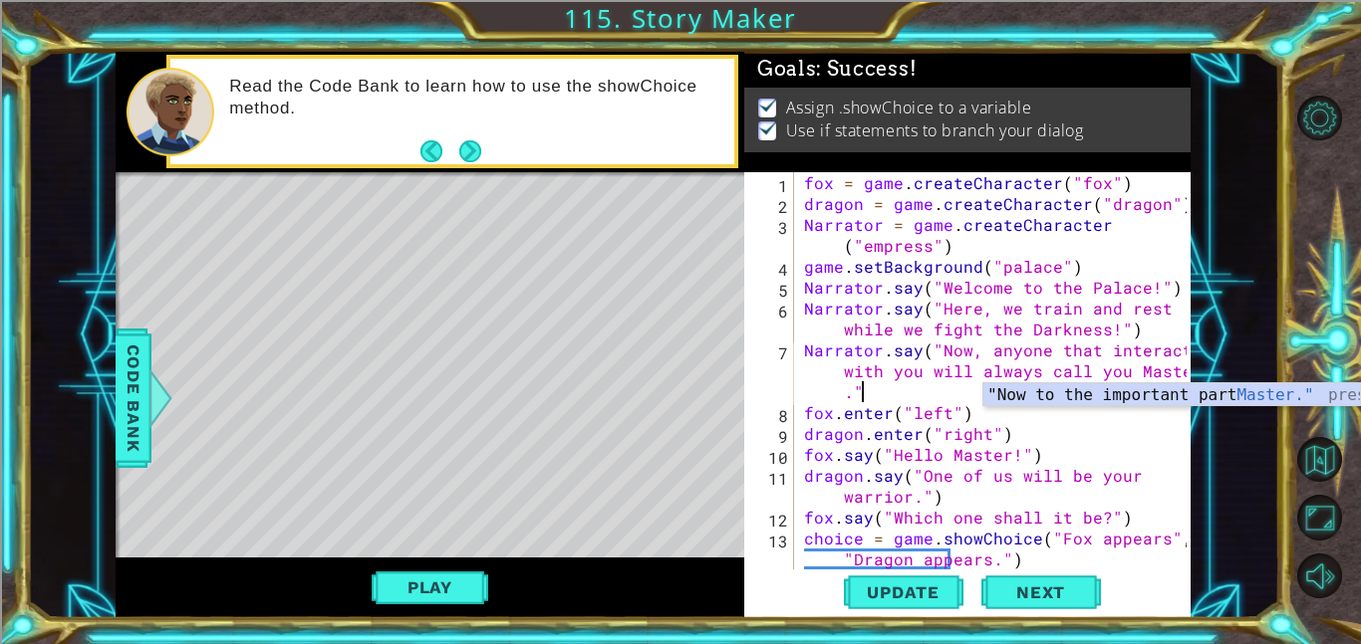
type textarea "Narrator.say("Now, anyone that interacts with you will always call you Master.")"
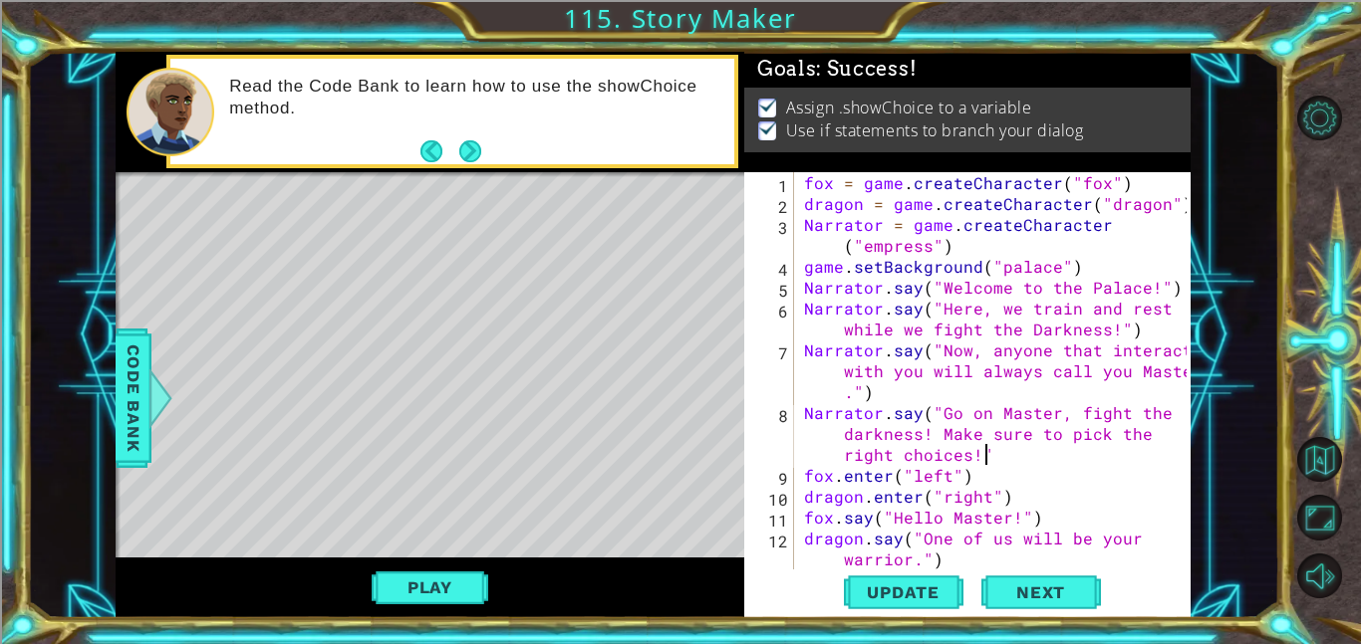
scroll to position [0, 50]
type textarea "Narrator.say("Go on Master, fight the darkness! Make sure to pick the right cho…"
click at [932, 590] on span "Update" at bounding box center [903, 593] width 113 height 20
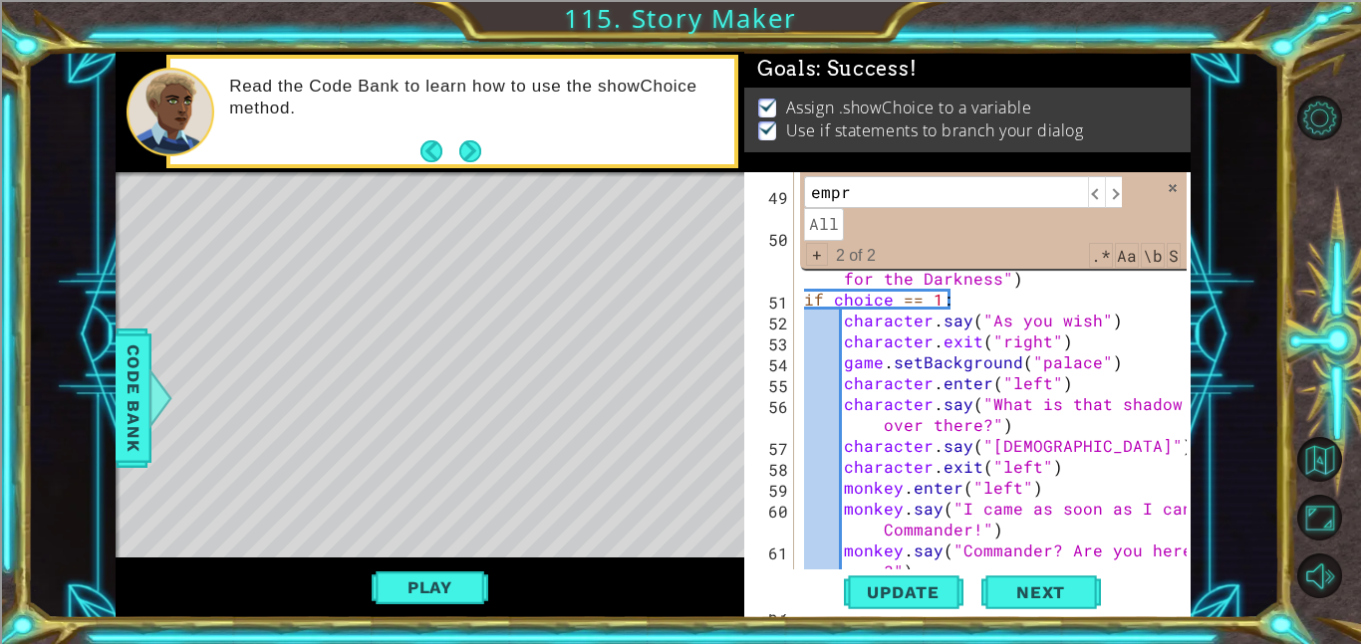
scroll to position [1601, 0]
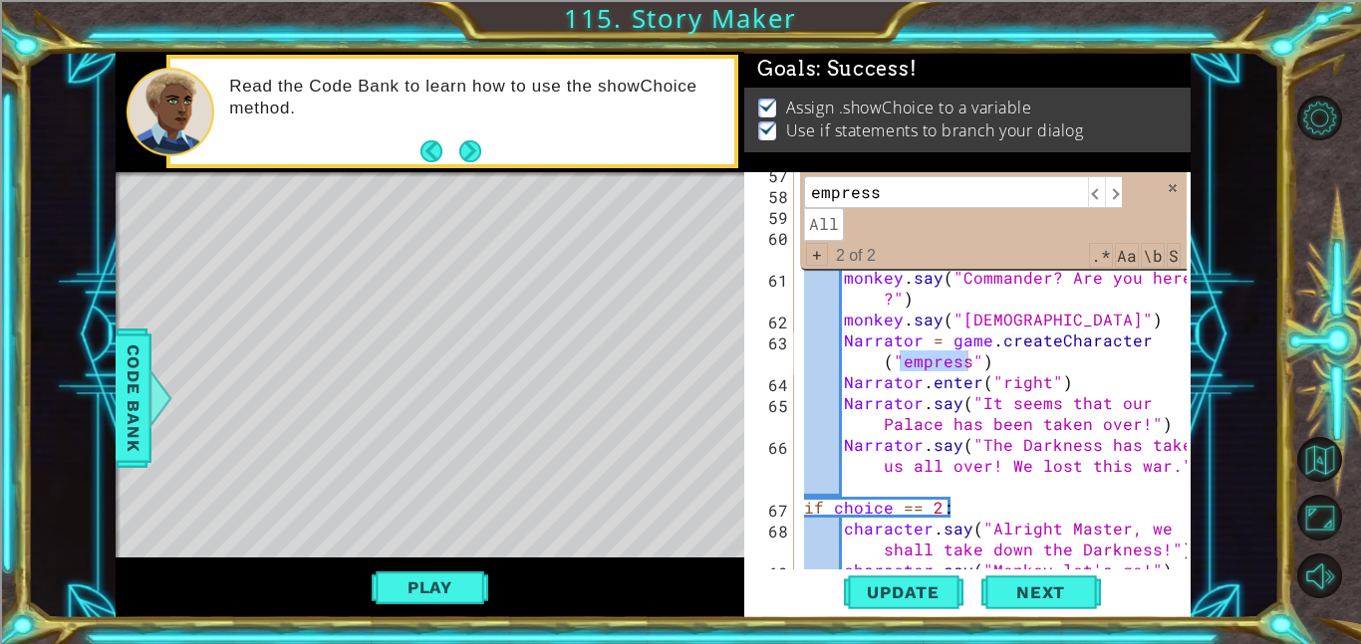
type input "empress"
type textarea "Narrator = game.createCharacter("empress")"
click at [971, 367] on div "character . say ( "AHHH" ) character . exit ( "left" ) monkey . enter ( "left" …" at bounding box center [998, 381] width 396 height 439
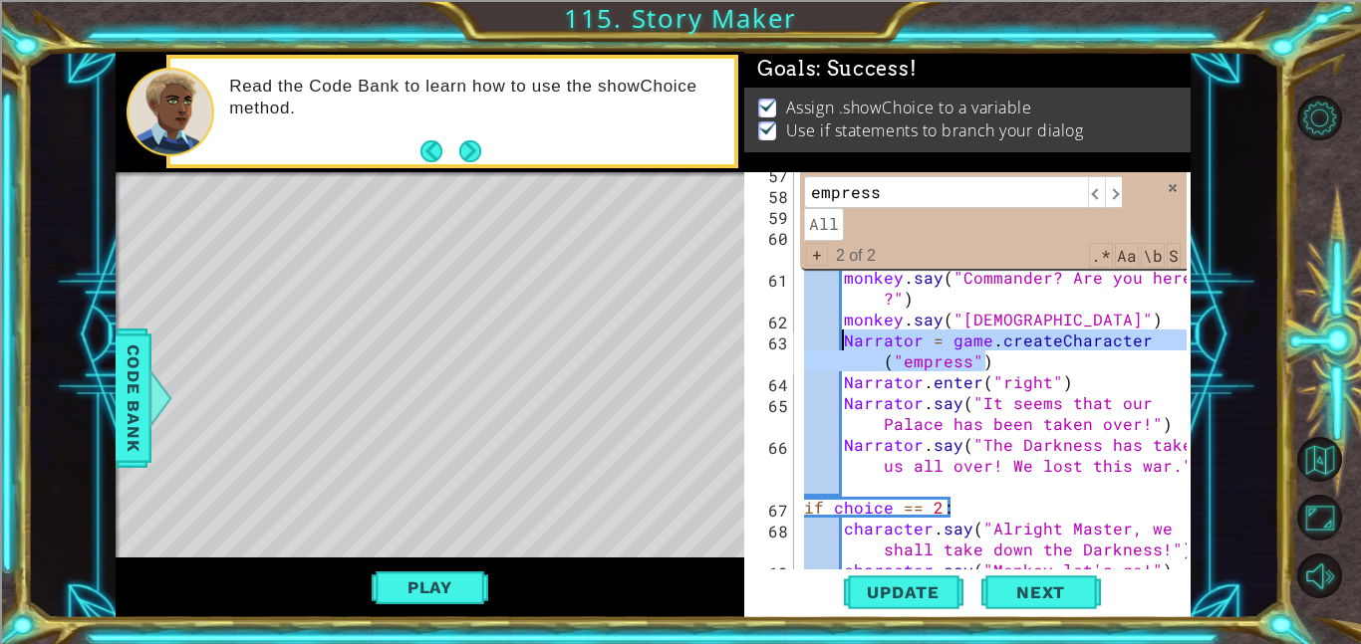
drag, startPoint x: 993, startPoint y: 364, endPoint x: 844, endPoint y: 341, distance: 151.1
click at [844, 341] on div "character . say ( "AHHH" ) character . exit ( "left" ) monkey . enter ( "left" …" at bounding box center [998, 381] width 396 height 439
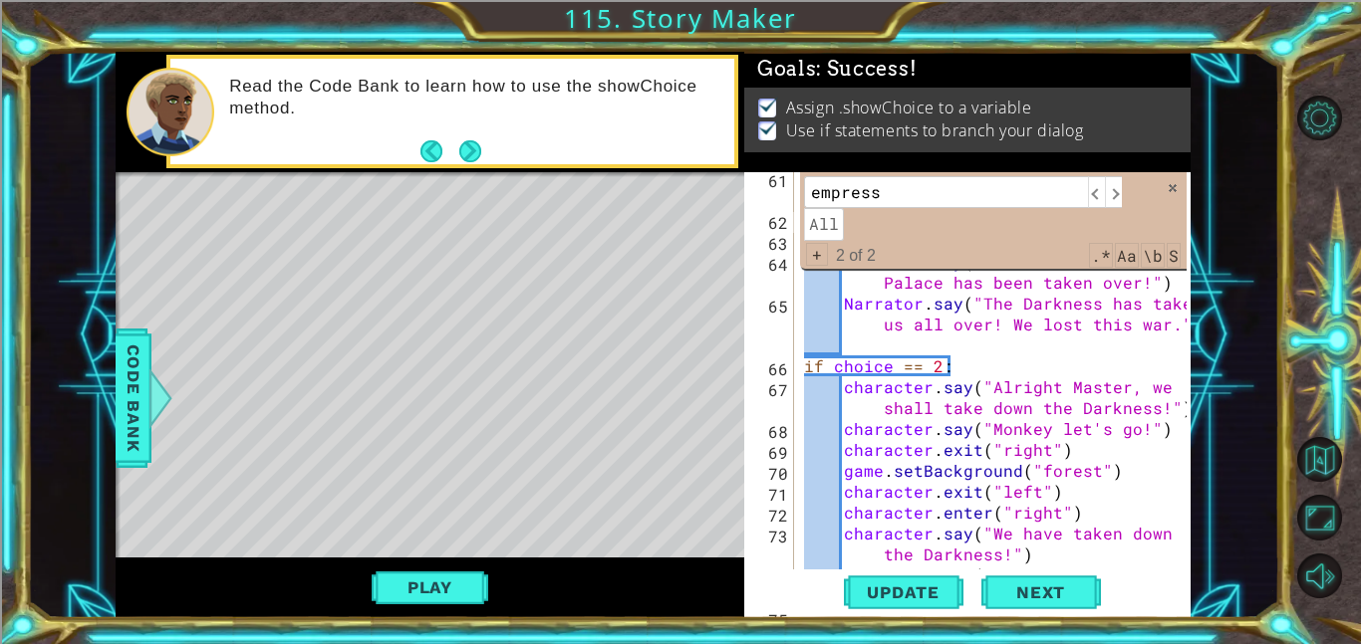
scroll to position [1708, 0]
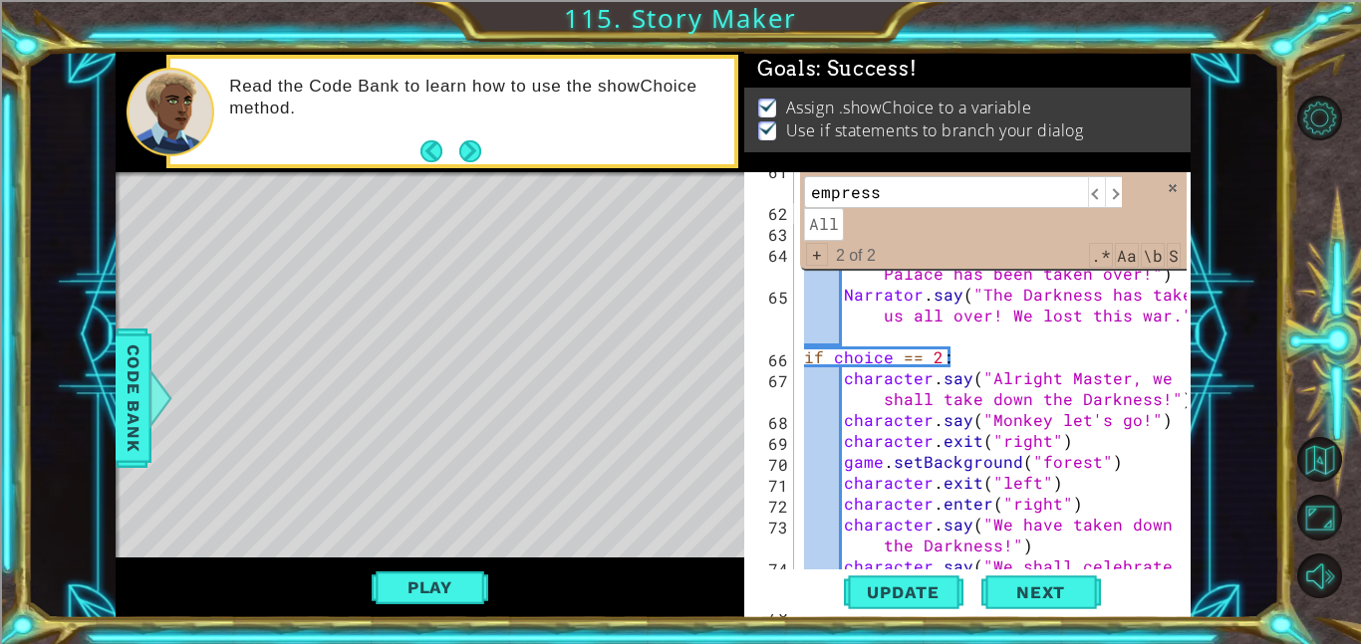
click at [874, 329] on div "monkey . say ( "Commander? Are you here ?" ) monkey . say ( "AHHH" ) Narrator .…" at bounding box center [998, 398] width 396 height 481
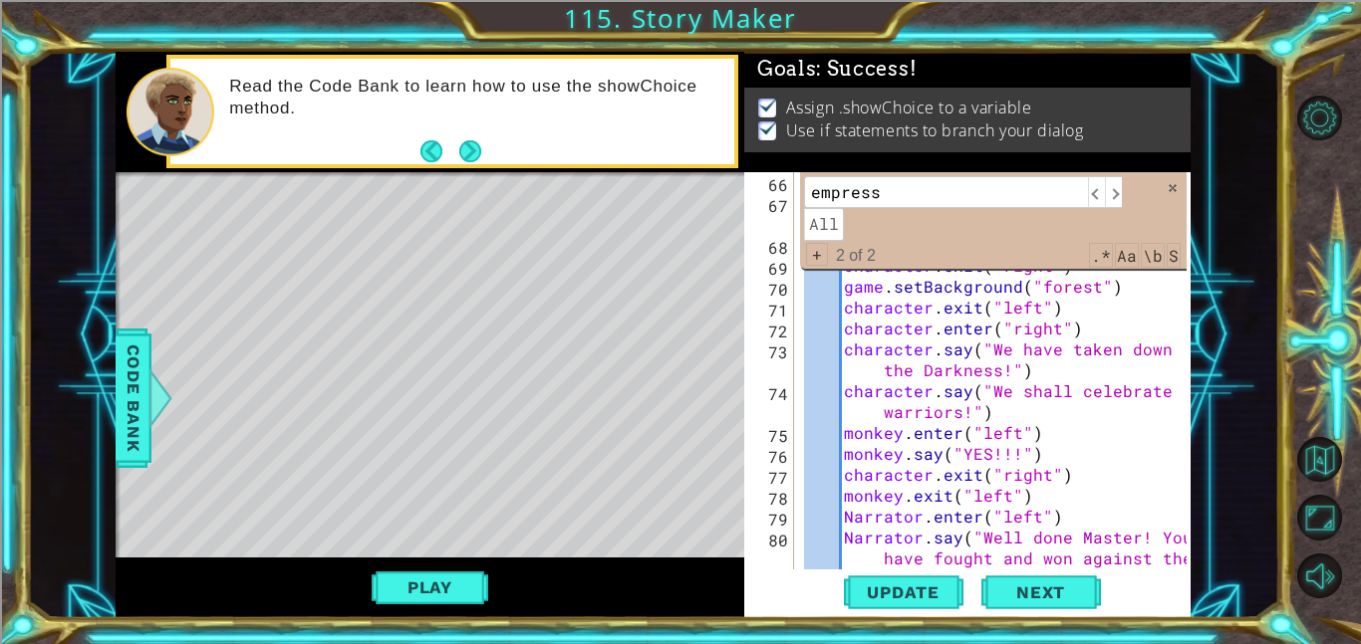
scroll to position [1868, 0]
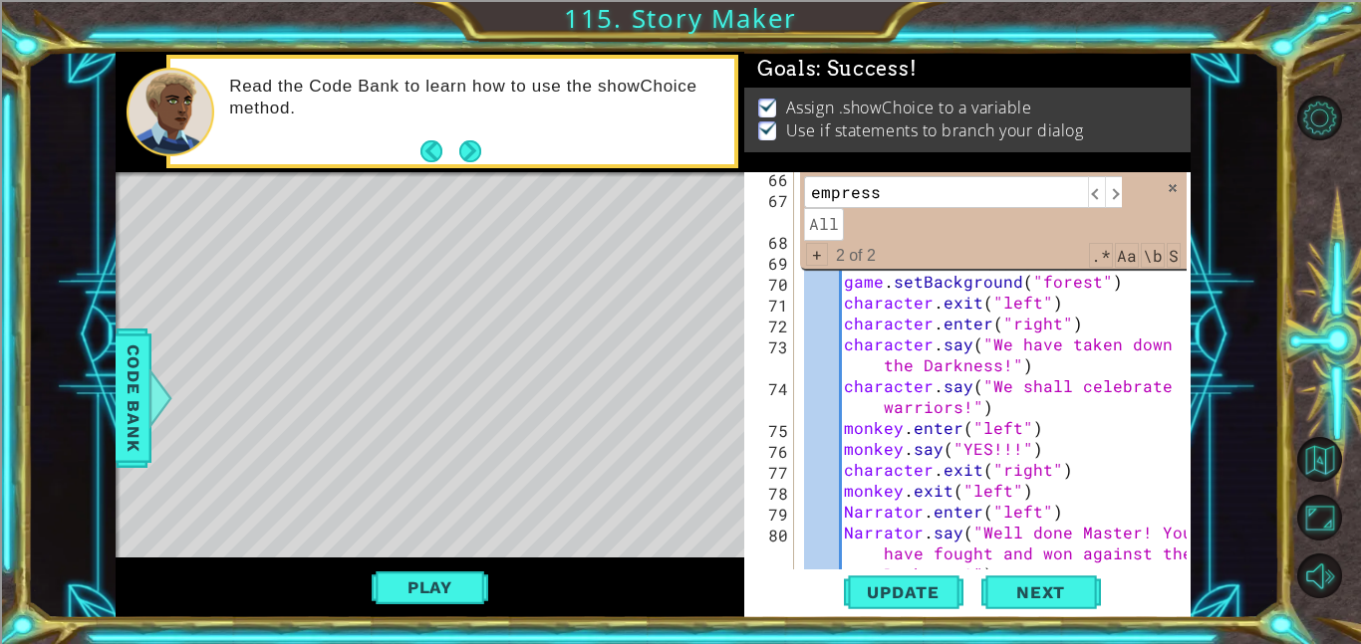
click at [950, 206] on input "empress" at bounding box center [946, 192] width 284 height 32
click at [1115, 189] on span "​" at bounding box center [1113, 192] width 17 height 32
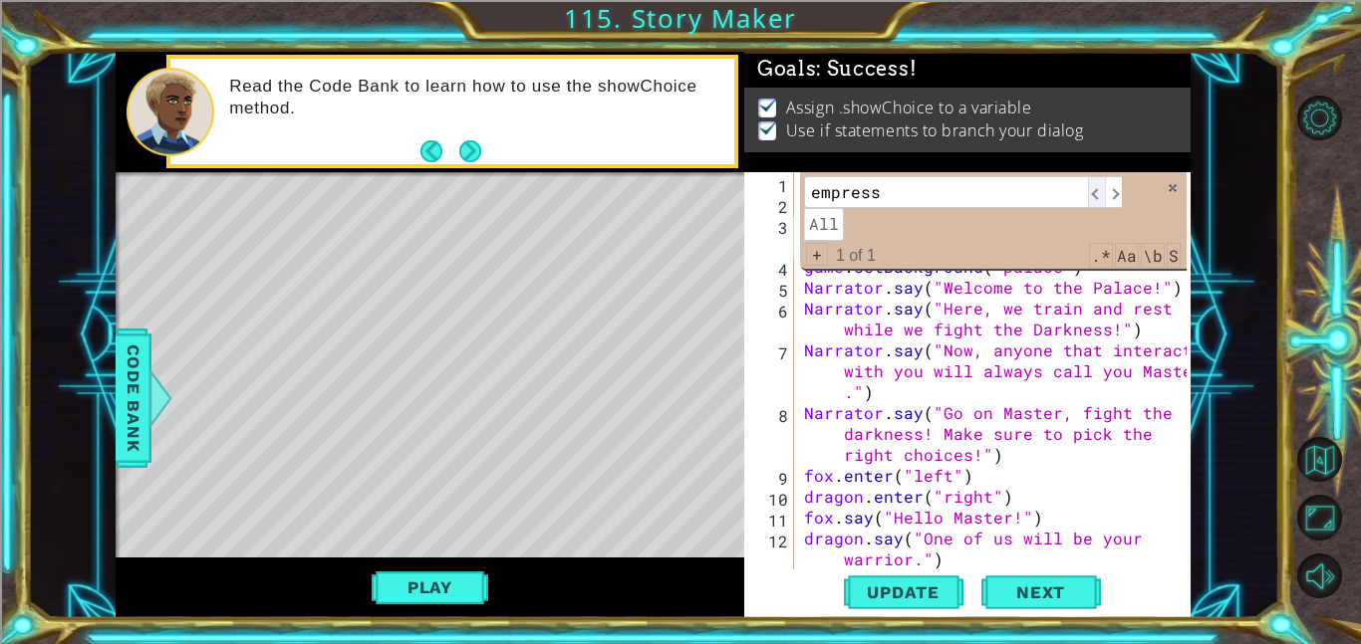
click at [1098, 191] on span "​" at bounding box center [1096, 192] width 17 height 32
click at [1116, 188] on span "​" at bounding box center [1113, 192] width 17 height 32
click at [1170, 185] on span at bounding box center [1172, 188] width 14 height 14
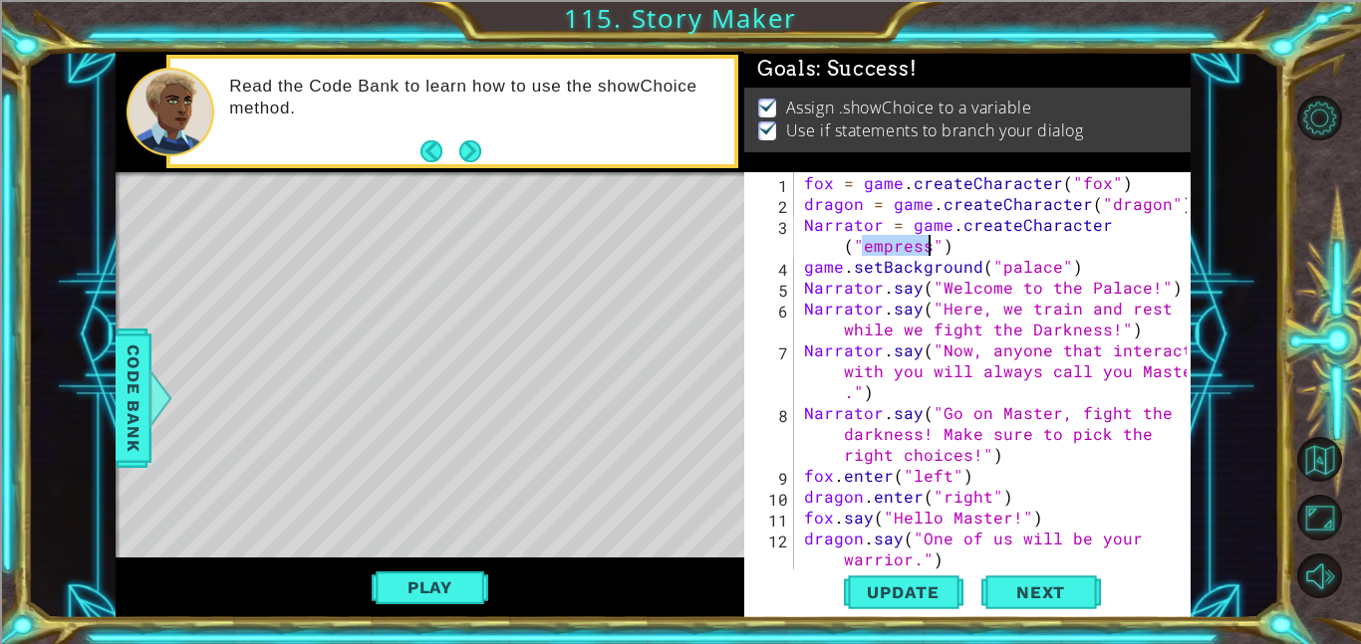
click at [829, 449] on div "fox = game . createCharacter ( "fox" ) dragon = game . createCharacter ( "drago…" at bounding box center [998, 391] width 396 height 439
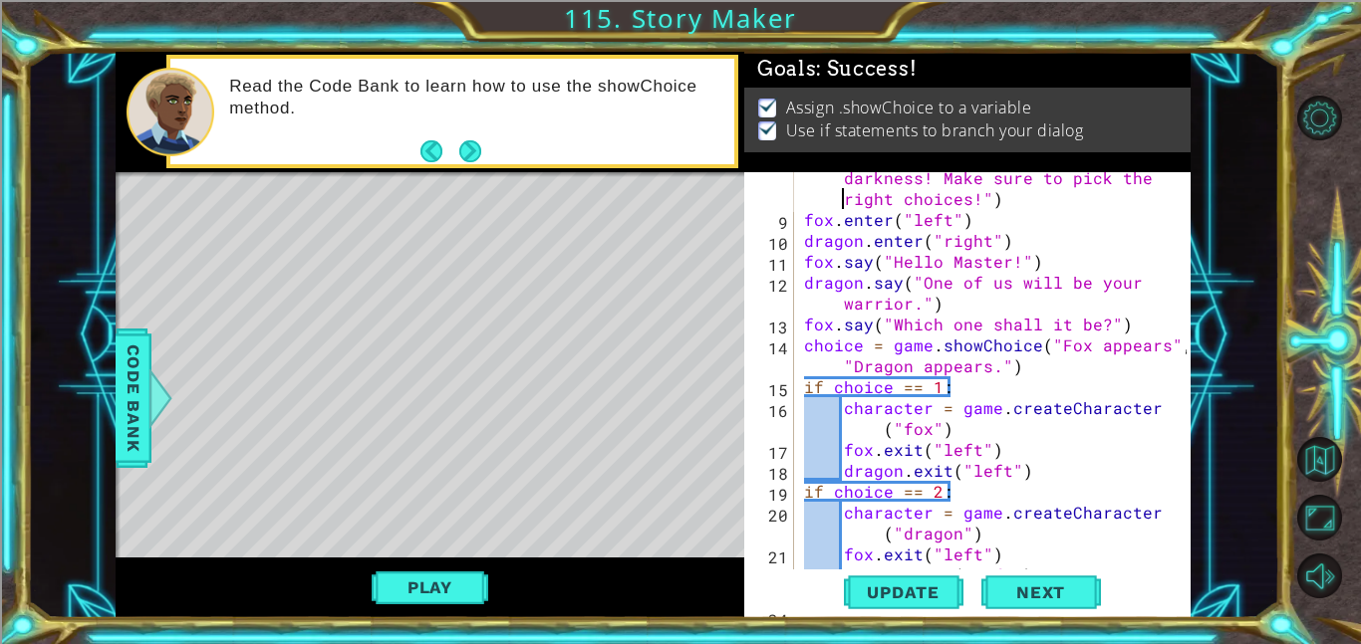
scroll to position [262, 0]
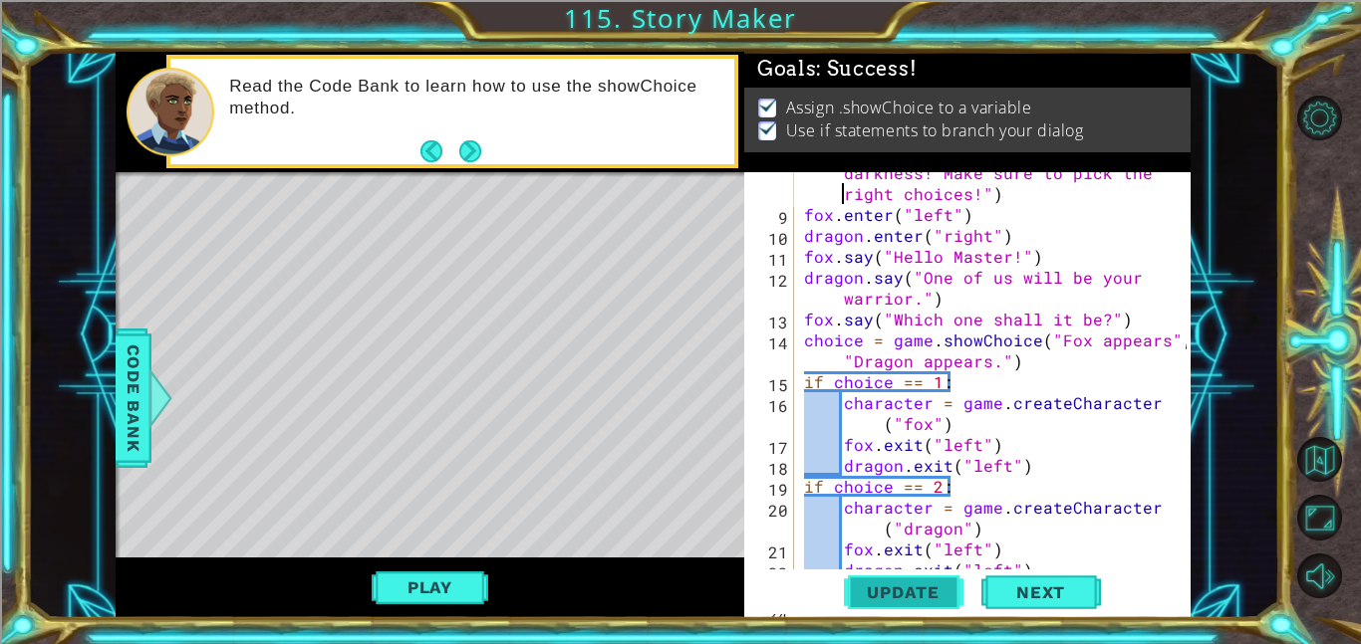
click at [914, 590] on span "Update" at bounding box center [903, 593] width 113 height 20
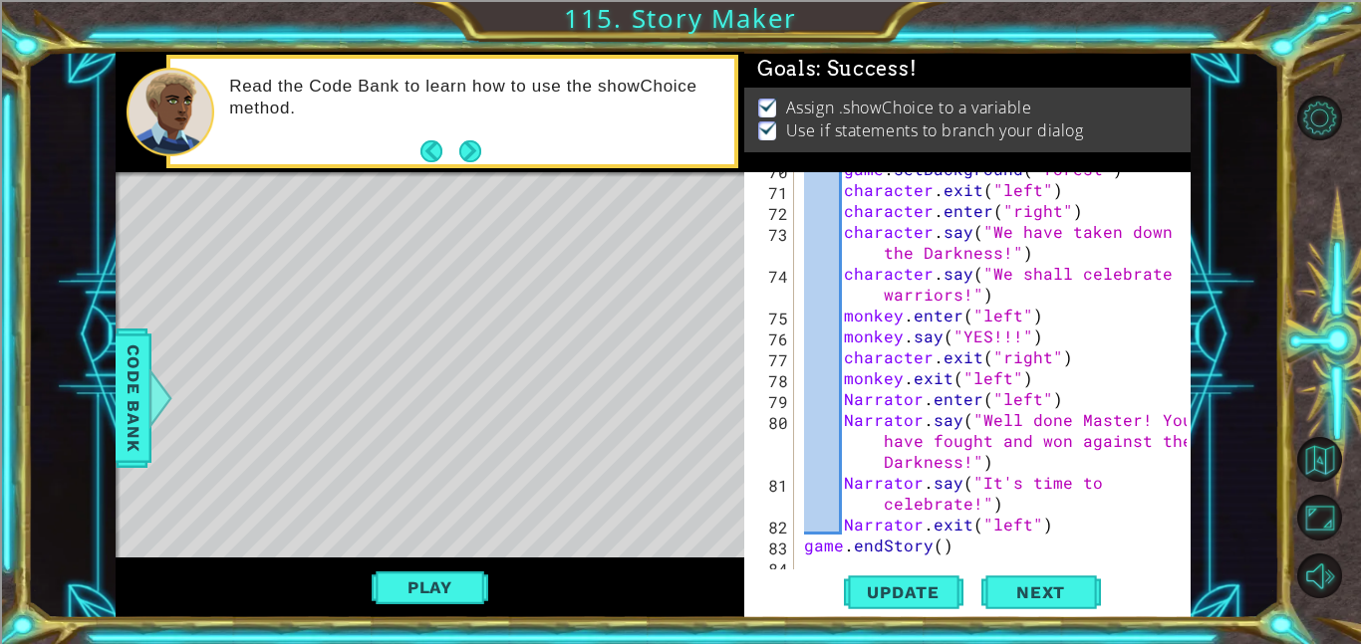
scroll to position [1980, 0]
click at [1032, 502] on div "game . setBackground ( "forest" ) character . exit ( "left" ) character . enter…" at bounding box center [998, 378] width 396 height 439
type textarea "Narrator.say("It's time to celebrate!")"
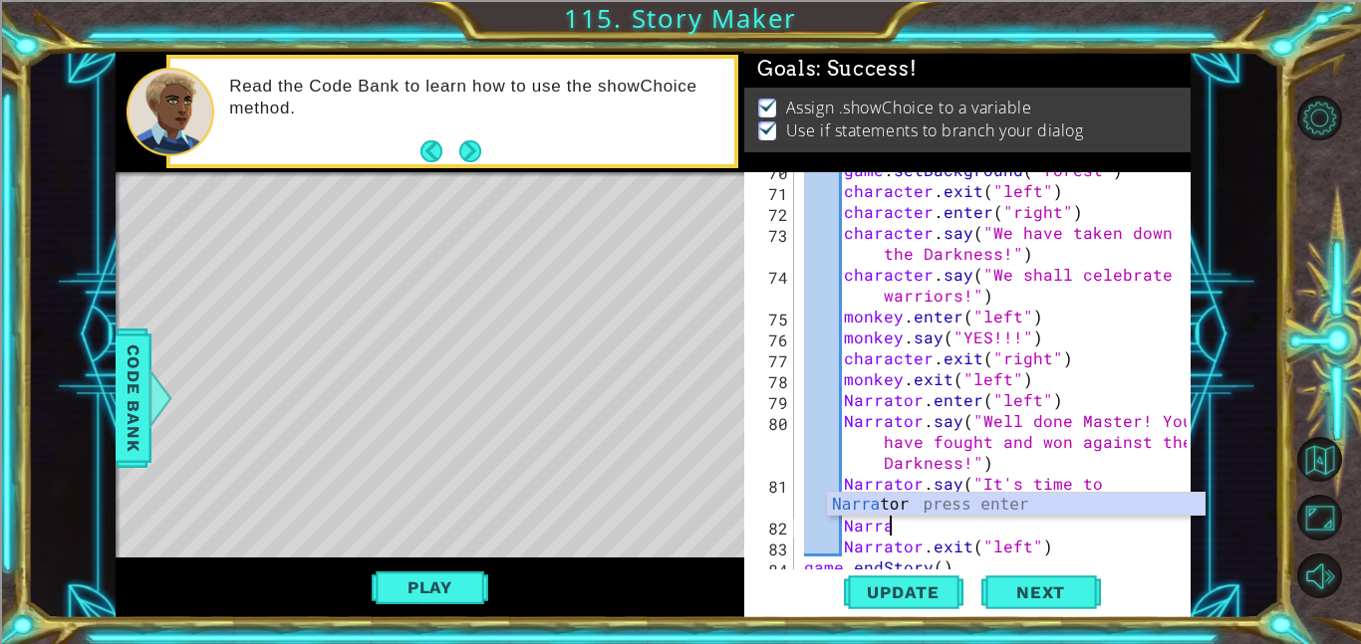
type textarea "N"
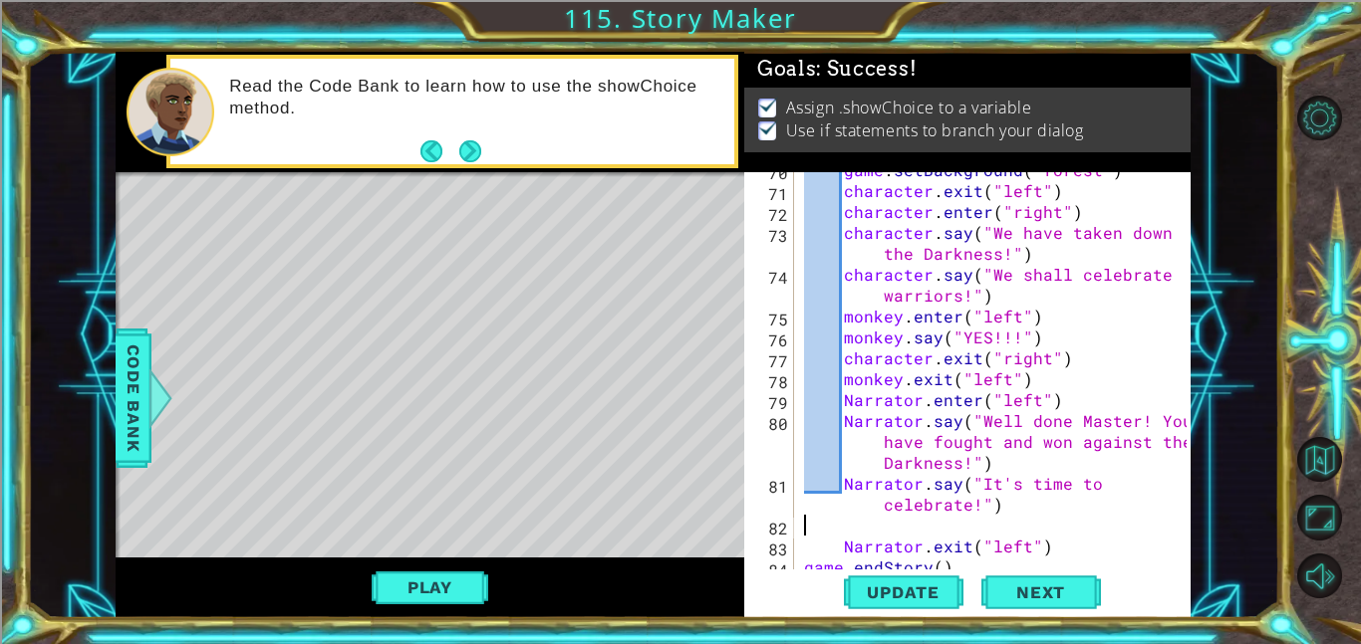
scroll to position [0, 0]
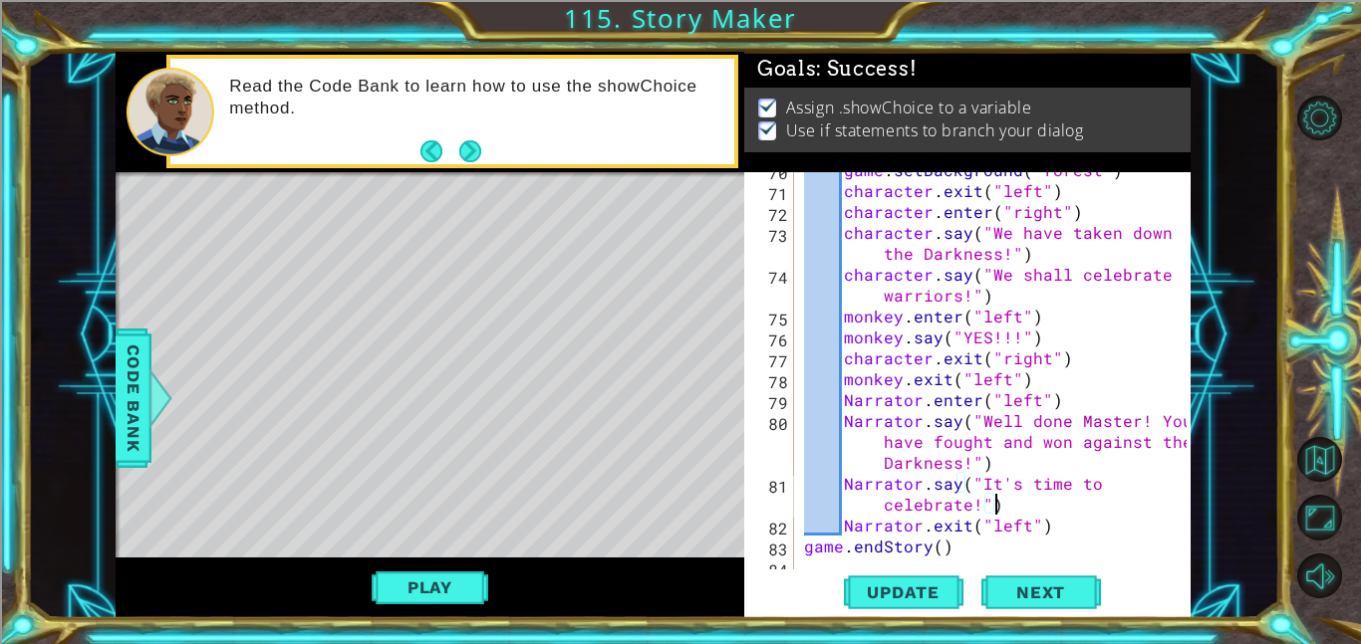
click at [1052, 460] on div "game . setBackground ( "forest" ) character . exit ( "left" ) character . enter…" at bounding box center [998, 378] width 396 height 439
type textarea "Narrator.say("Well done Master! You have fought and won against the Darkness!")"
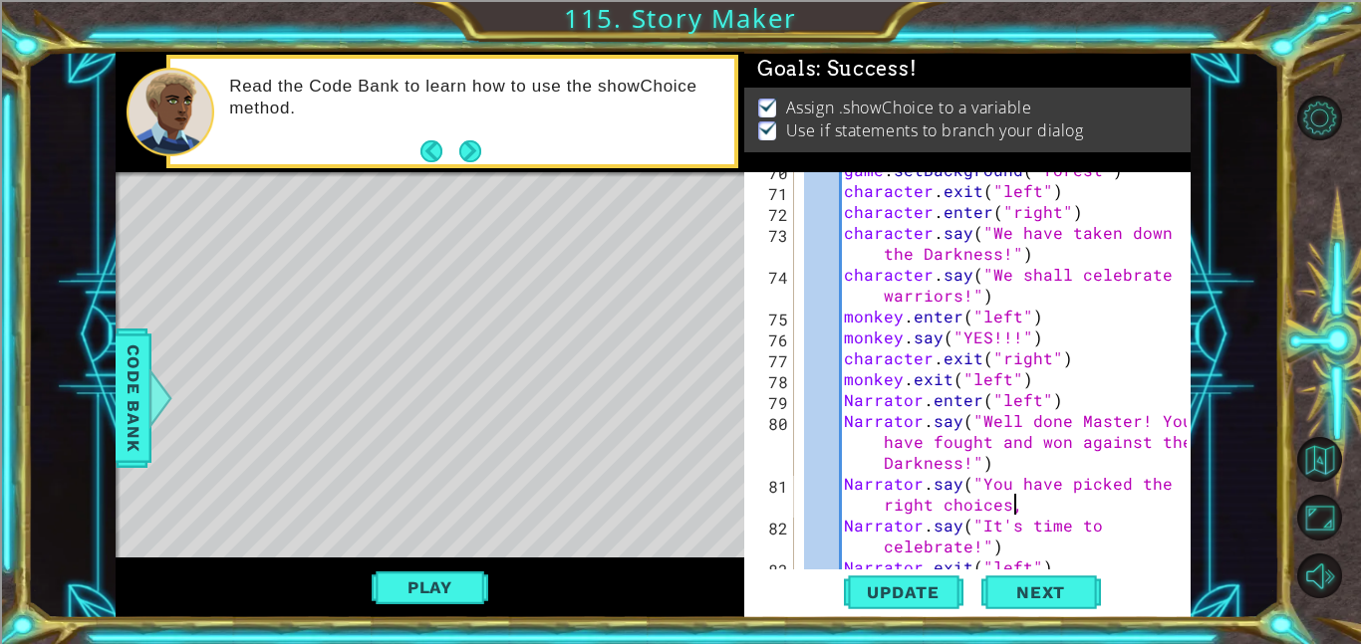
scroll to position [0, 30]
type textarea "Narrator.say("You have picked the right choices!")"
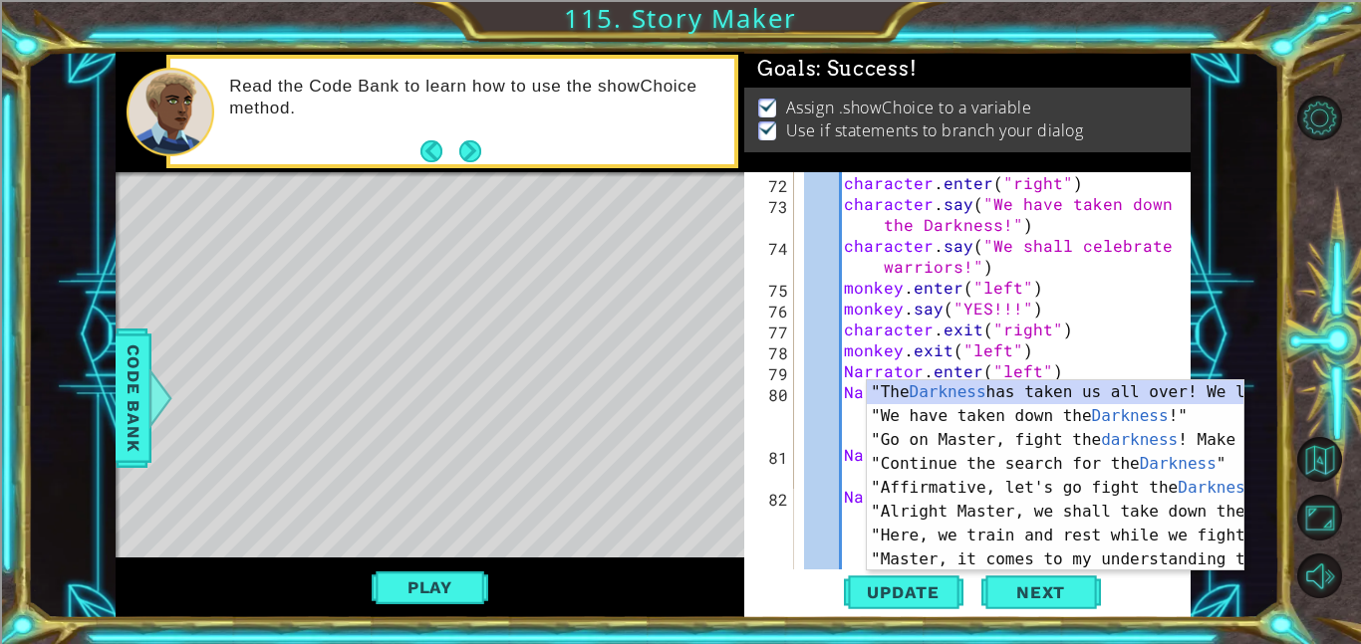
scroll to position [2008, 0]
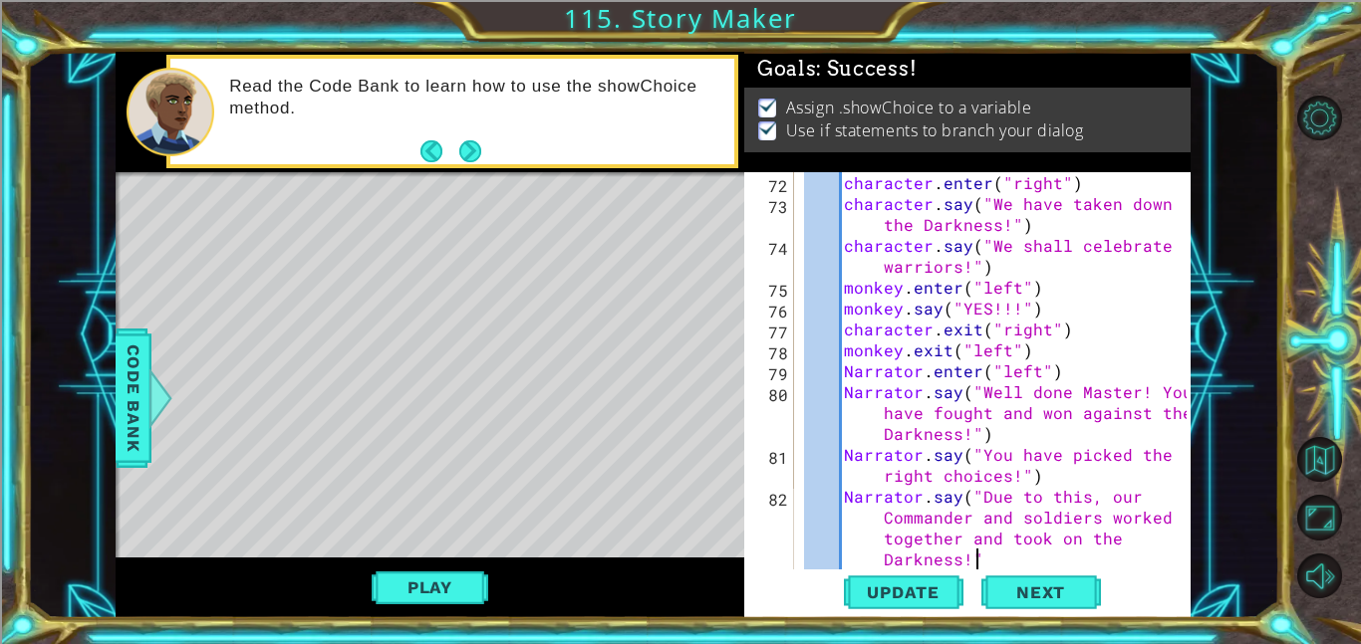
type textarea "Narrator.say("Due to this, our Commander and soldiers worked together and took …"
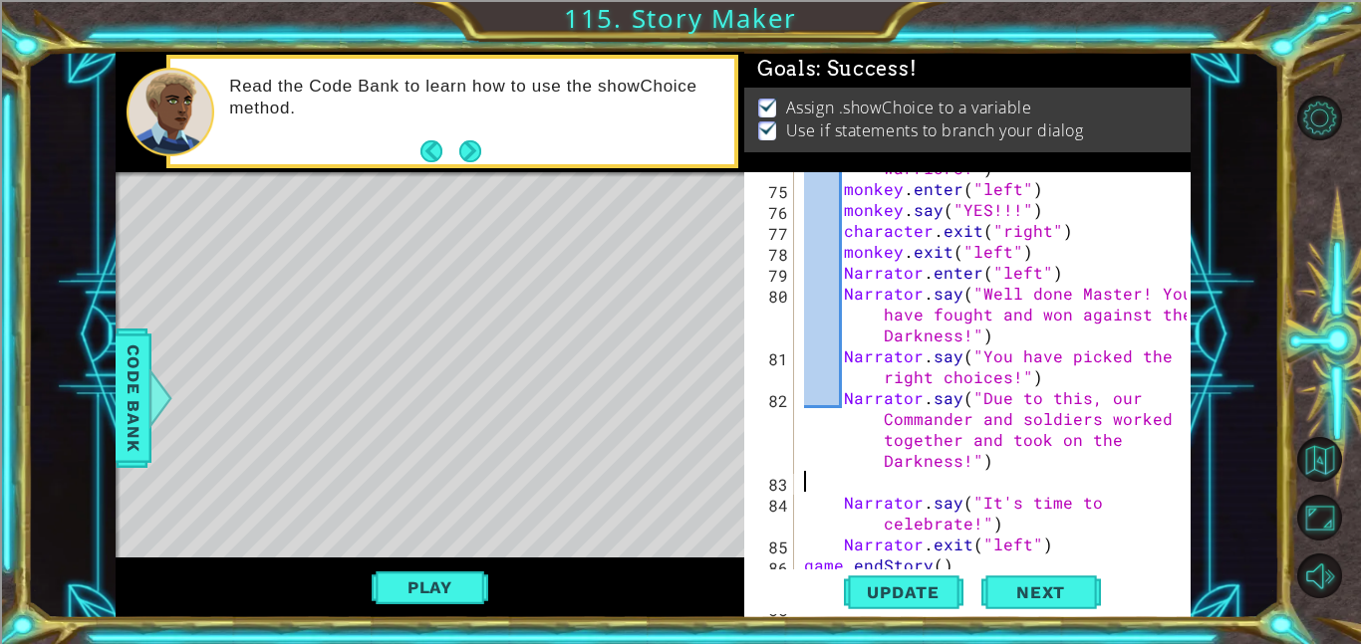
scroll to position [0, 0]
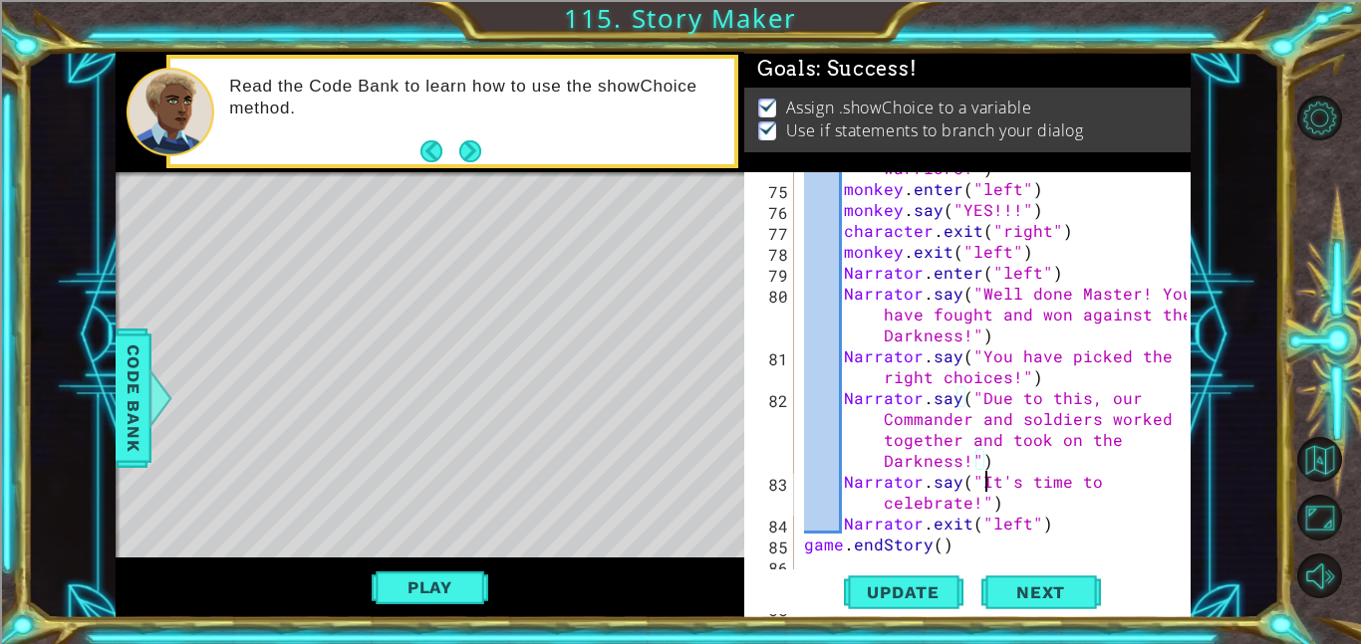
click at [983, 487] on div "character . say ( "We shall celebrate warriors!" ) monkey . enter ( "left" ) mo…" at bounding box center [998, 366] width 396 height 460
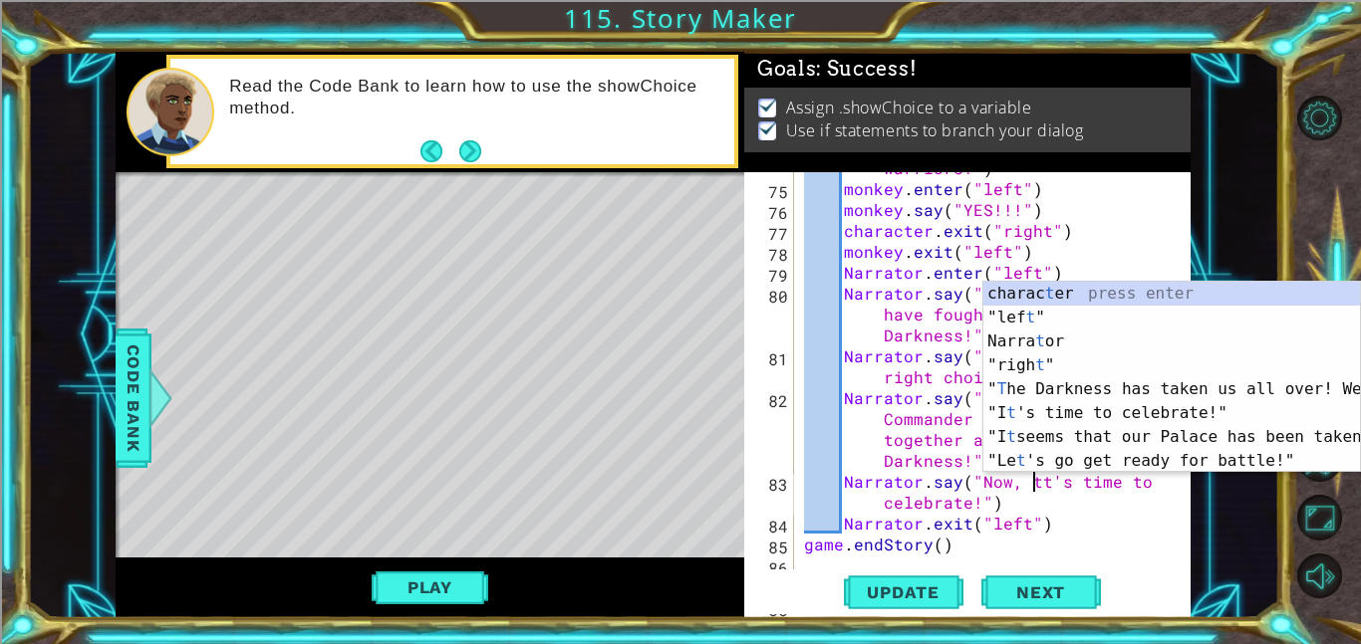
scroll to position [0, 14]
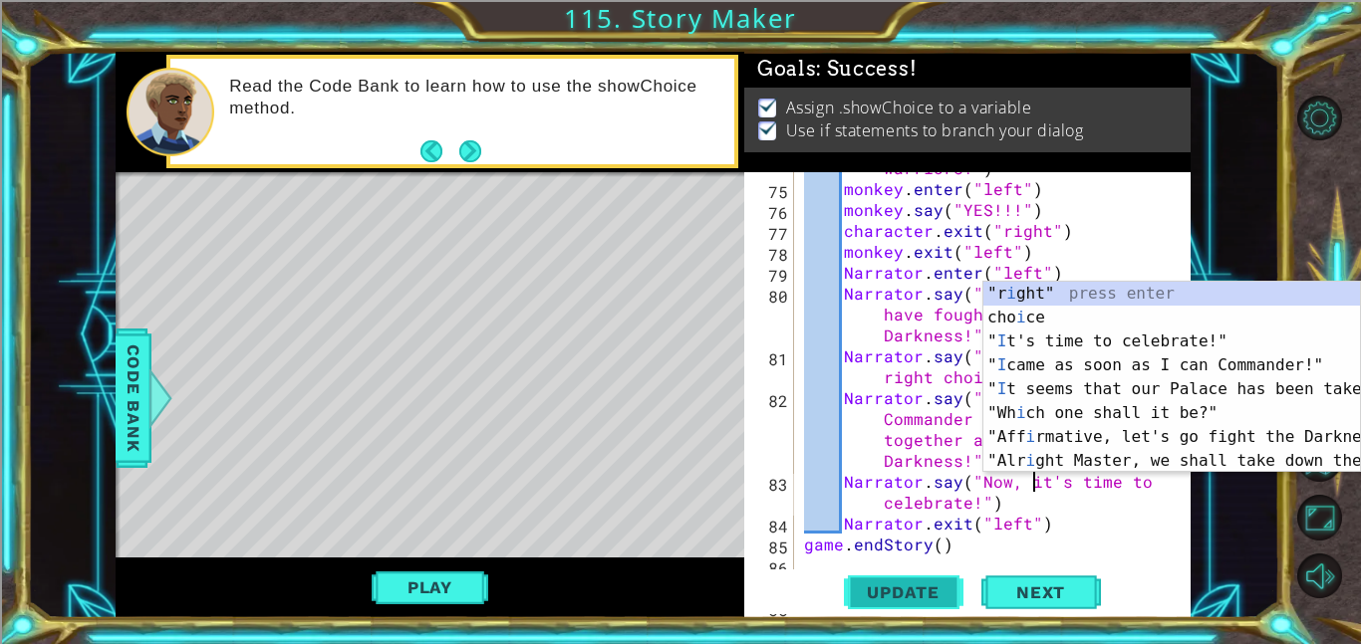
click at [943, 590] on span "Update" at bounding box center [903, 593] width 113 height 20
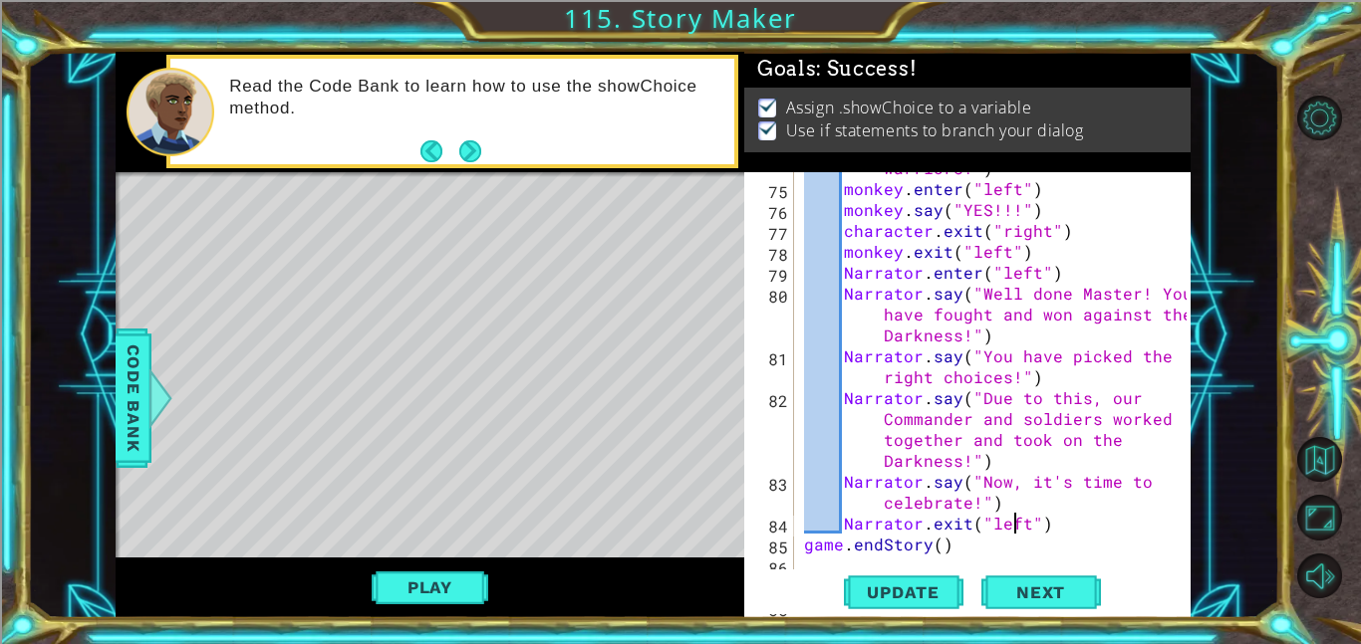
click at [1017, 514] on div "character . say ( "We shall celebrate warriors!" ) monkey . enter ( "left" ) mo…" at bounding box center [998, 366] width 396 height 460
type textarea "Narrator.exit("left")"
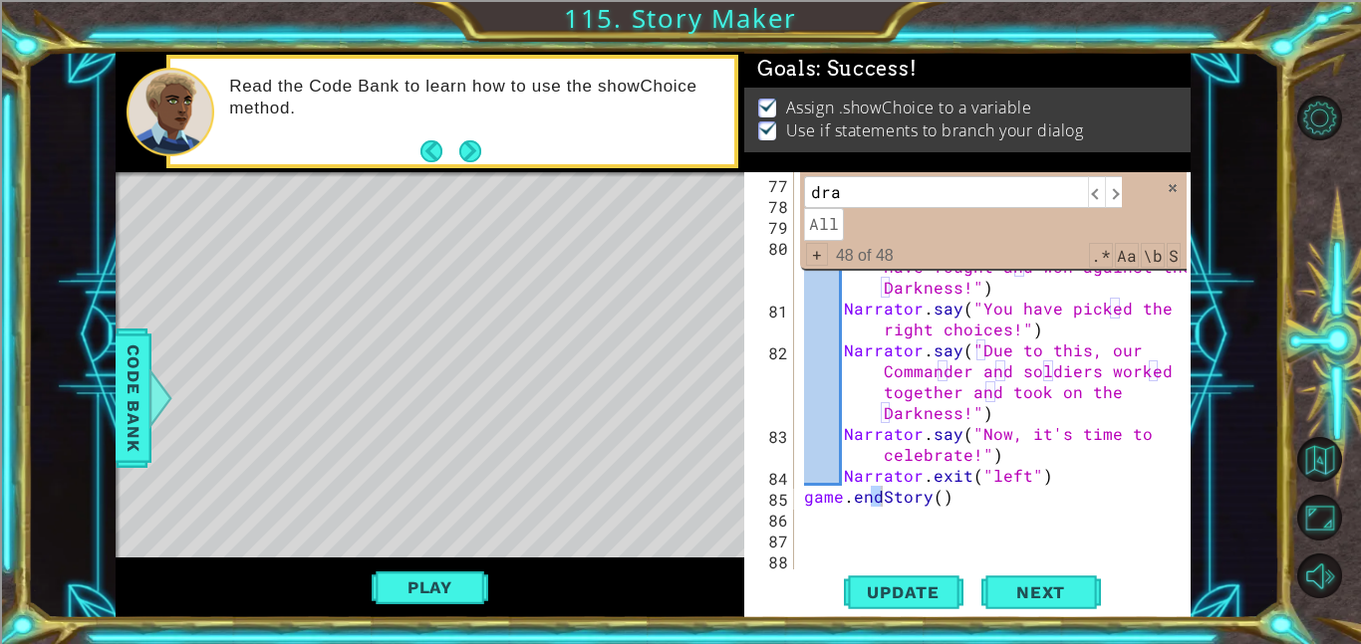
scroll to position [0, 0]
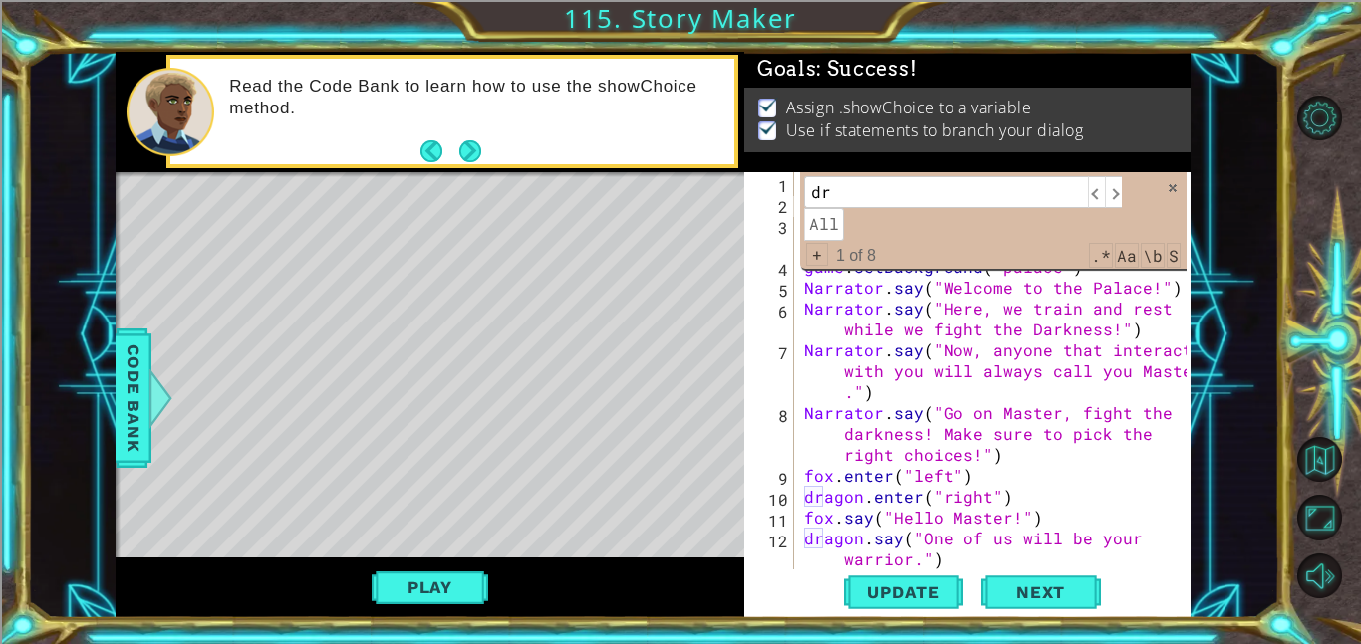
type input "d"
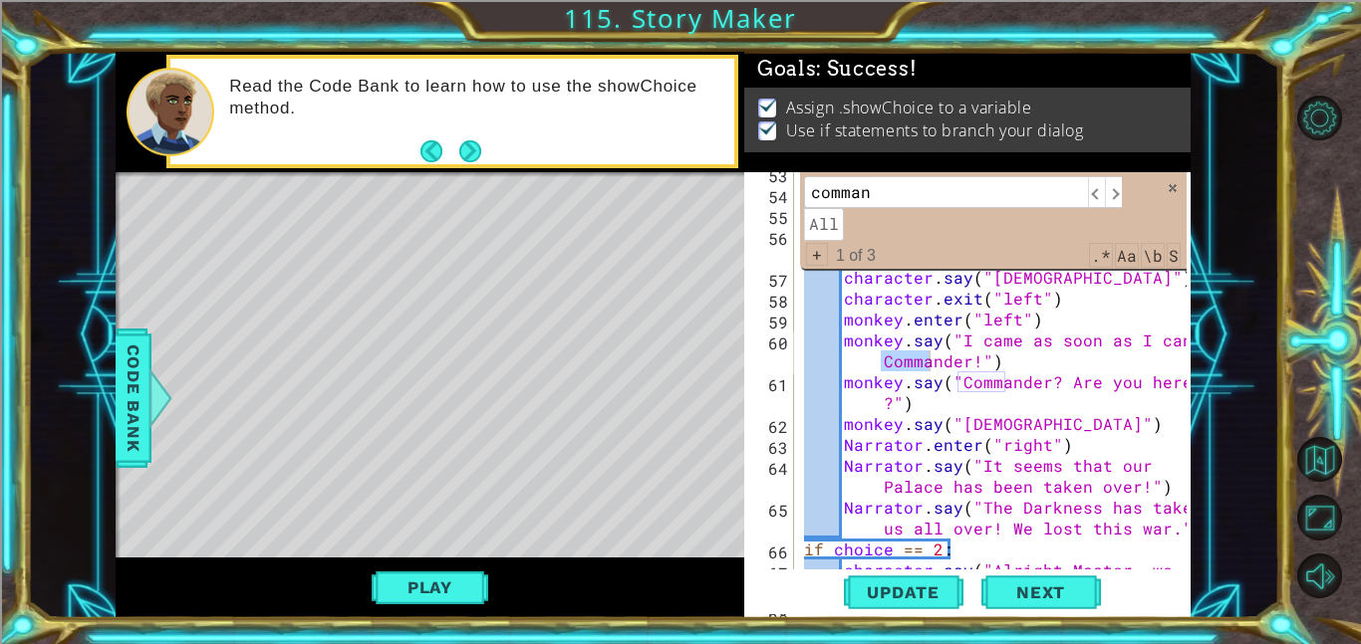
scroll to position [1496, 0]
type input "commander"
click at [1174, 191] on span at bounding box center [1172, 188] width 14 height 14
type textarea "monkey.say("I came as soon as I can Commander!")"
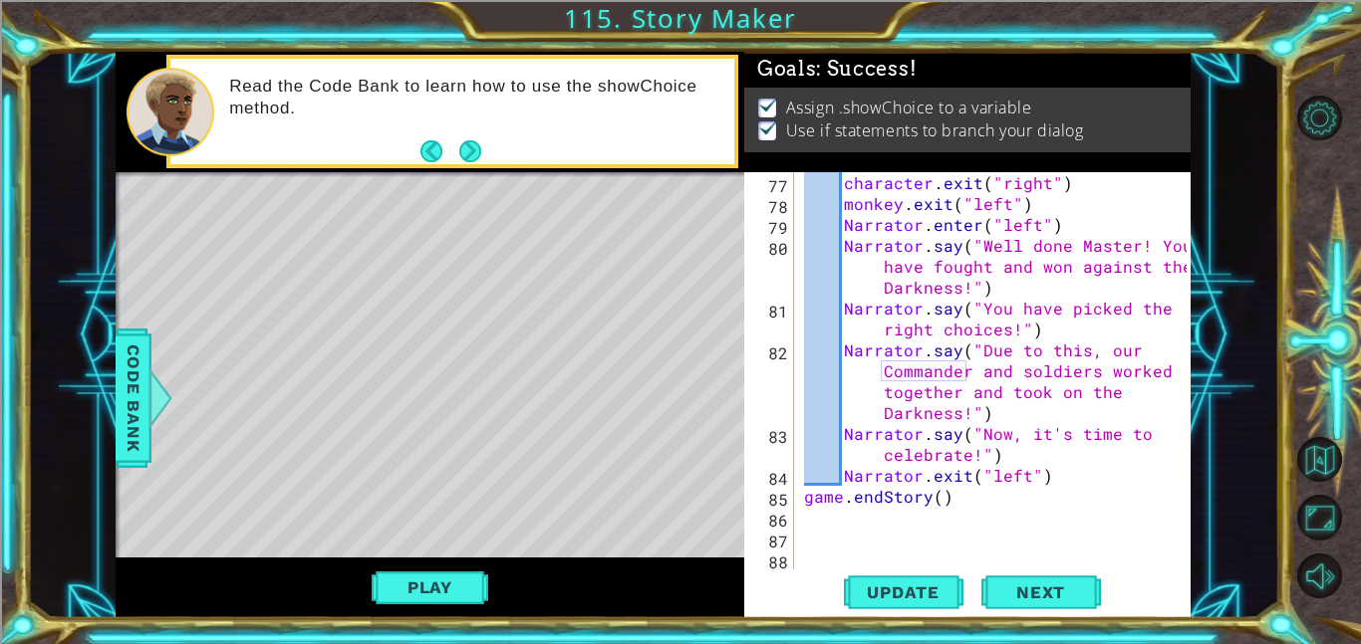
scroll to position [2154, 0]
click at [887, 597] on span "Update" at bounding box center [903, 593] width 113 height 20
click at [897, 600] on span "Update" at bounding box center [903, 593] width 113 height 20
click at [1311, 458] on button "Back to Map" at bounding box center [1319, 459] width 45 height 45
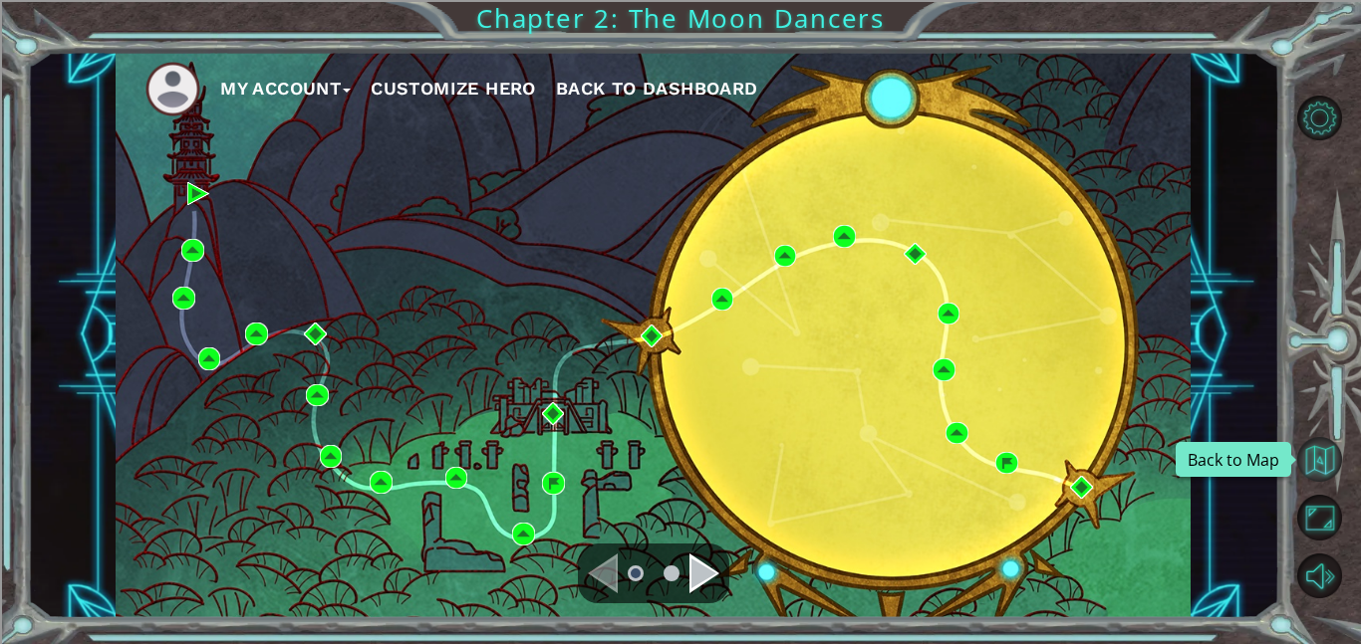
click at [1310, 458] on button "Back to Map" at bounding box center [1319, 459] width 45 height 45
click at [718, 90] on span "Back to Dashboard" at bounding box center [657, 88] width 202 height 21
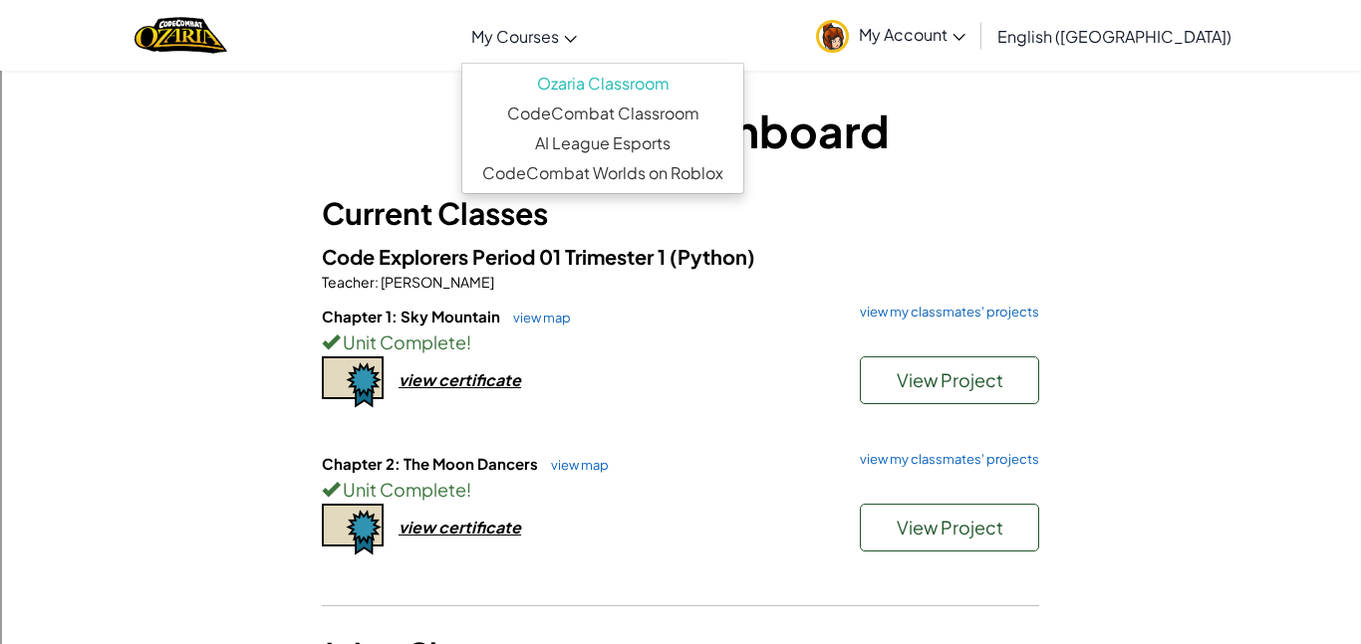
click at [587, 49] on link "My Courses" at bounding box center [523, 36] width 125 height 54
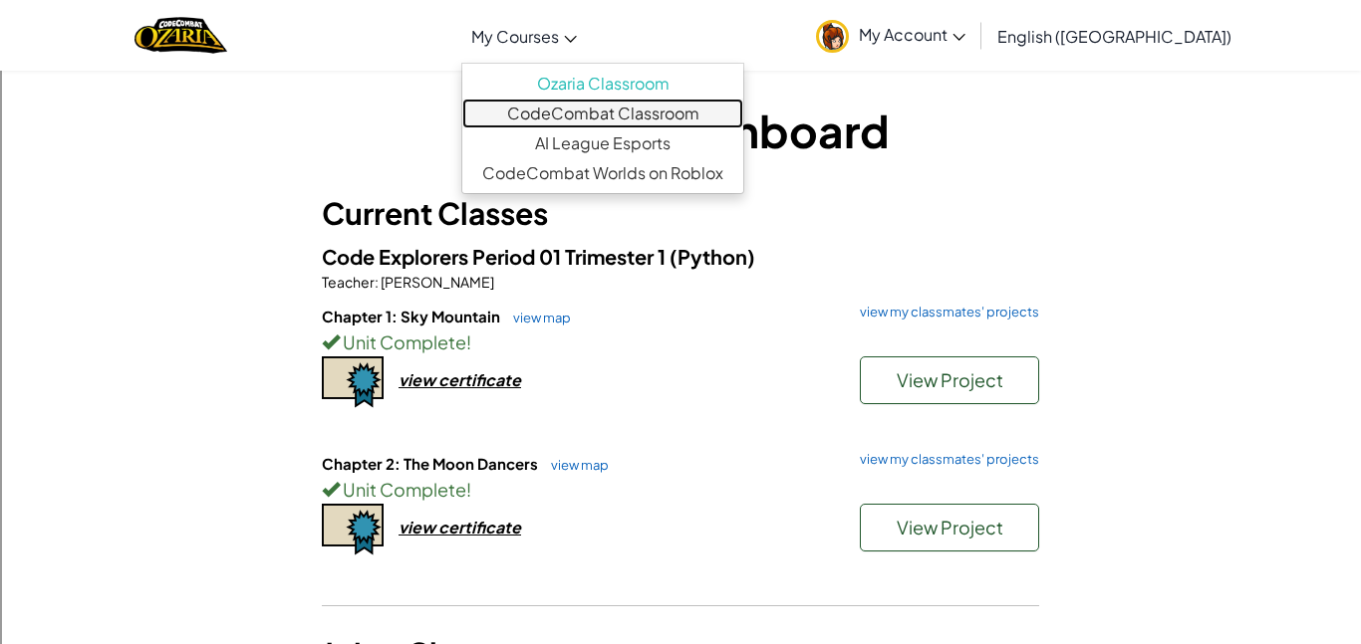
click at [646, 105] on link "CodeCombat Classroom" at bounding box center [602, 114] width 281 height 30
